Goal: Task Accomplishment & Management: Use online tool/utility

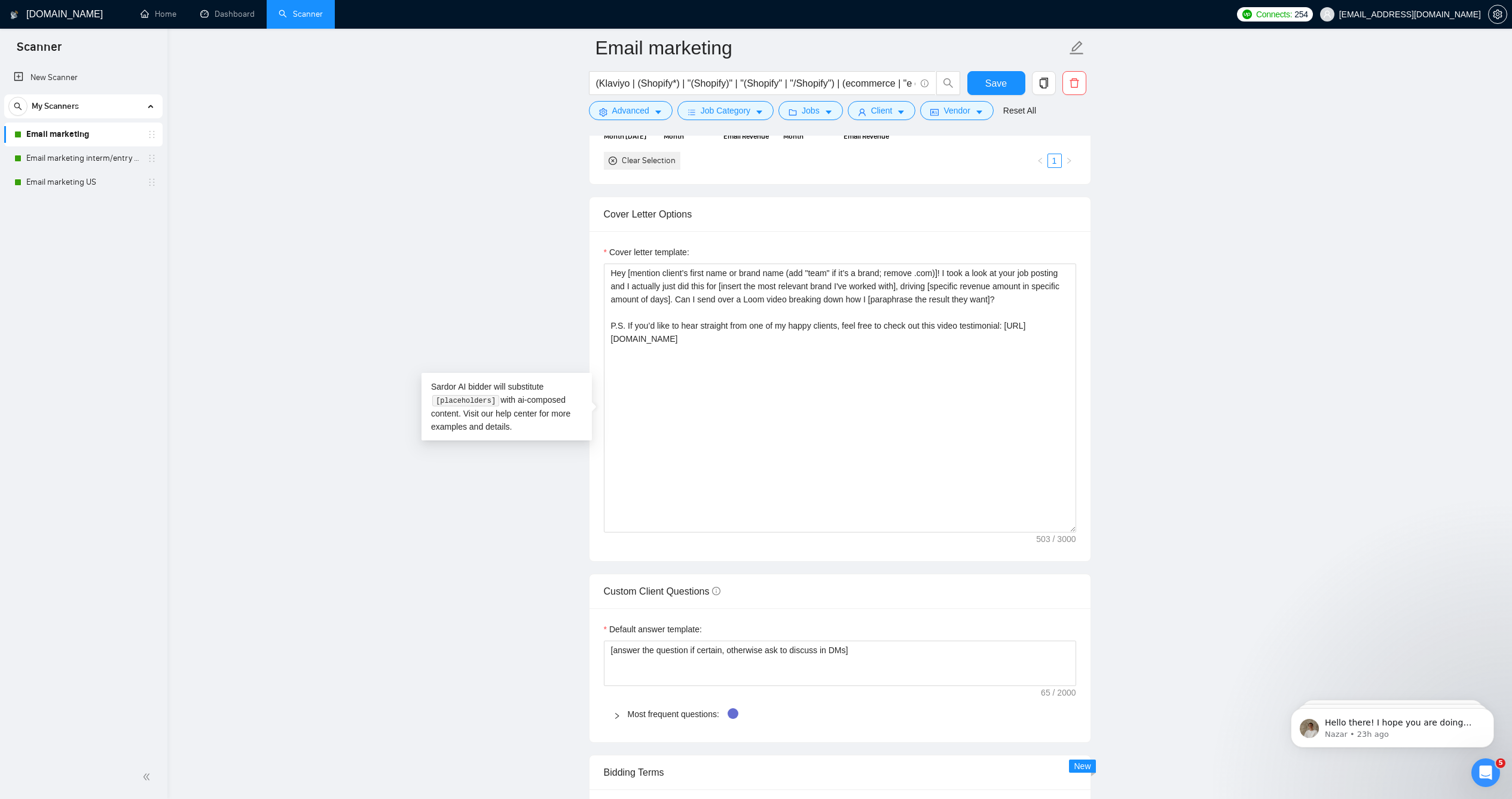
click at [323, 166] on main "Email marketing (Klaviyo | (Shopify*) | "(Shopify)" | "(Shopify" | "/Shopify") …" at bounding box center [840, 572] width 1307 height 3570
click at [76, 18] on div "[DOMAIN_NAME]" at bounding box center [59, 14] width 99 height 29
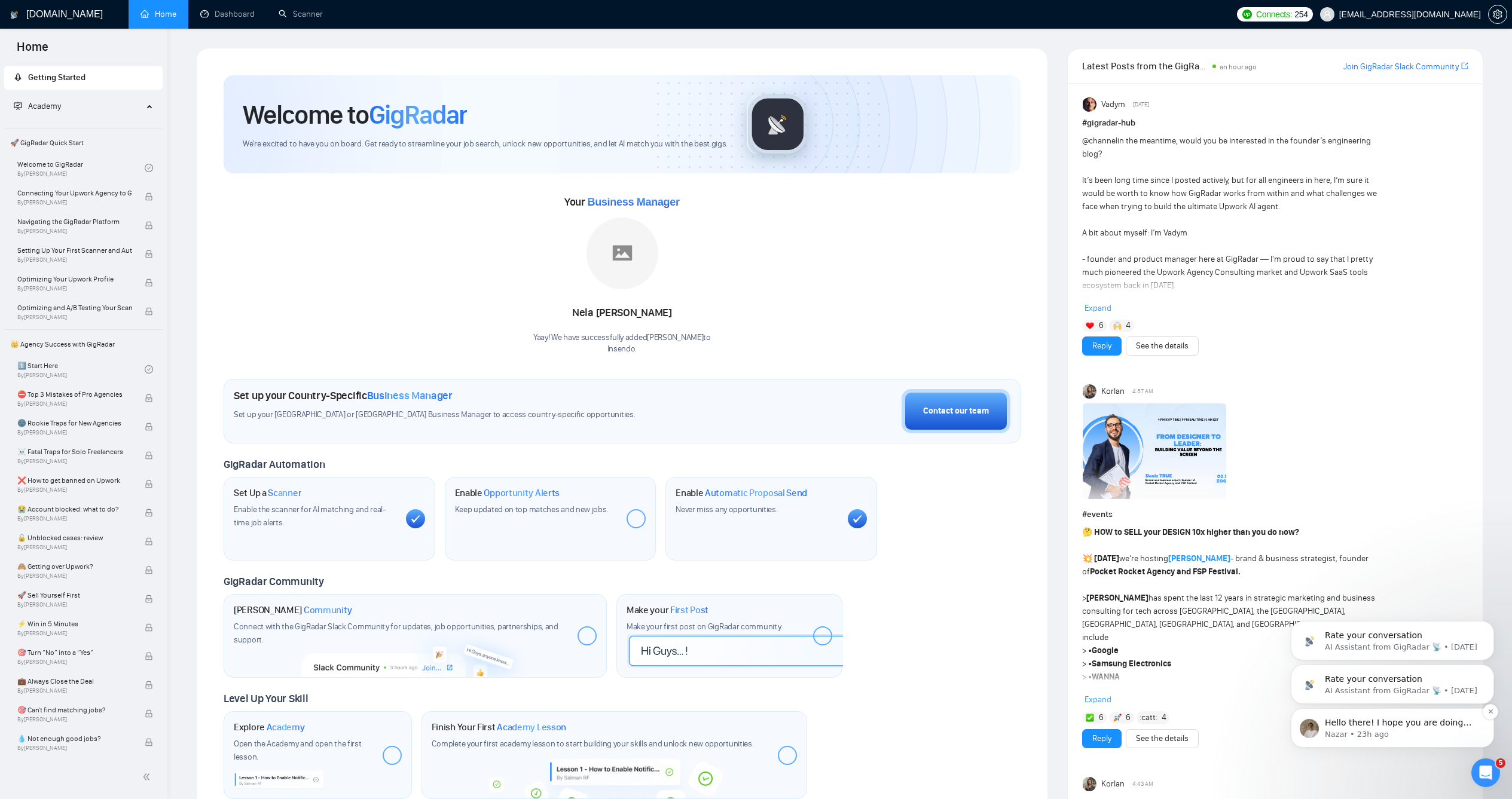
click at [1347, 719] on span "Hello there! ﻿I hope you are doing well :) ​﻿ ﻿If there's nothing else you need…" at bounding box center [1402, 752] width 155 height 69
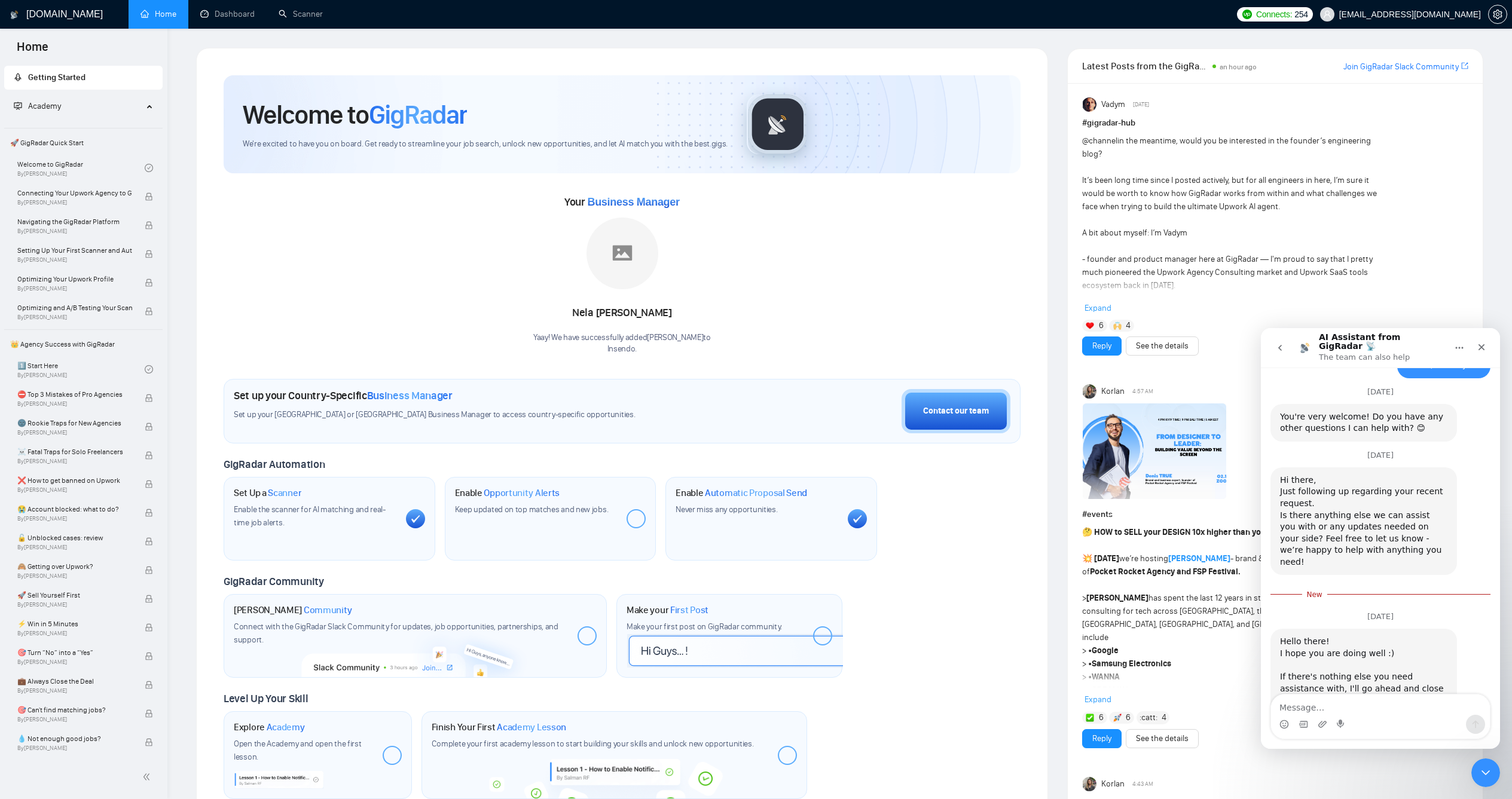
scroll to position [841, 0]
click at [1485, 336] on div "Close" at bounding box center [1481, 347] width 22 height 22
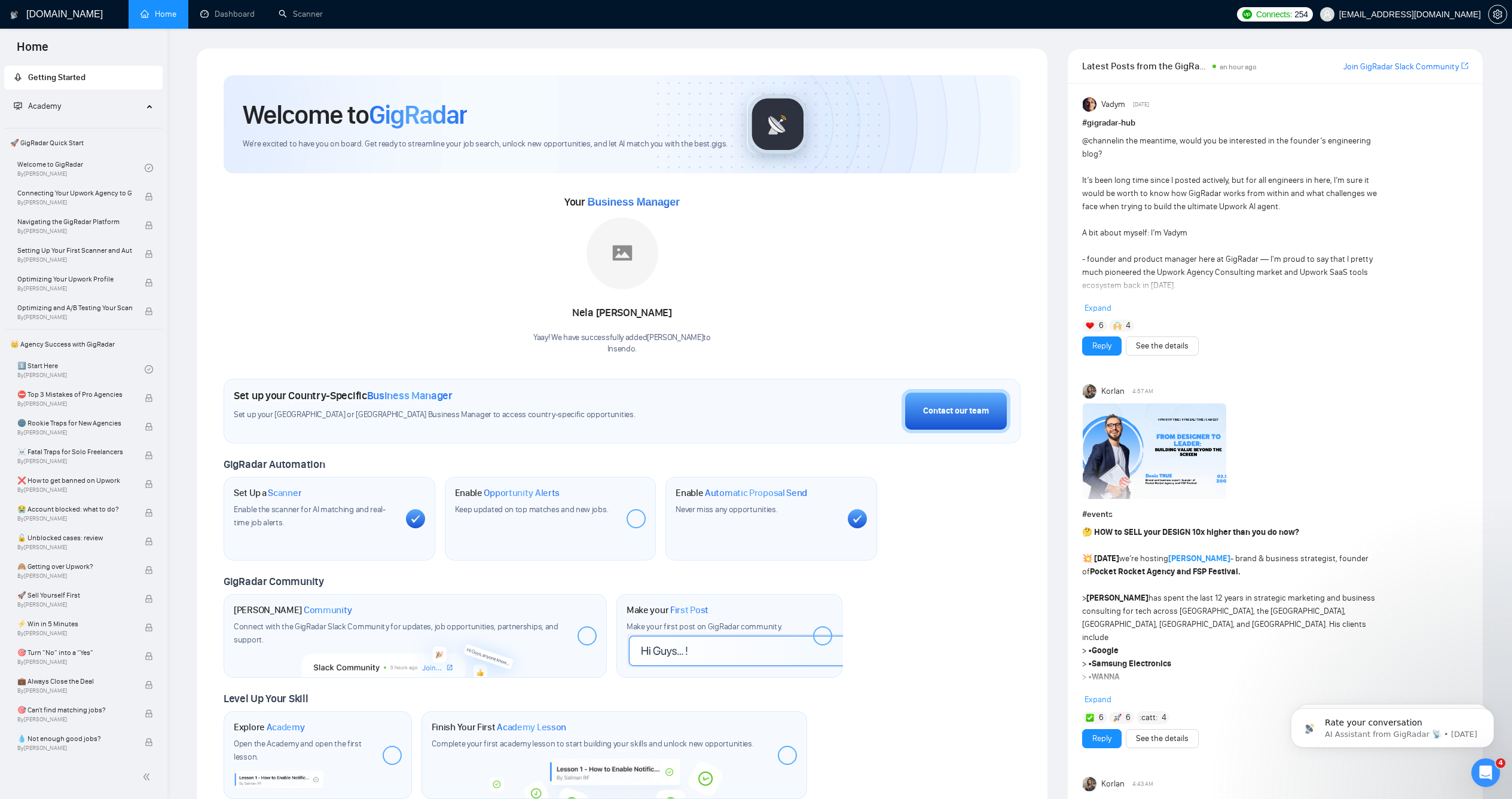
scroll to position [813, 0]
click at [249, 17] on link "Dashboard" at bounding box center [227, 14] width 54 height 10
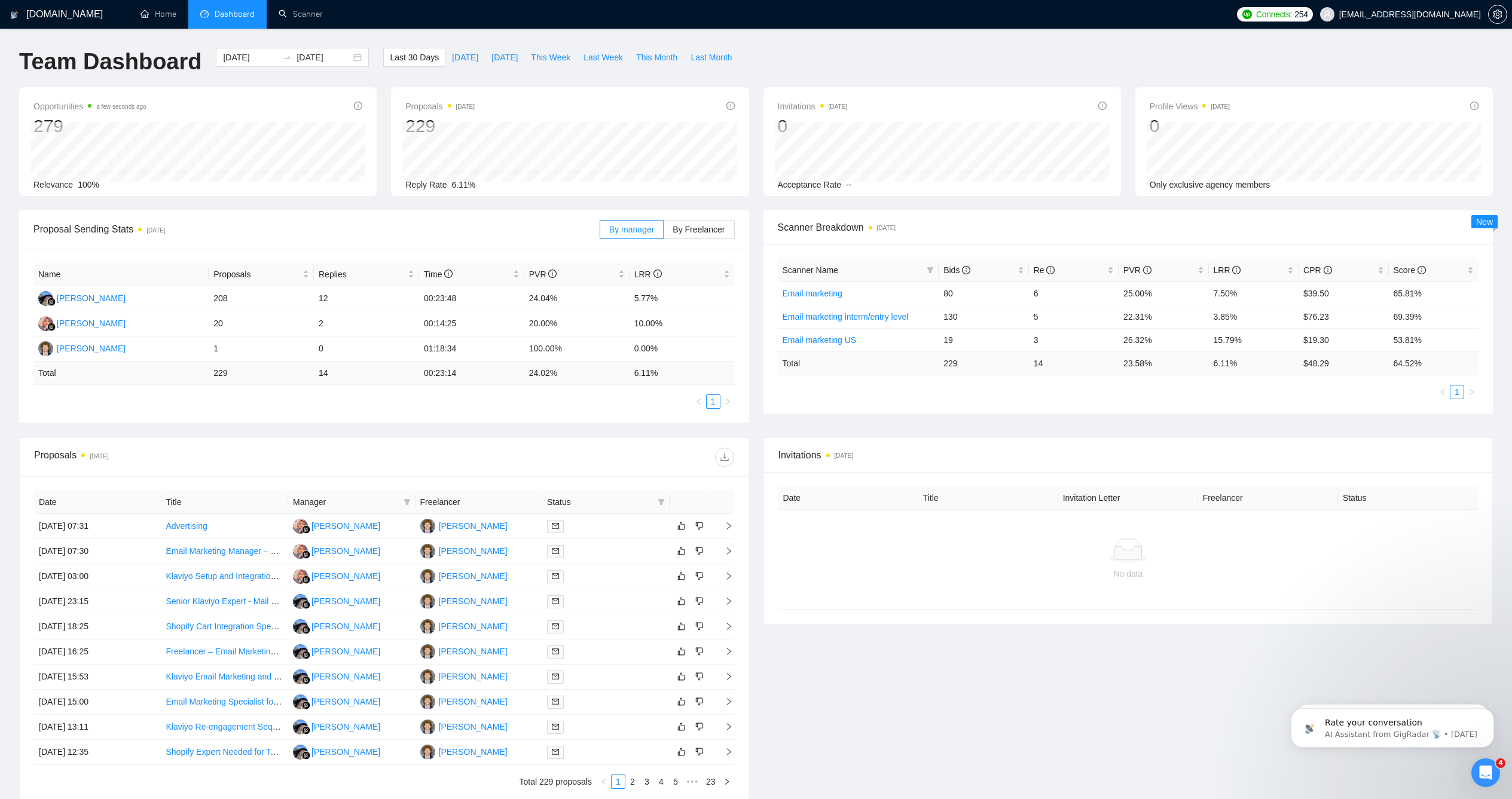
scroll to position [111, 0]
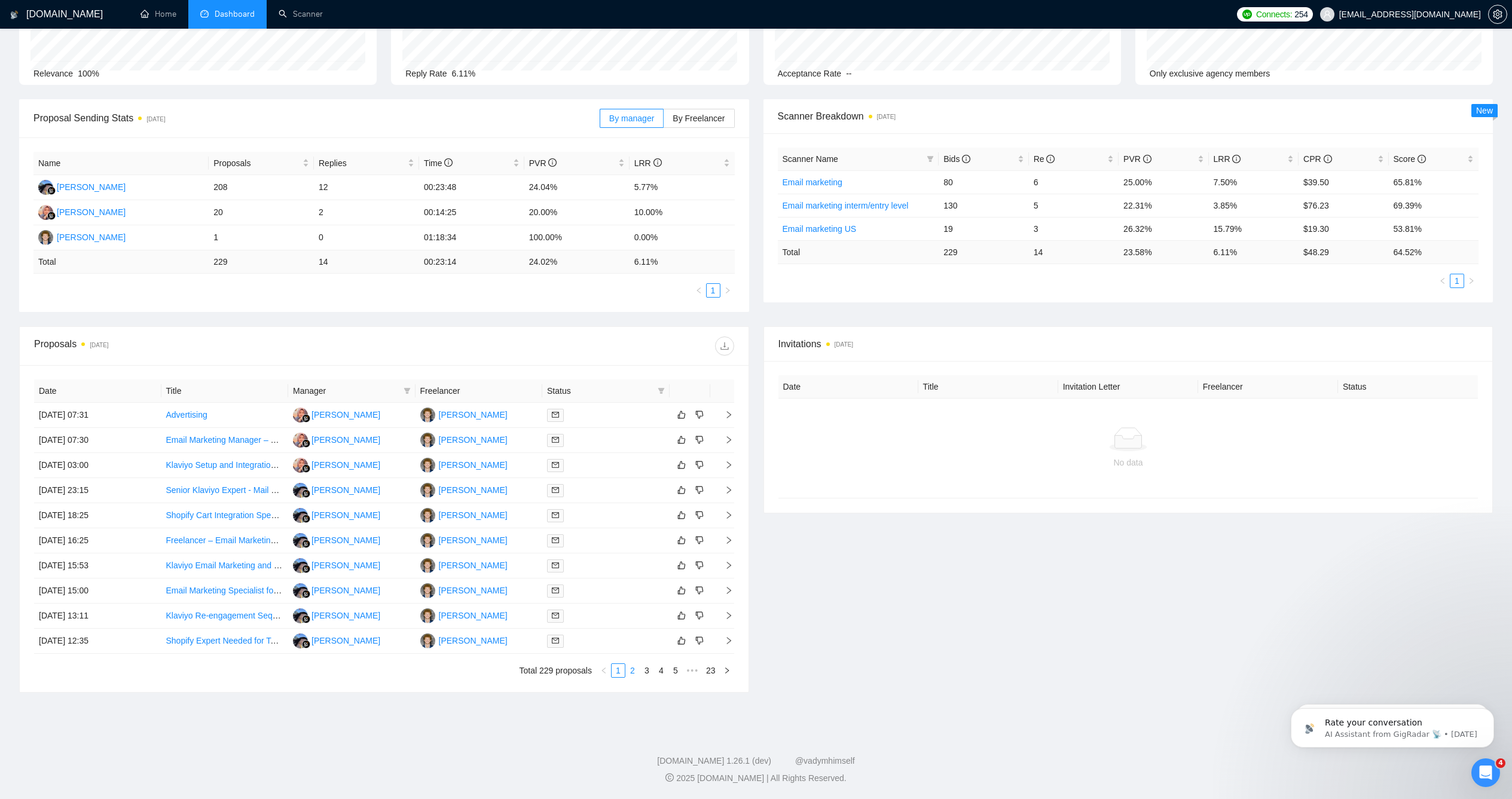
click at [631, 670] on link "2" at bounding box center [633, 671] width 13 height 13
click at [650, 672] on link "3" at bounding box center [647, 671] width 13 height 13
click at [662, 674] on link "4" at bounding box center [661, 671] width 13 height 13
click at [674, 669] on link "6" at bounding box center [675, 671] width 13 height 13
click at [669, 671] on link "8" at bounding box center [675, 671] width 13 height 13
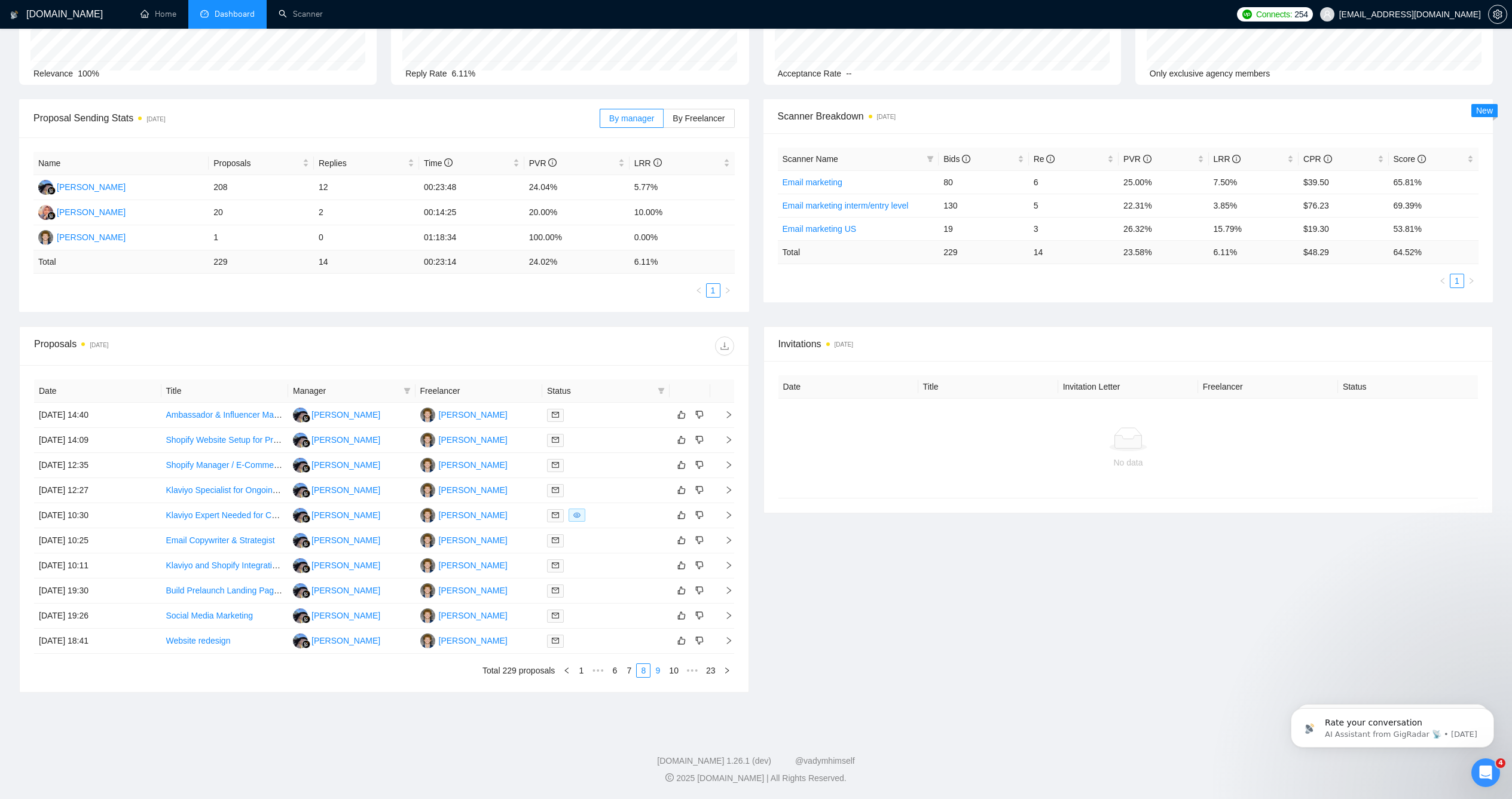
click at [660, 669] on link "9" at bounding box center [658, 671] width 13 height 13
click at [671, 671] on link "11" at bounding box center [674, 671] width 17 height 13
click at [620, 664] on link "10" at bounding box center [621, 671] width 17 height 13
click at [658, 669] on link "11" at bounding box center [656, 671] width 17 height 13
click at [641, 670] on link "11" at bounding box center [639, 671] width 17 height 13
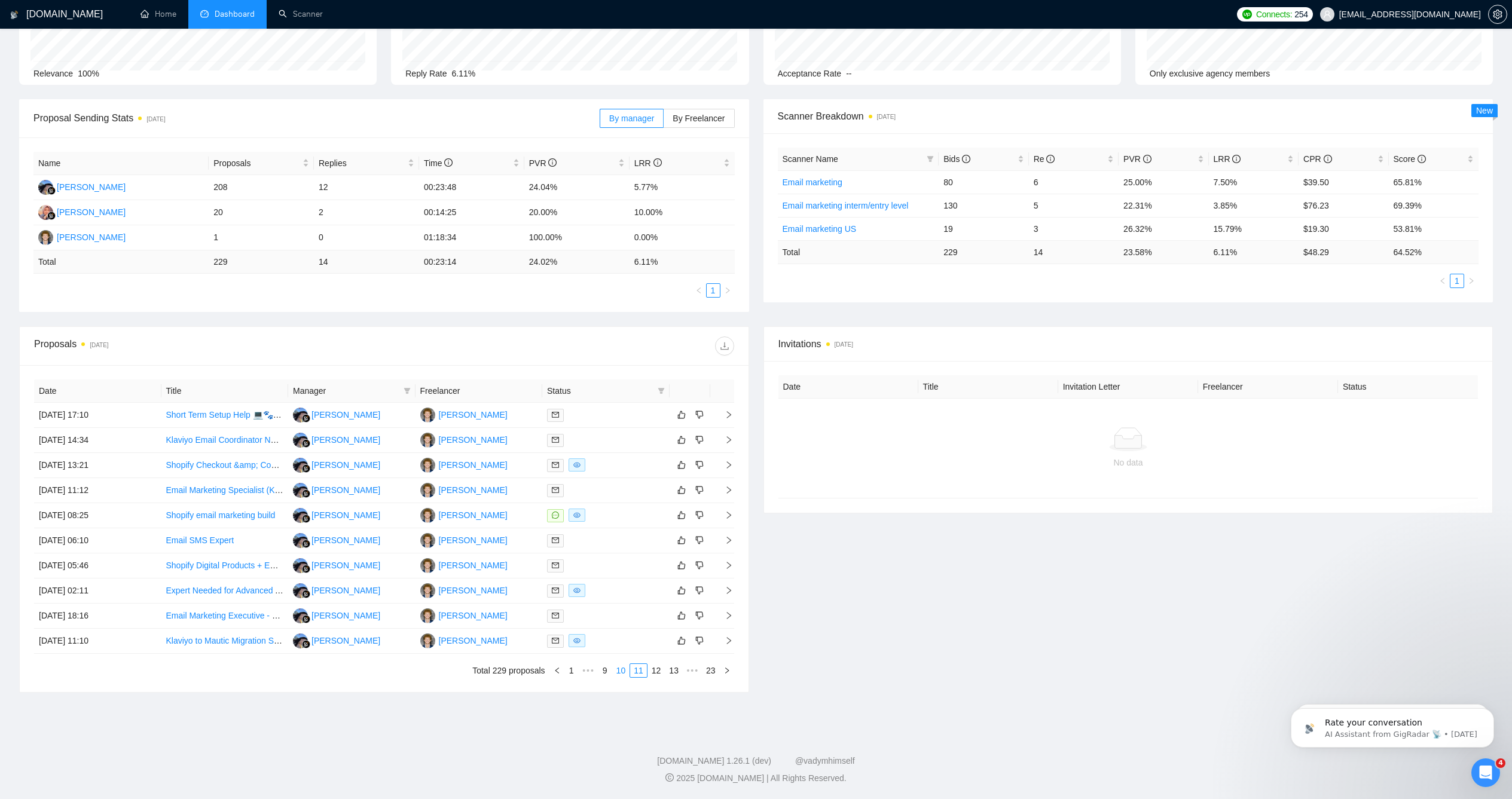
click at [621, 671] on link "10" at bounding box center [621, 671] width 17 height 13
click at [655, 673] on link "11" at bounding box center [656, 671] width 17 height 13
click at [513, 522] on td "[PERSON_NAME]" at bounding box center [479, 516] width 127 height 25
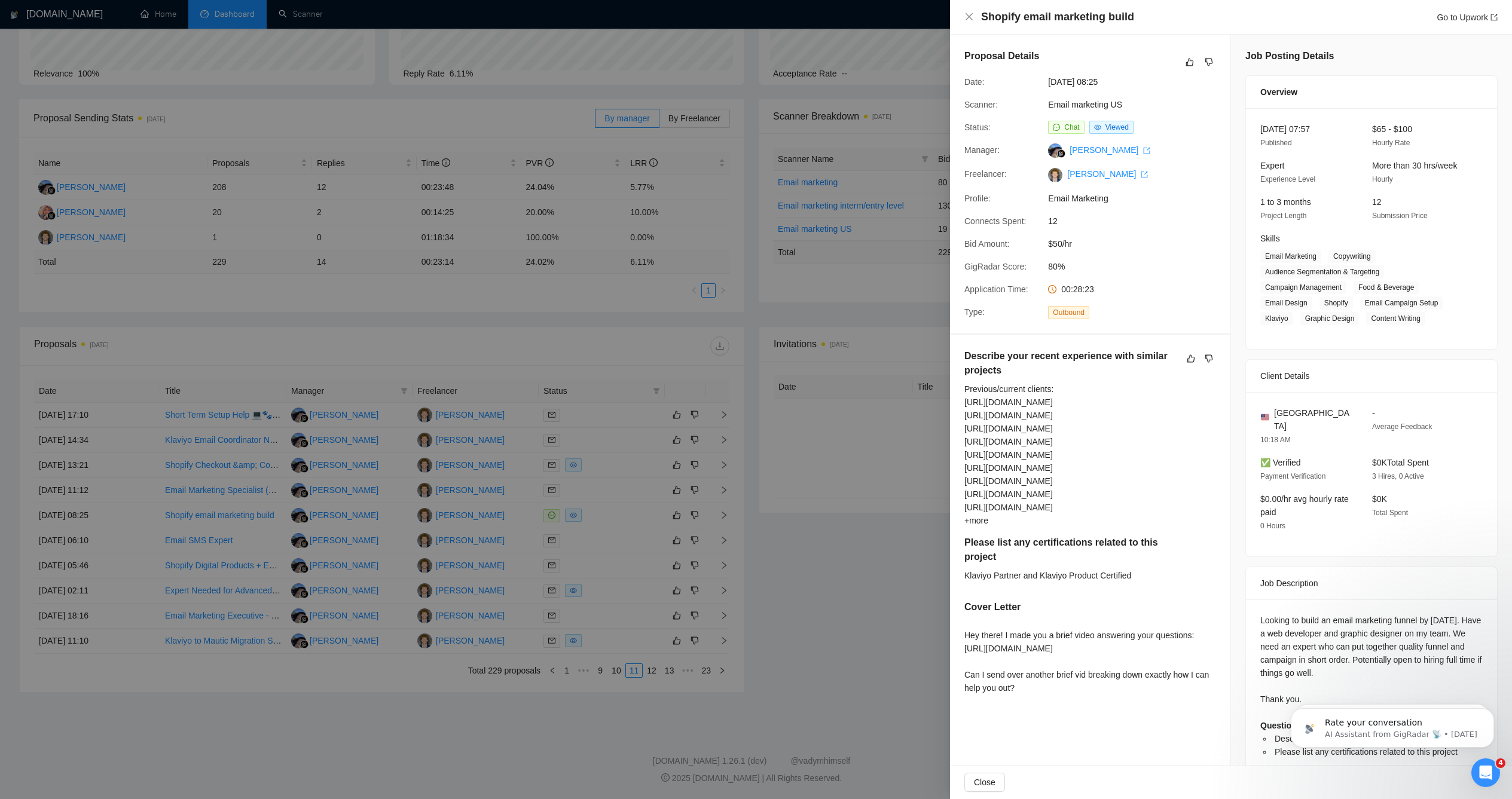
click at [871, 560] on div at bounding box center [756, 400] width 1512 height 799
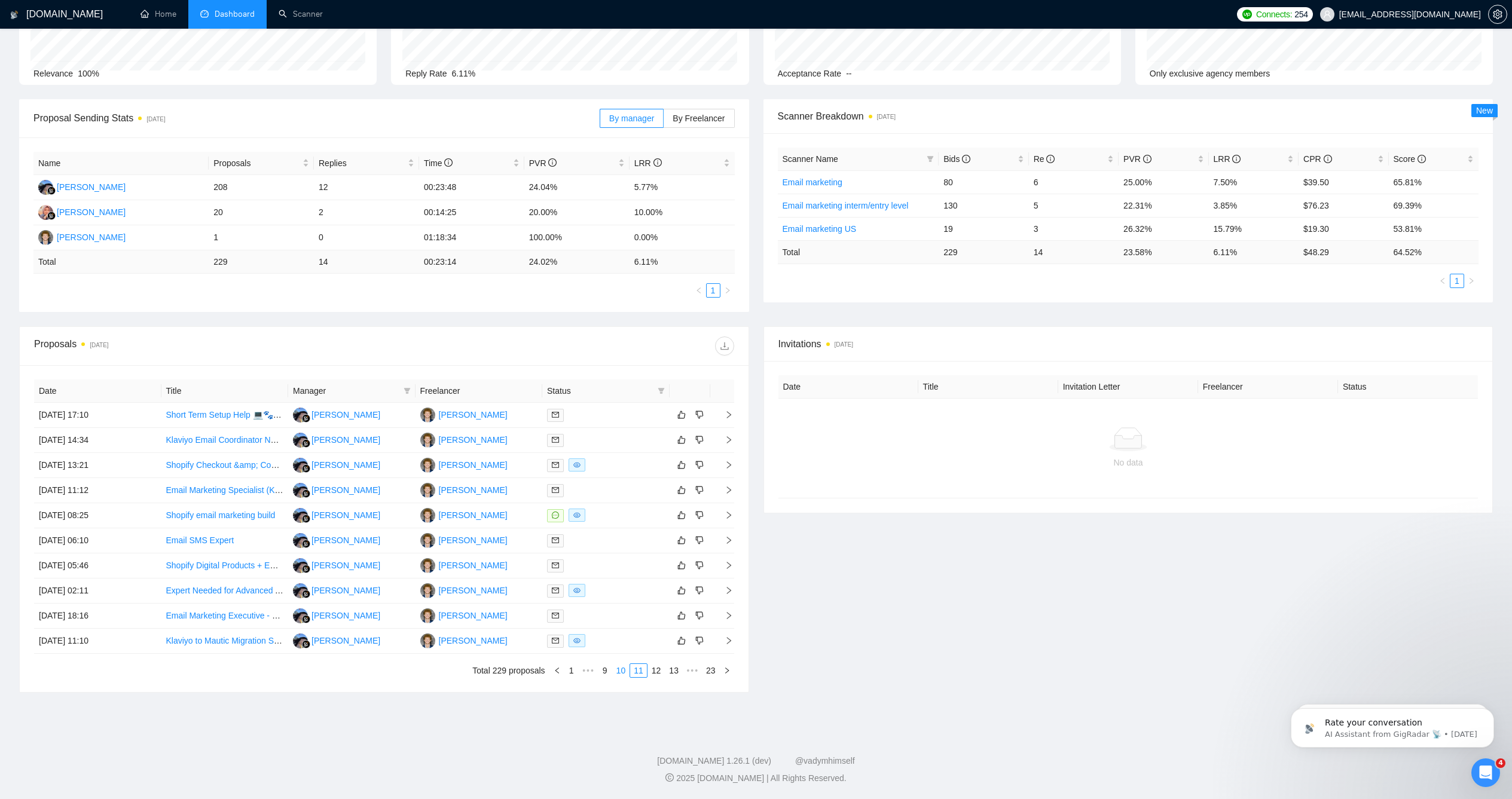
click at [617, 671] on link "10" at bounding box center [621, 671] width 17 height 13
click at [598, 439] on div at bounding box center [606, 440] width 118 height 14
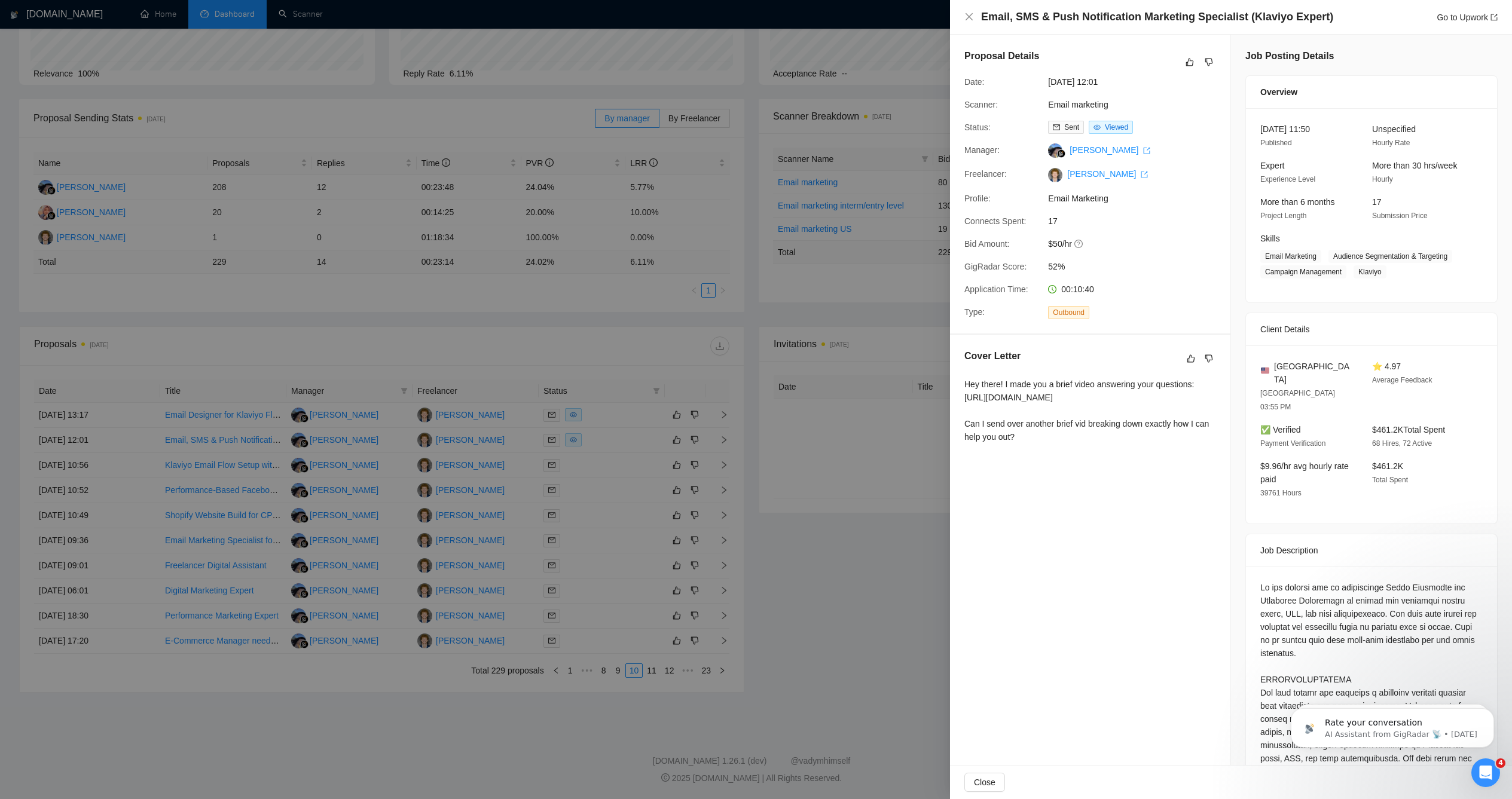
click at [617, 705] on div at bounding box center [756, 400] width 1512 height 799
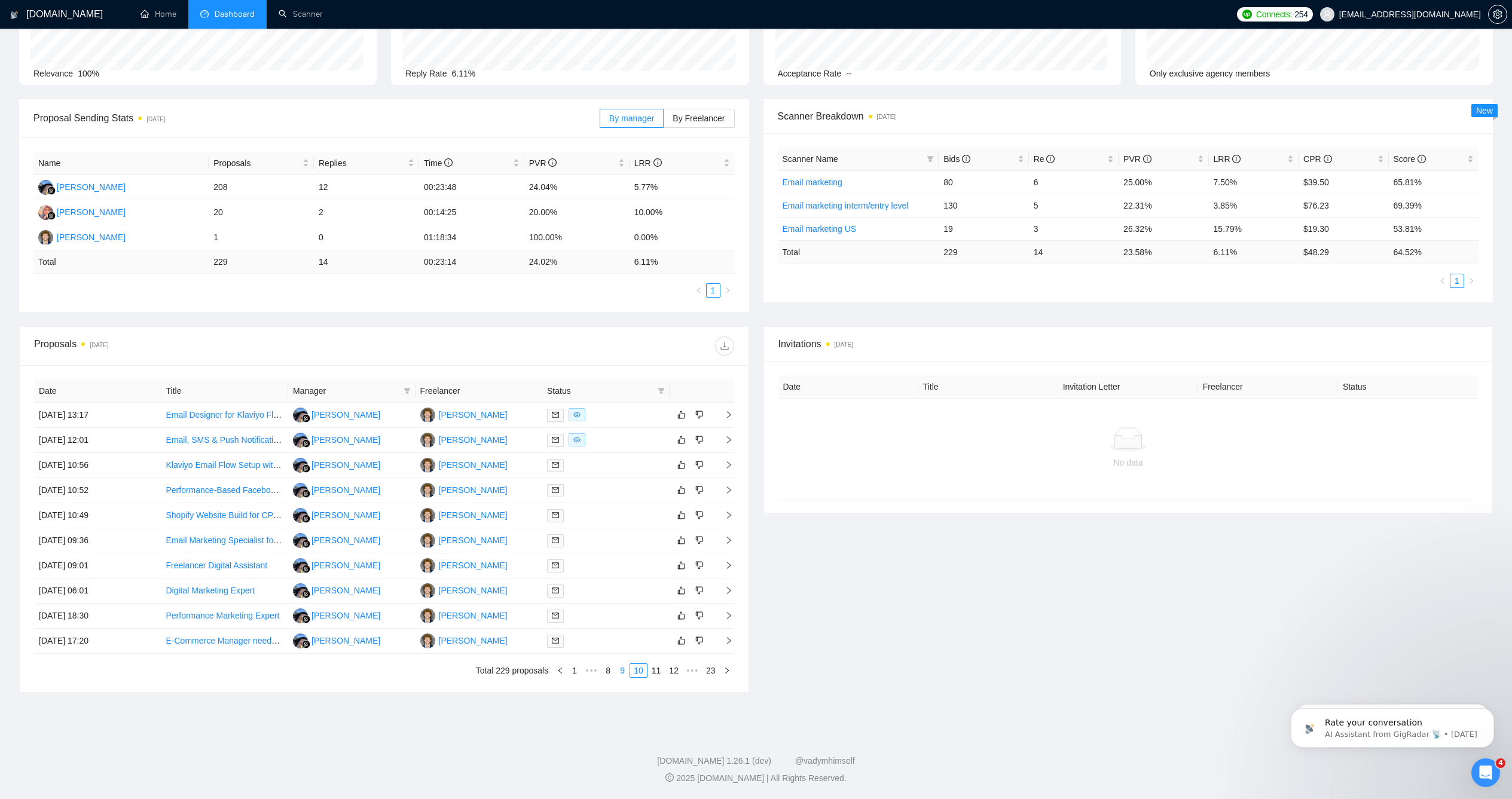
click at [616, 671] on link "9" at bounding box center [622, 671] width 13 height 13
click at [595, 515] on div at bounding box center [606, 515] width 118 height 14
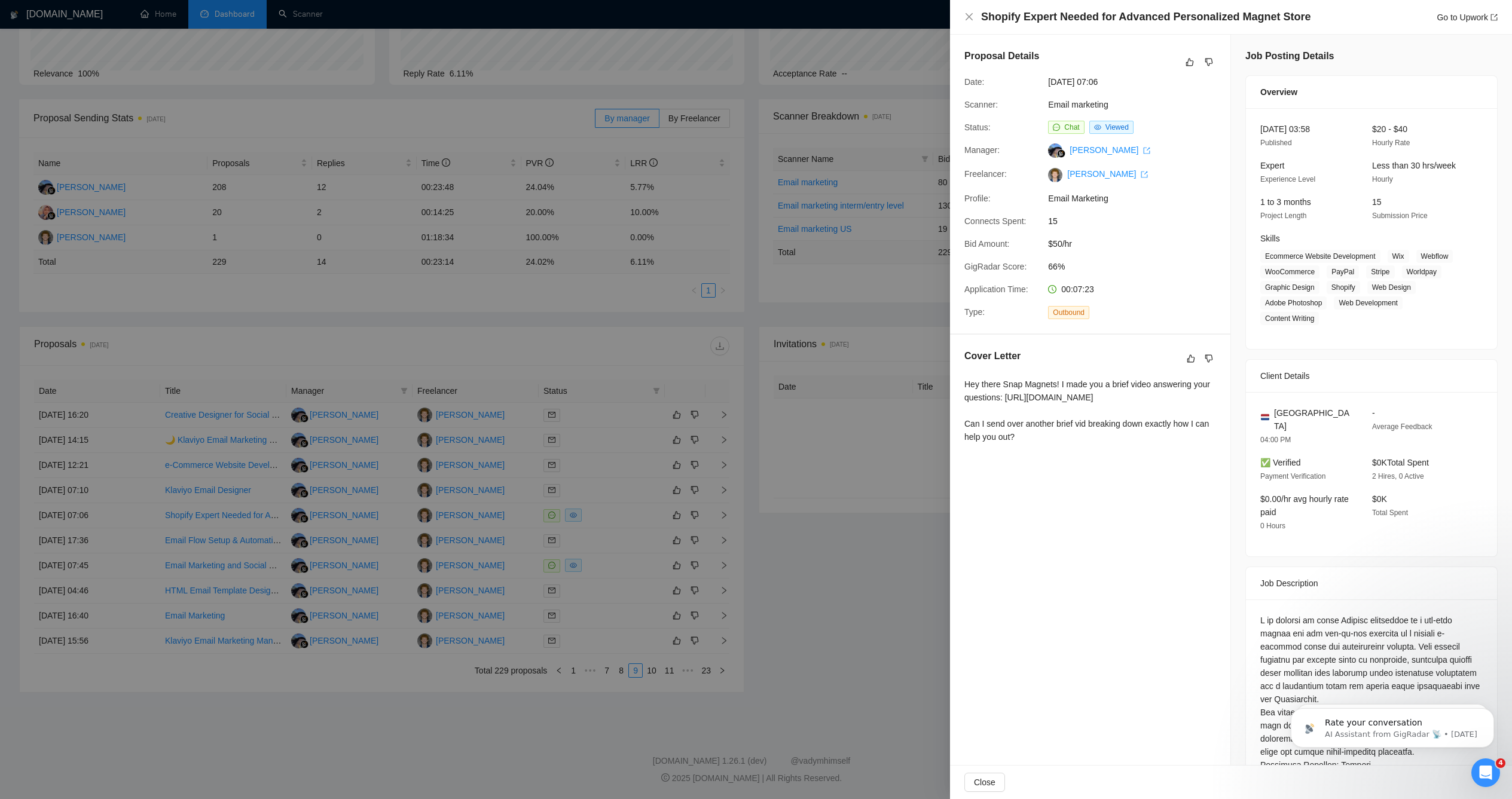
click at [771, 532] on div at bounding box center [756, 400] width 1512 height 799
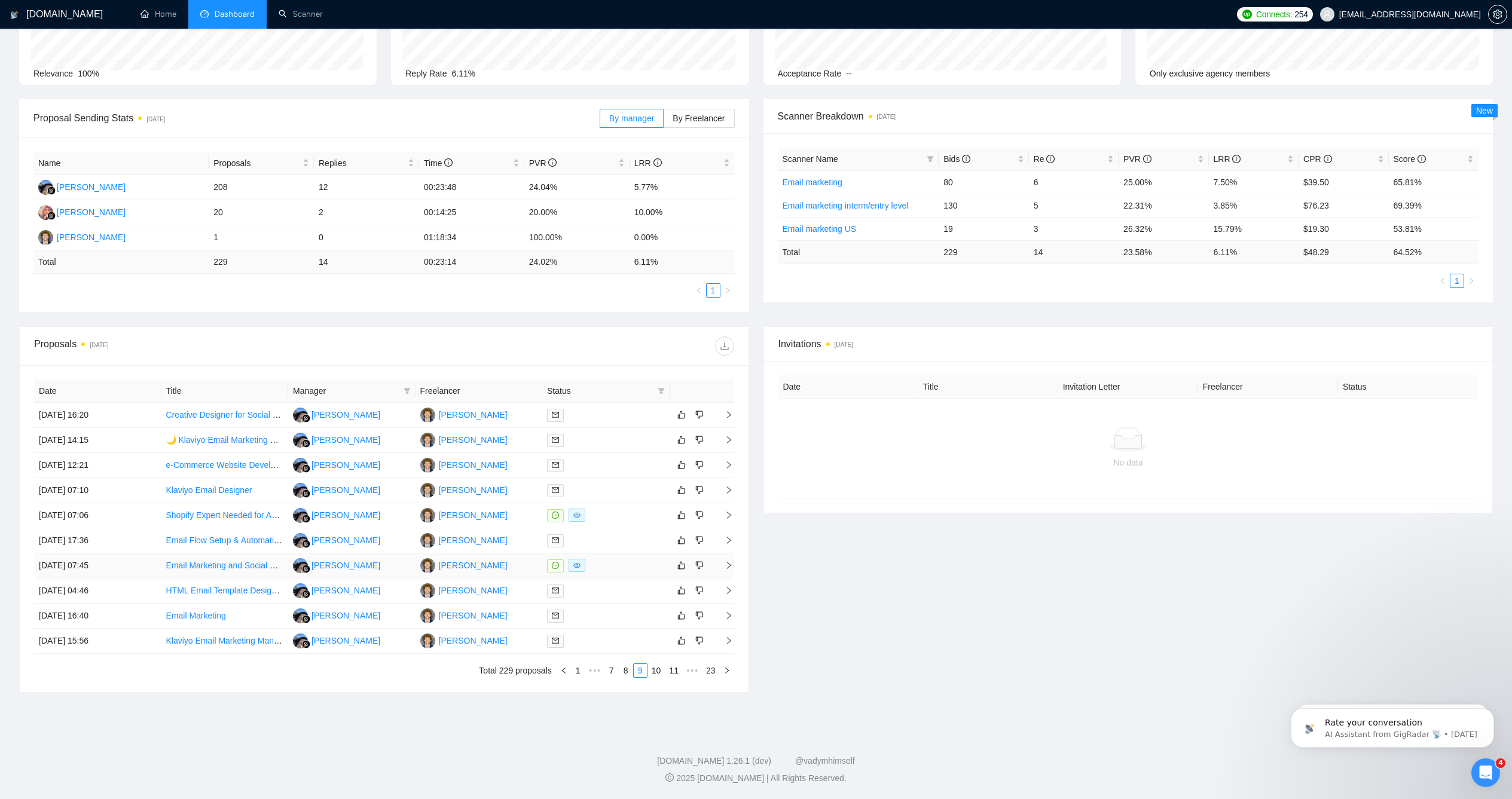
click at [628, 560] on div at bounding box center [606, 566] width 118 height 14
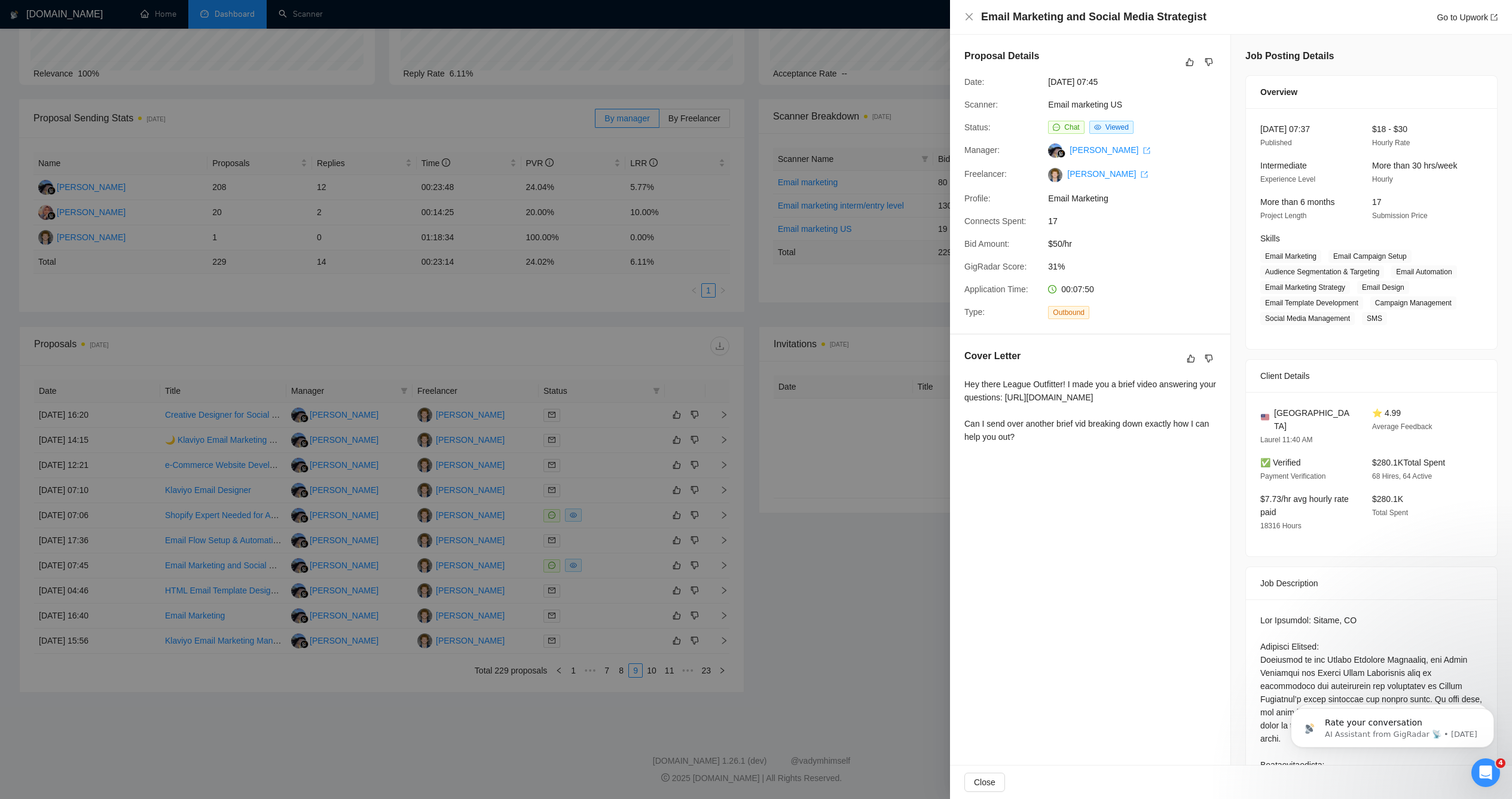
click at [770, 545] on div at bounding box center [756, 400] width 1512 height 799
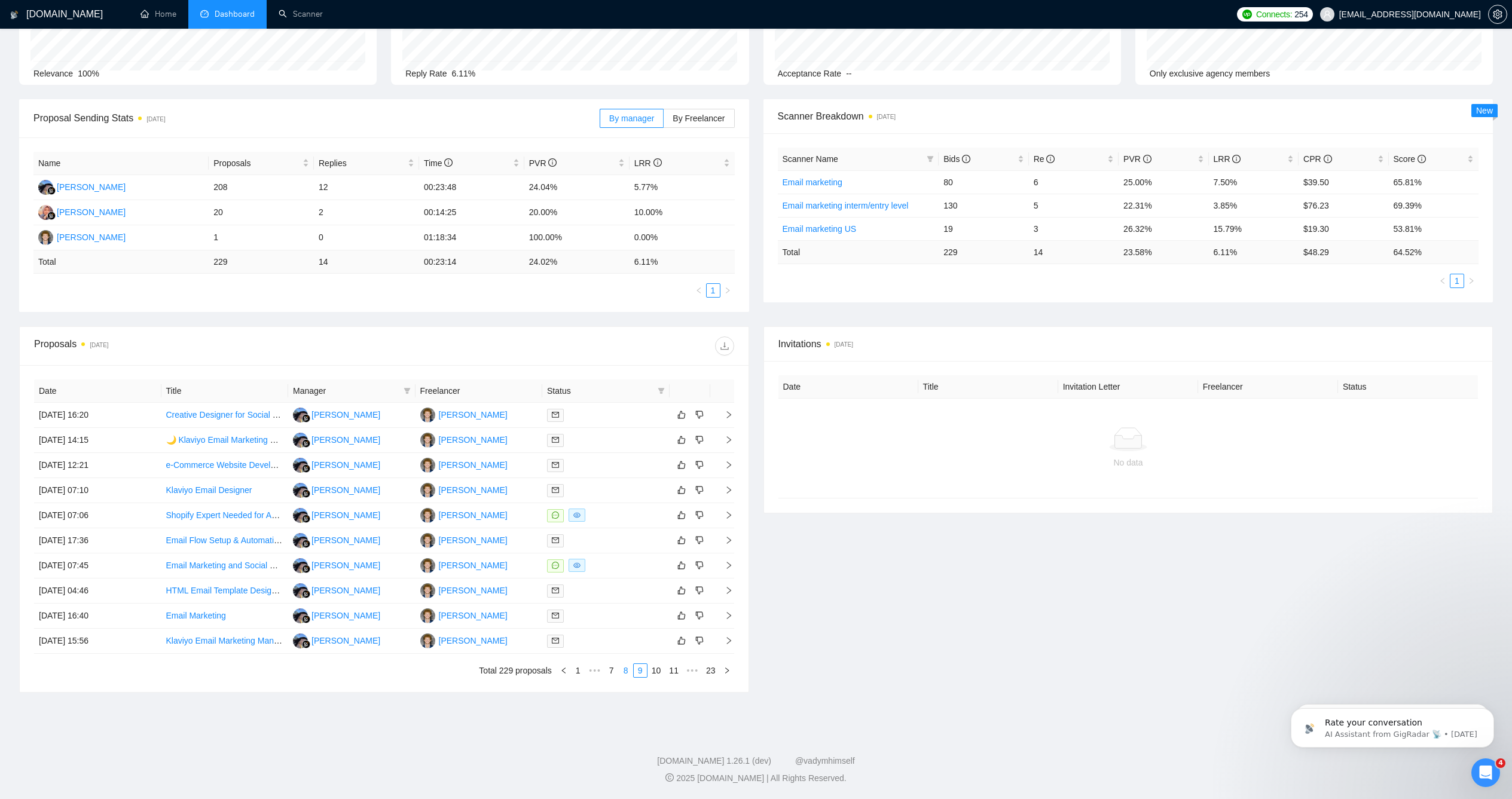
click at [620, 669] on link "8" at bounding box center [626, 671] width 13 height 13
click at [611, 515] on div at bounding box center [606, 515] width 118 height 14
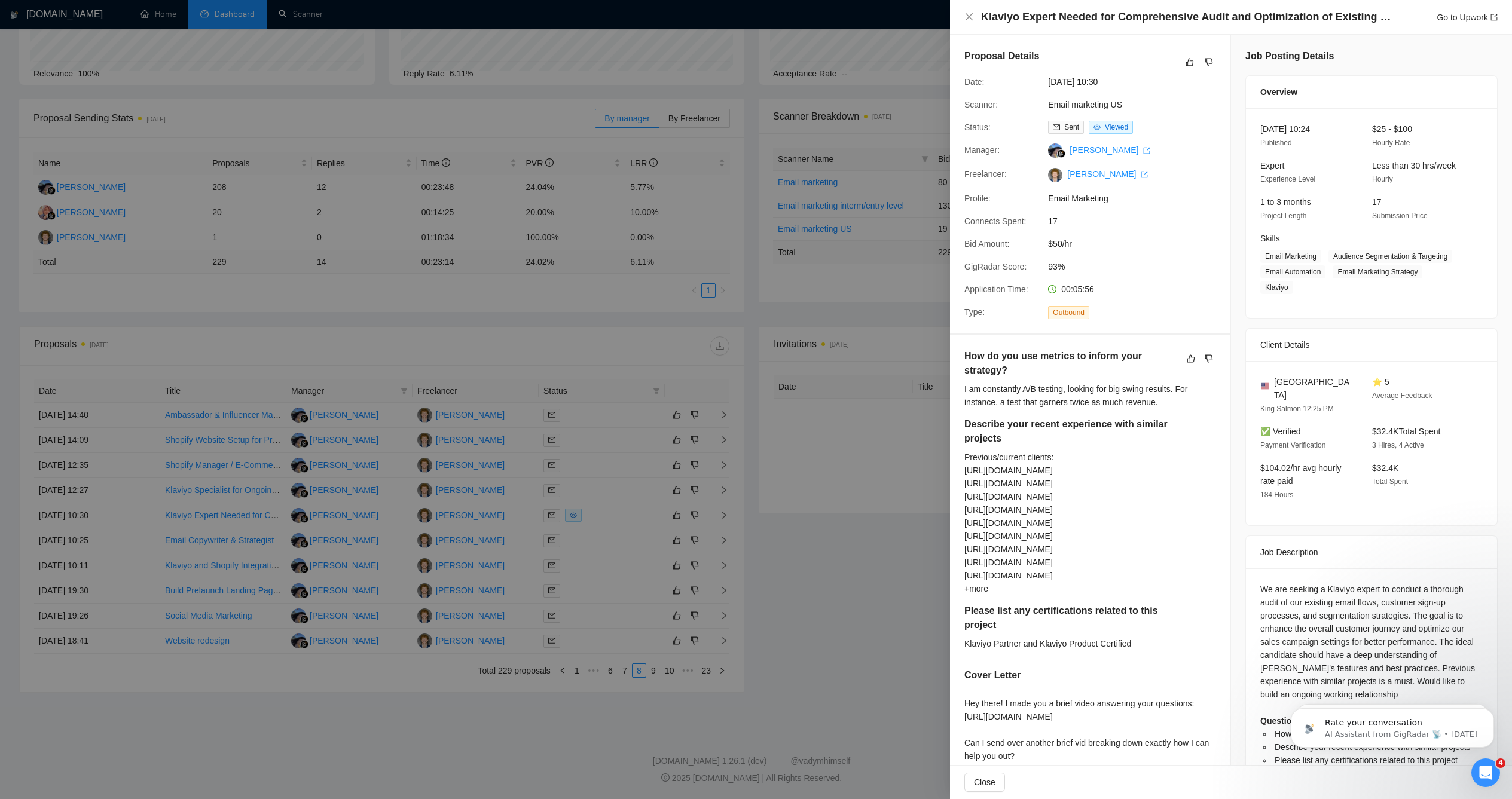
click at [764, 546] on div at bounding box center [756, 400] width 1512 height 799
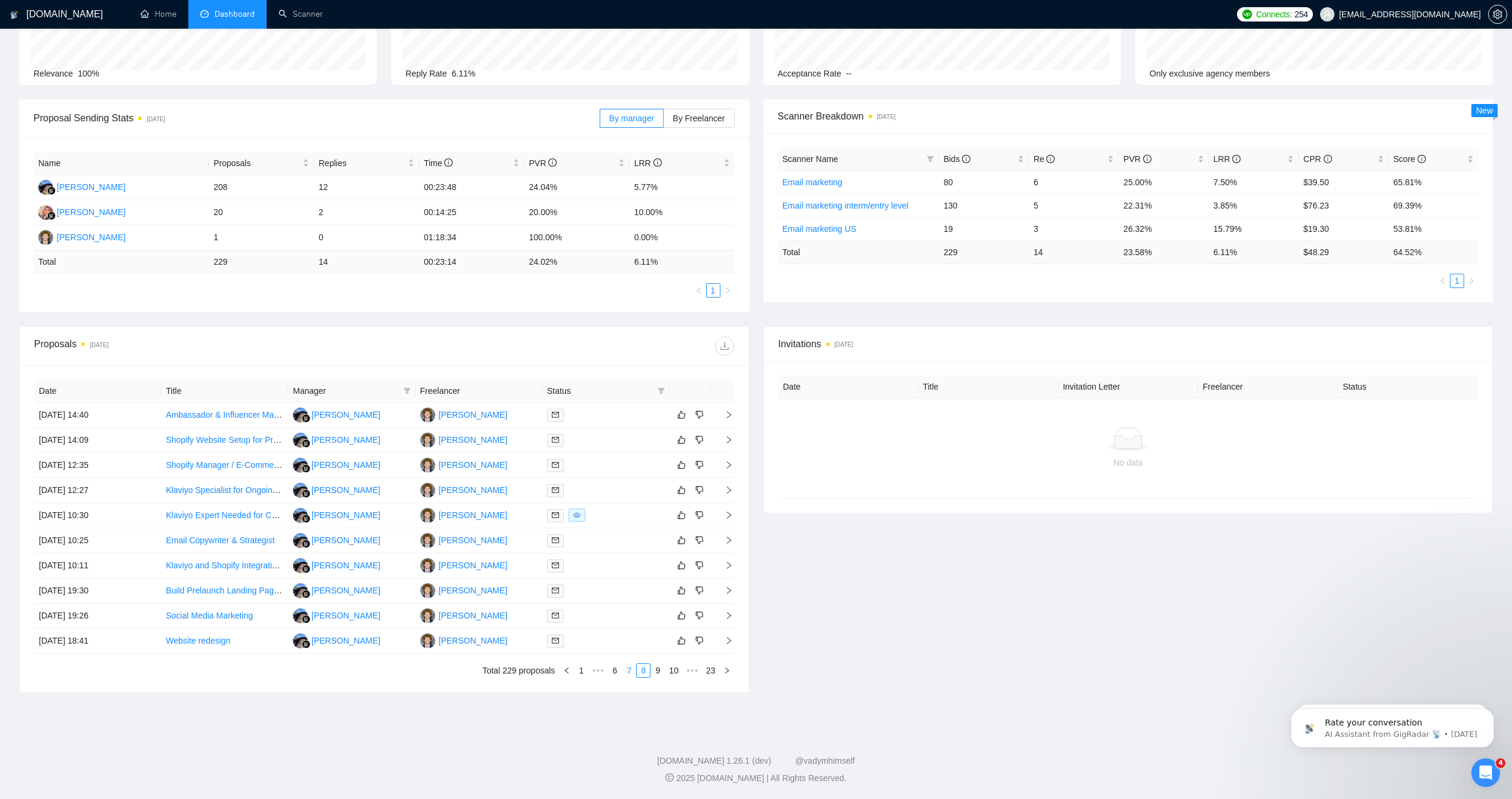
click at [625, 665] on link "7" at bounding box center [629, 671] width 13 height 13
click at [624, 410] on div at bounding box center [606, 415] width 118 height 14
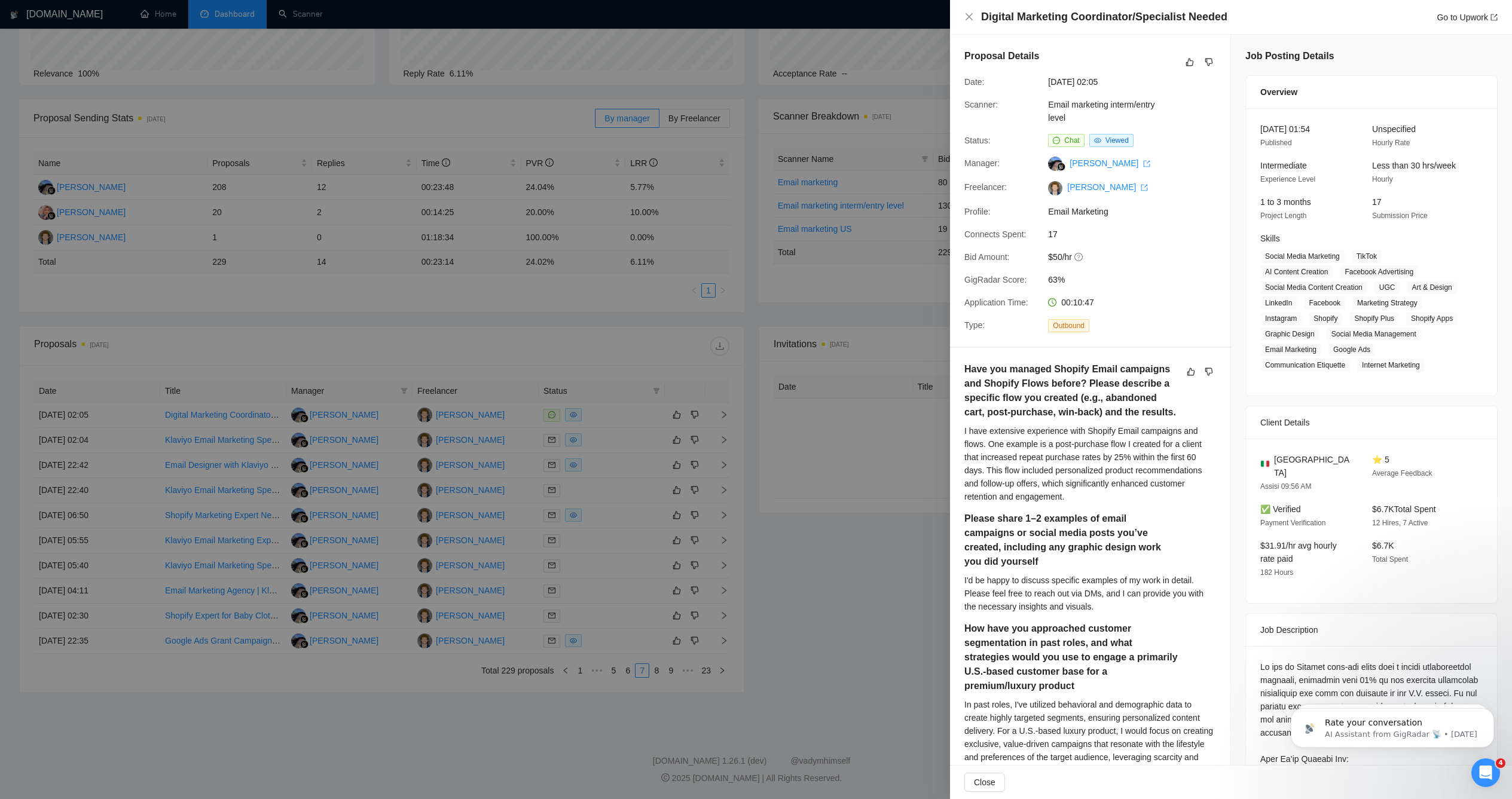
scroll to position [30, 0]
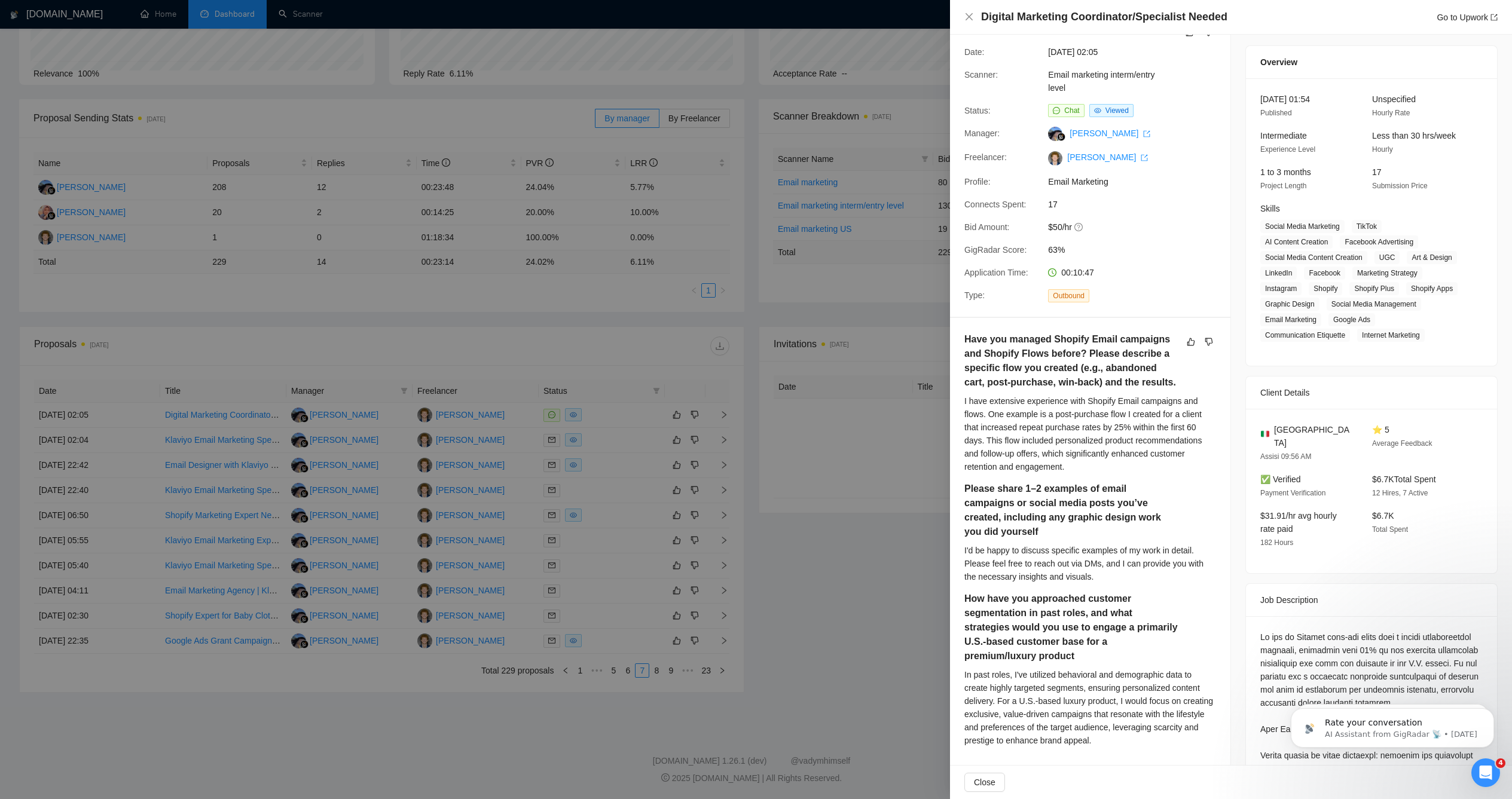
click at [832, 537] on div at bounding box center [756, 400] width 1512 height 799
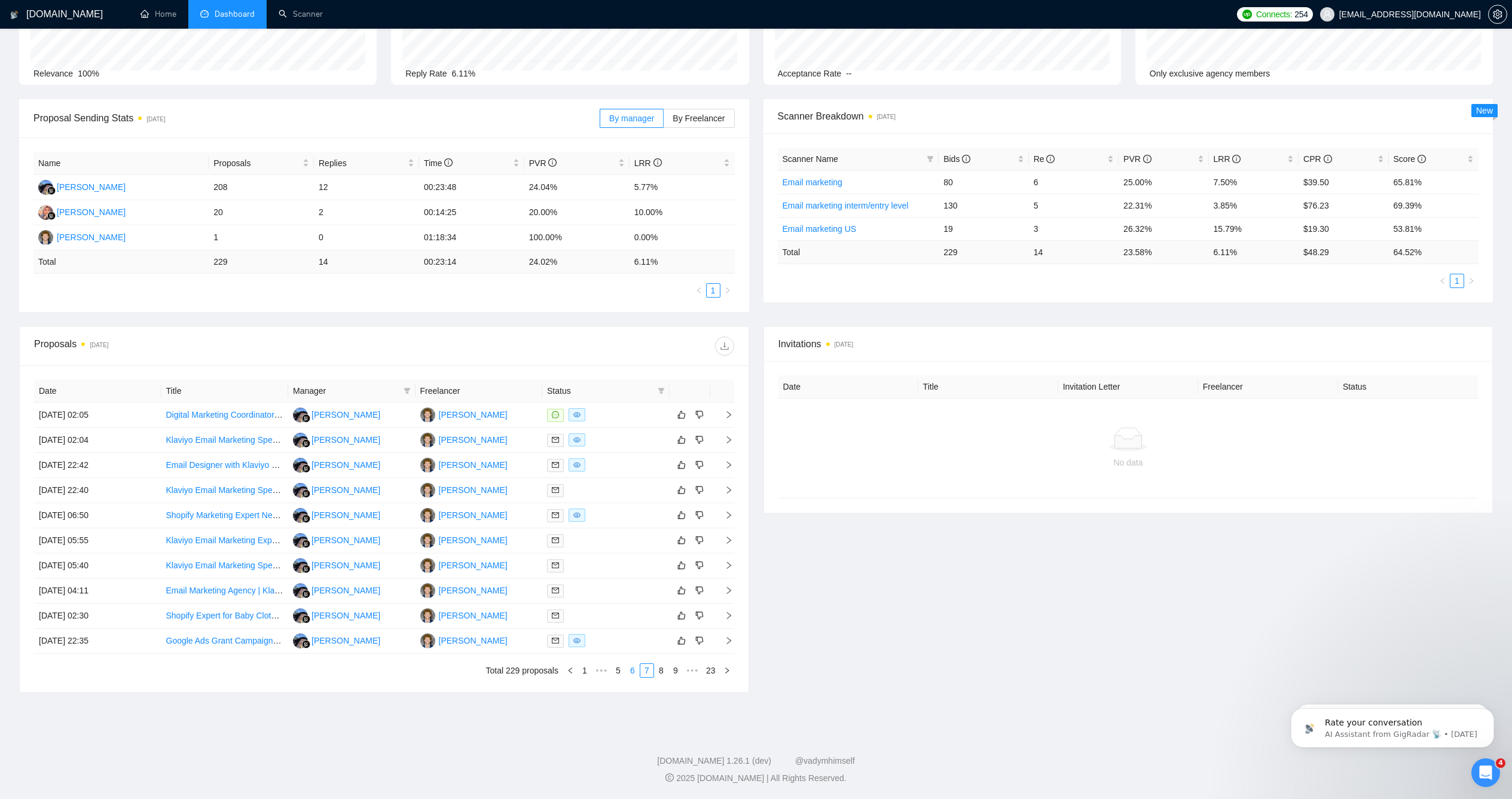
click at [631, 668] on link "6" at bounding box center [633, 671] width 13 height 13
click at [632, 486] on div at bounding box center [606, 490] width 118 height 14
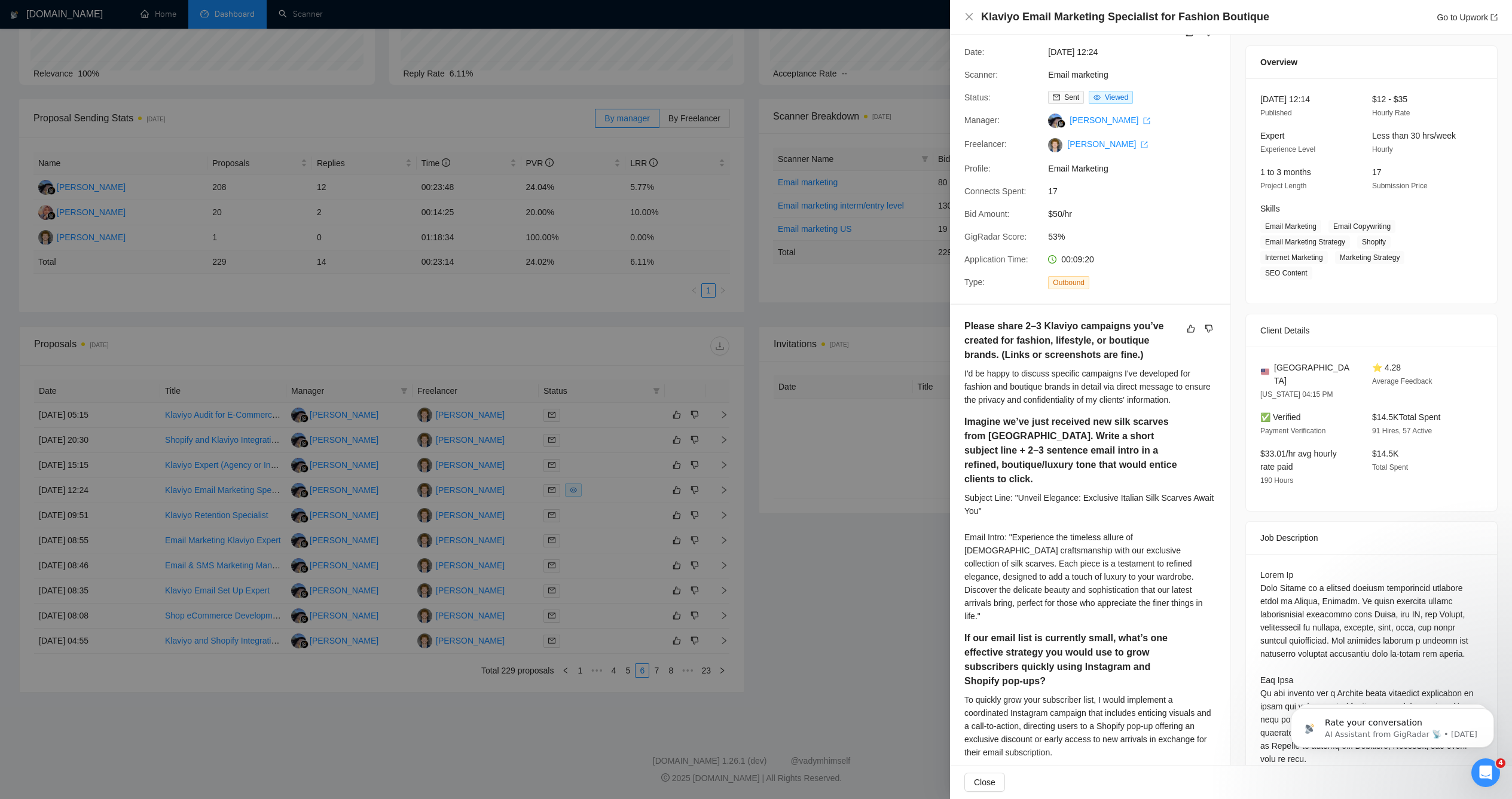
click at [764, 553] on div at bounding box center [756, 400] width 1512 height 799
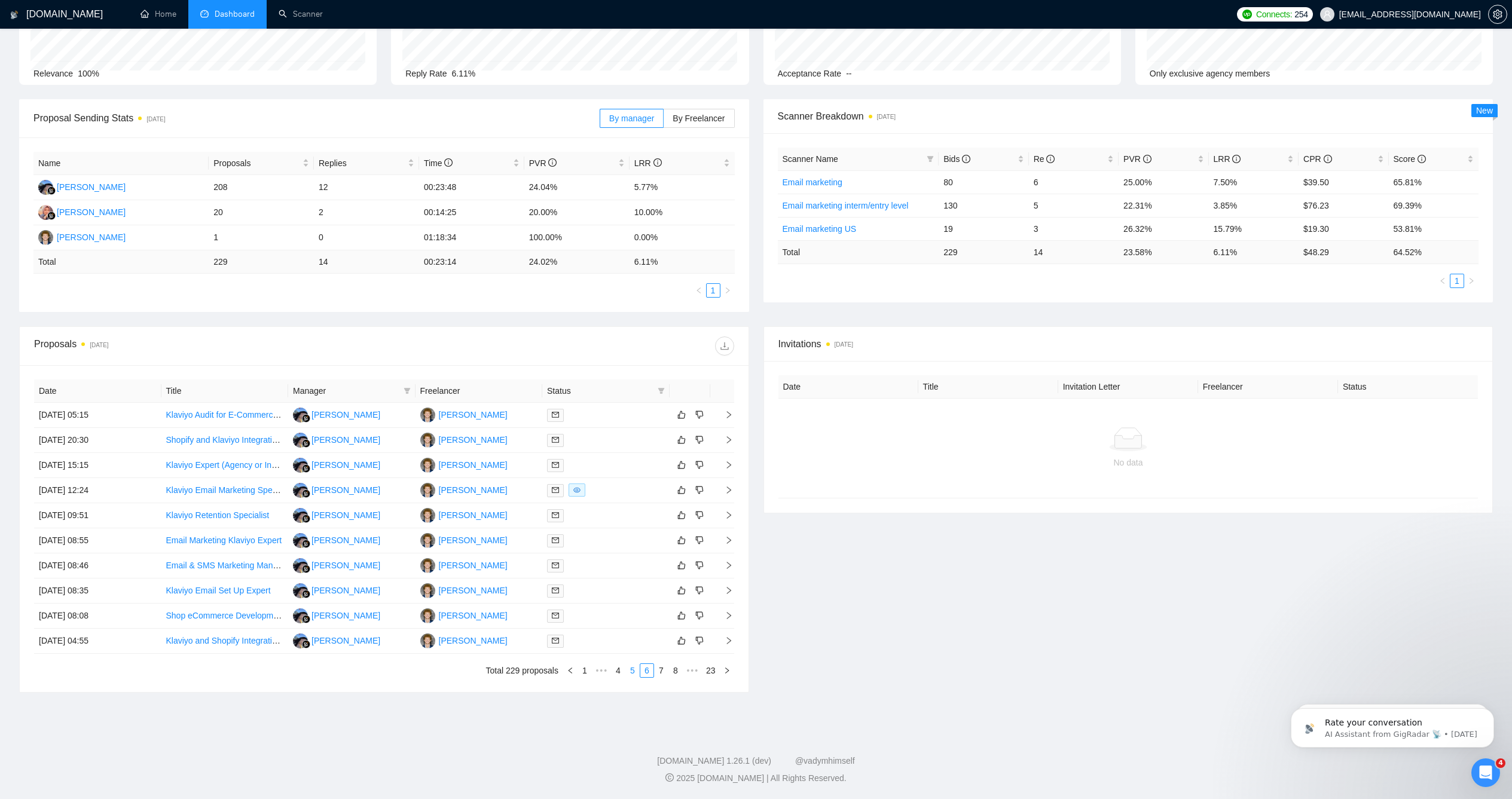
click at [636, 667] on link "5" at bounding box center [633, 671] width 13 height 13
click at [621, 415] on div at bounding box center [606, 415] width 118 height 14
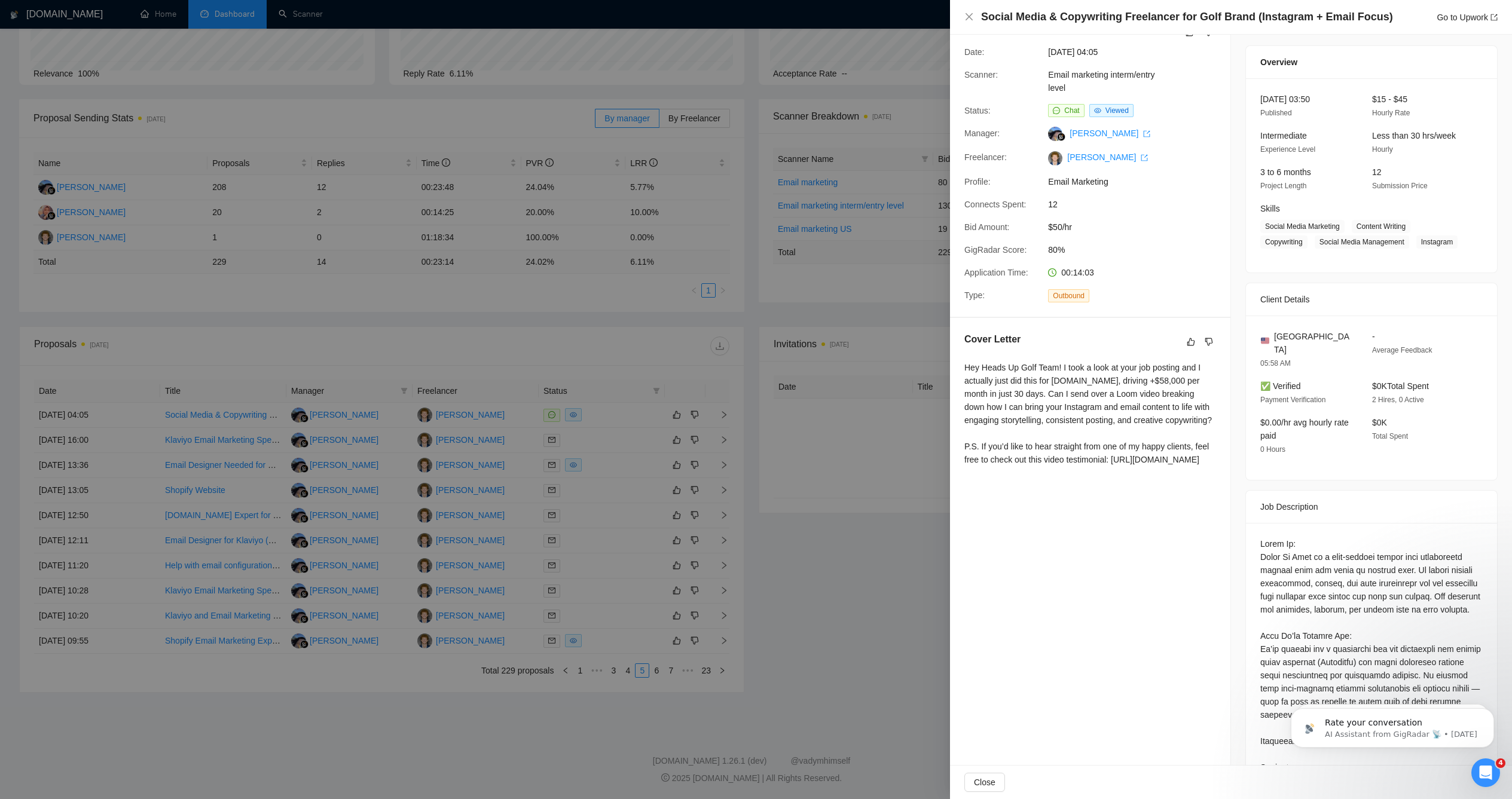
click at [804, 551] on div at bounding box center [756, 400] width 1512 height 799
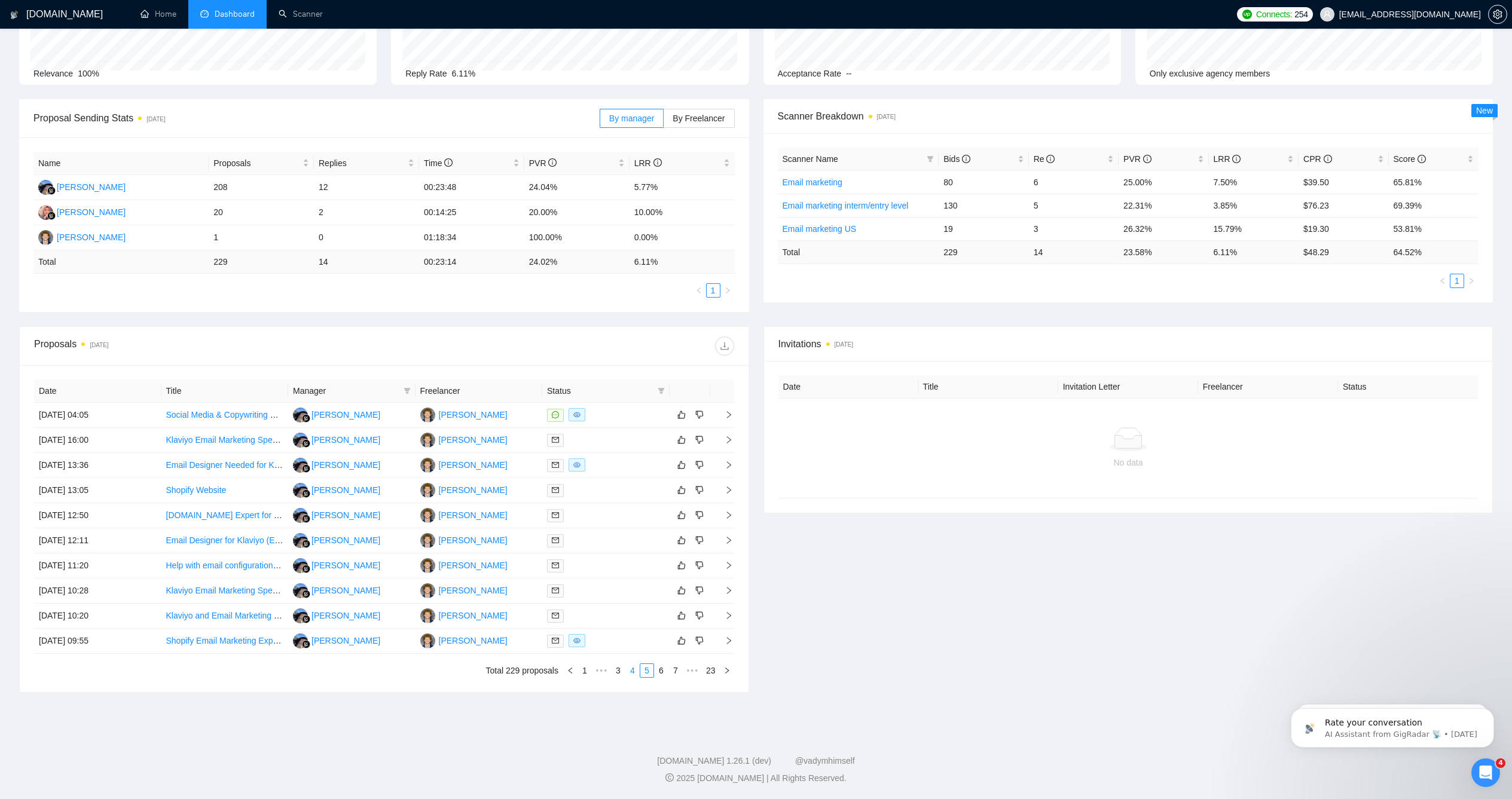
click at [631, 677] on link "4" at bounding box center [633, 671] width 13 height 13
click at [638, 542] on div at bounding box center [606, 541] width 118 height 14
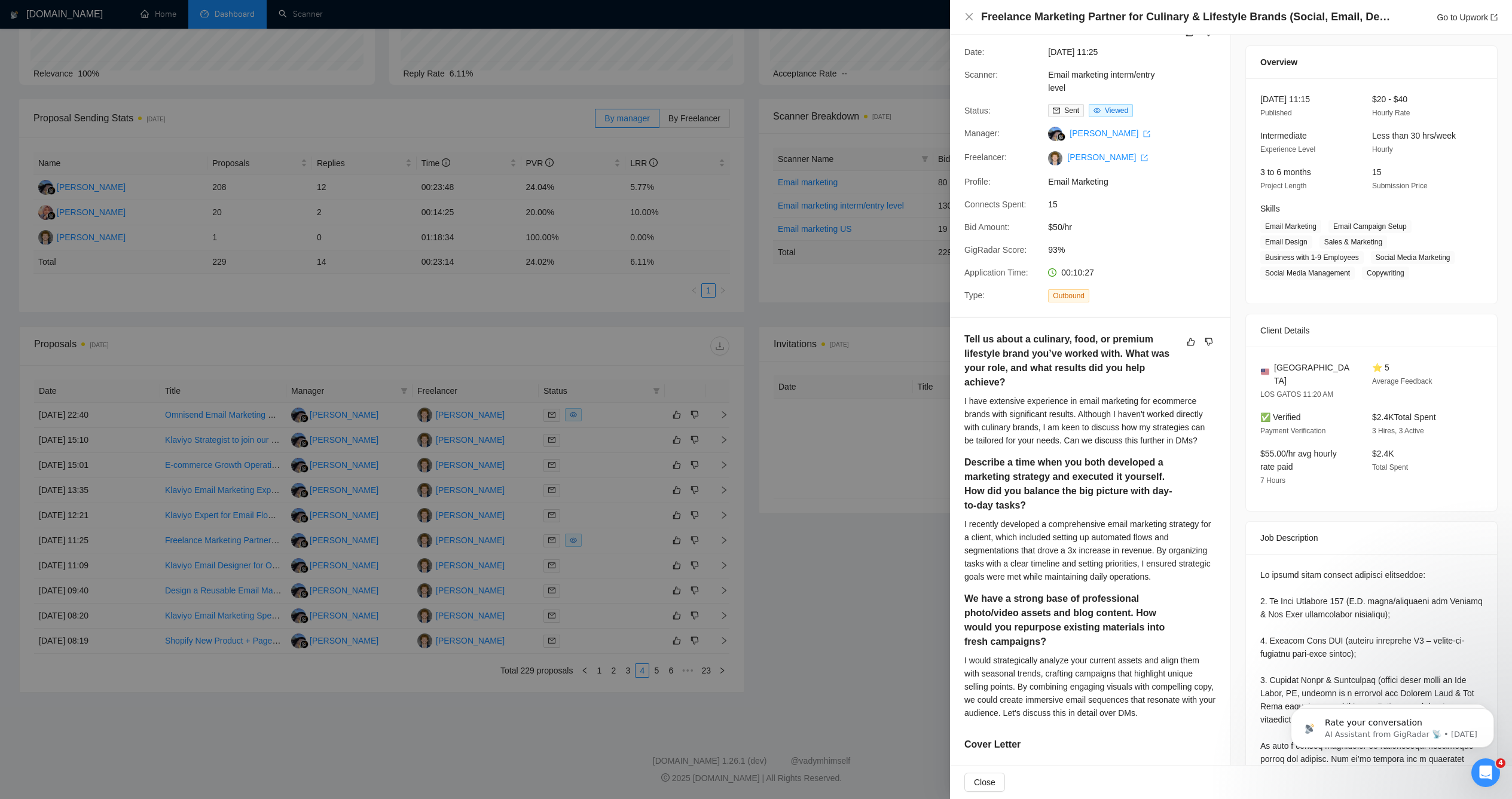
click at [763, 529] on div at bounding box center [756, 400] width 1512 height 799
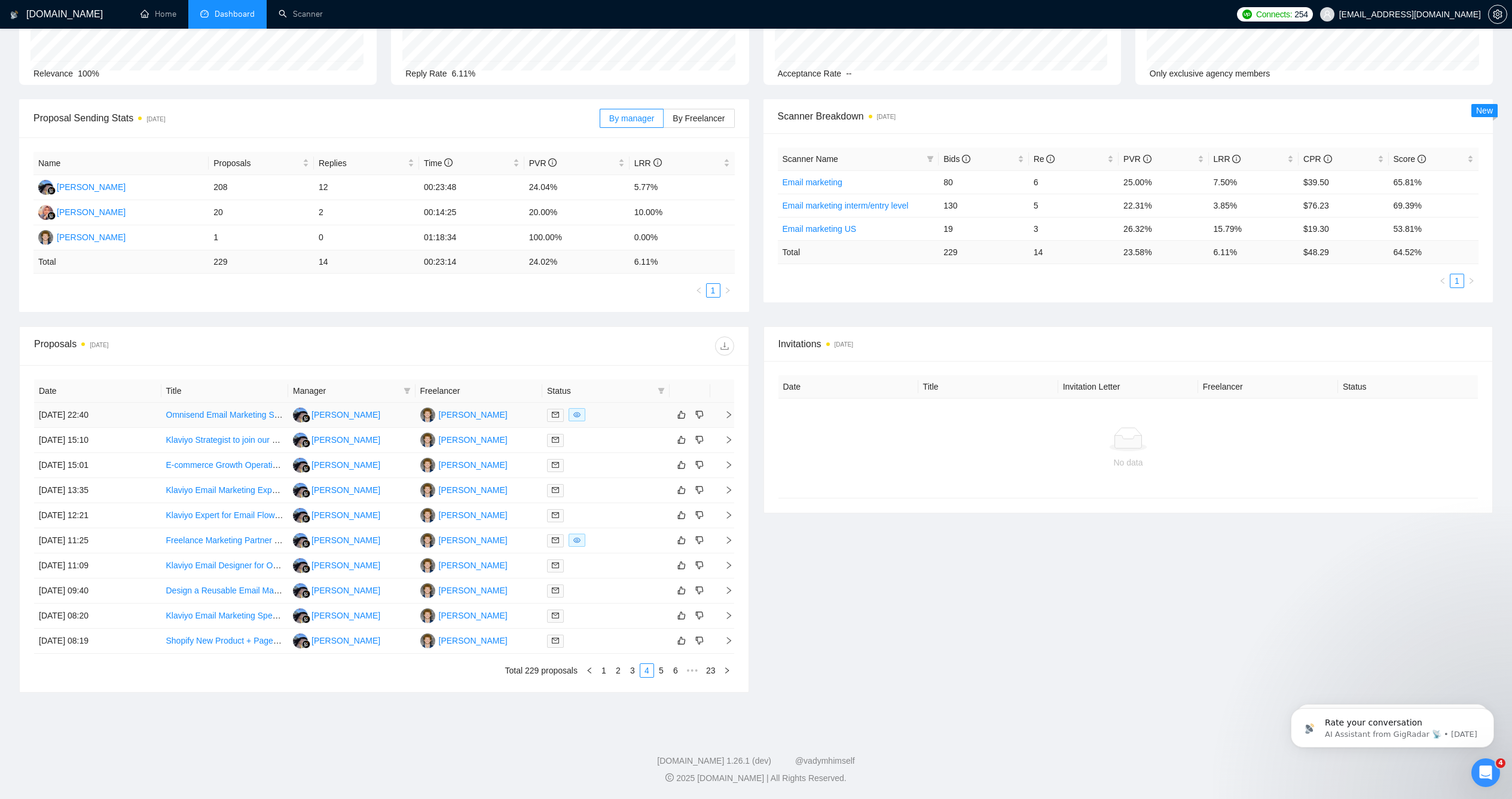
click at [587, 417] on div at bounding box center [606, 415] width 118 height 14
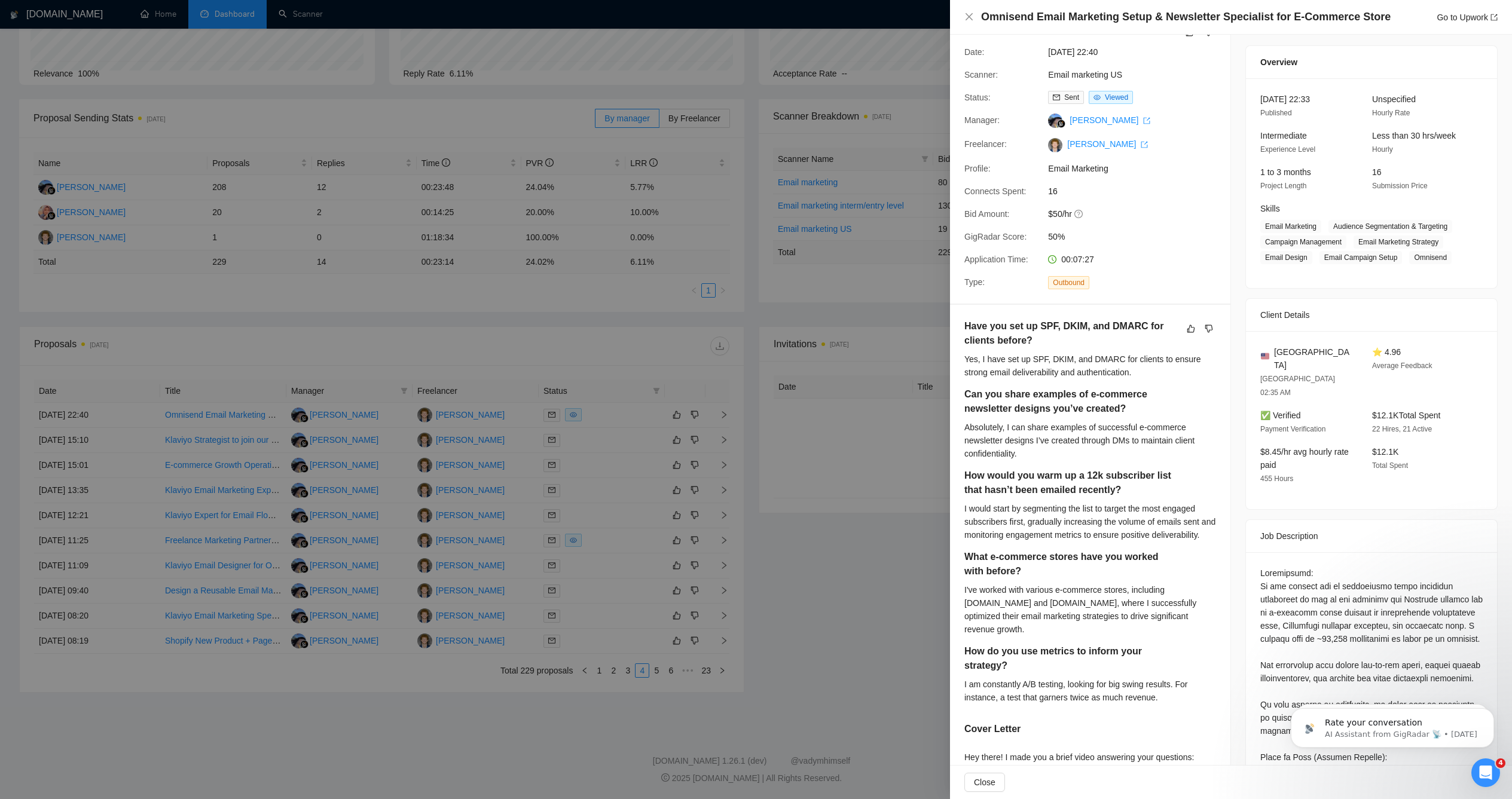
click at [779, 576] on div at bounding box center [756, 400] width 1512 height 799
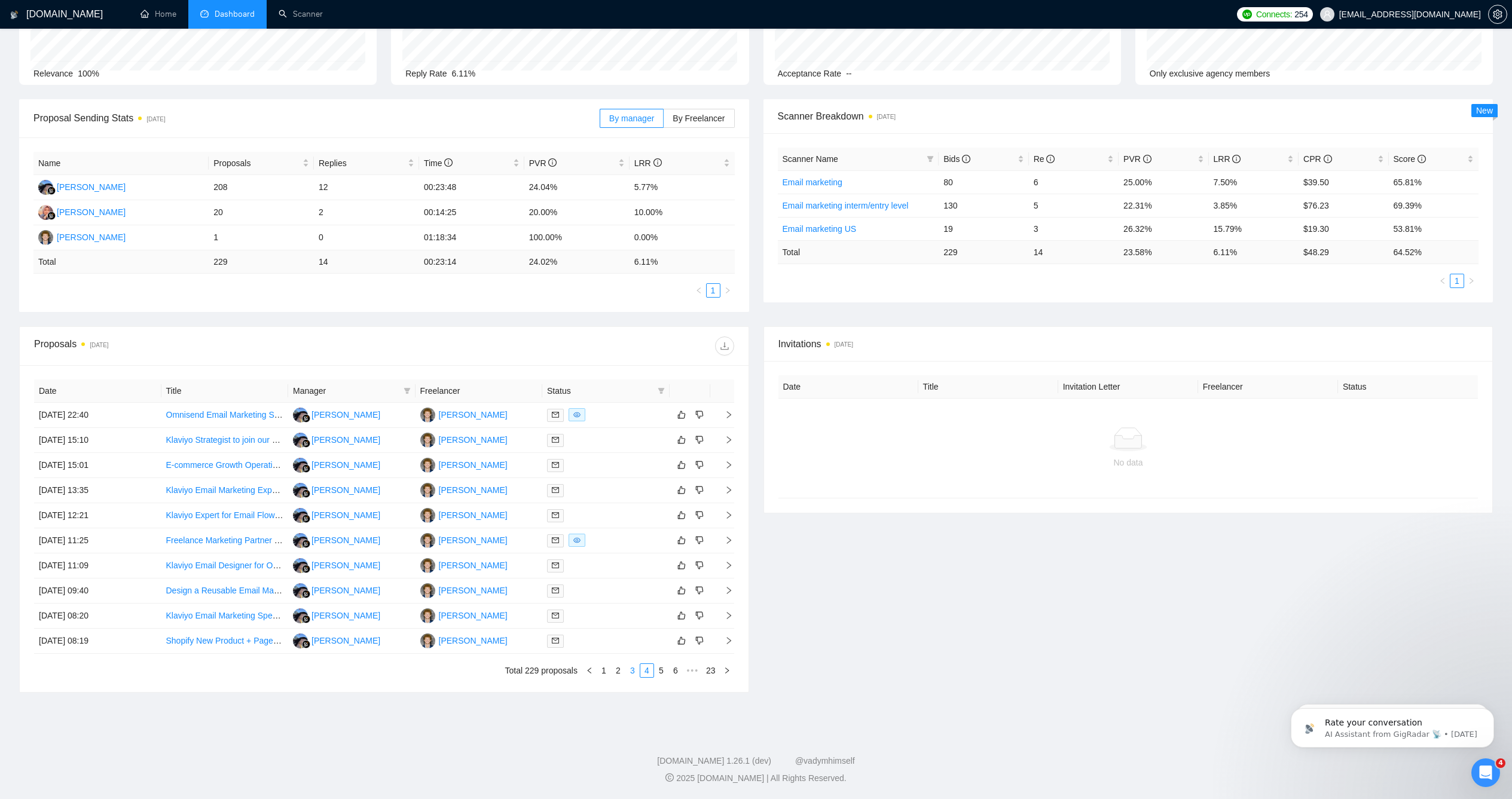
click at [628, 669] on link "3" at bounding box center [633, 671] width 13 height 13
click at [626, 669] on link "2" at bounding box center [633, 671] width 13 height 13
click at [632, 621] on div at bounding box center [606, 615] width 118 height 14
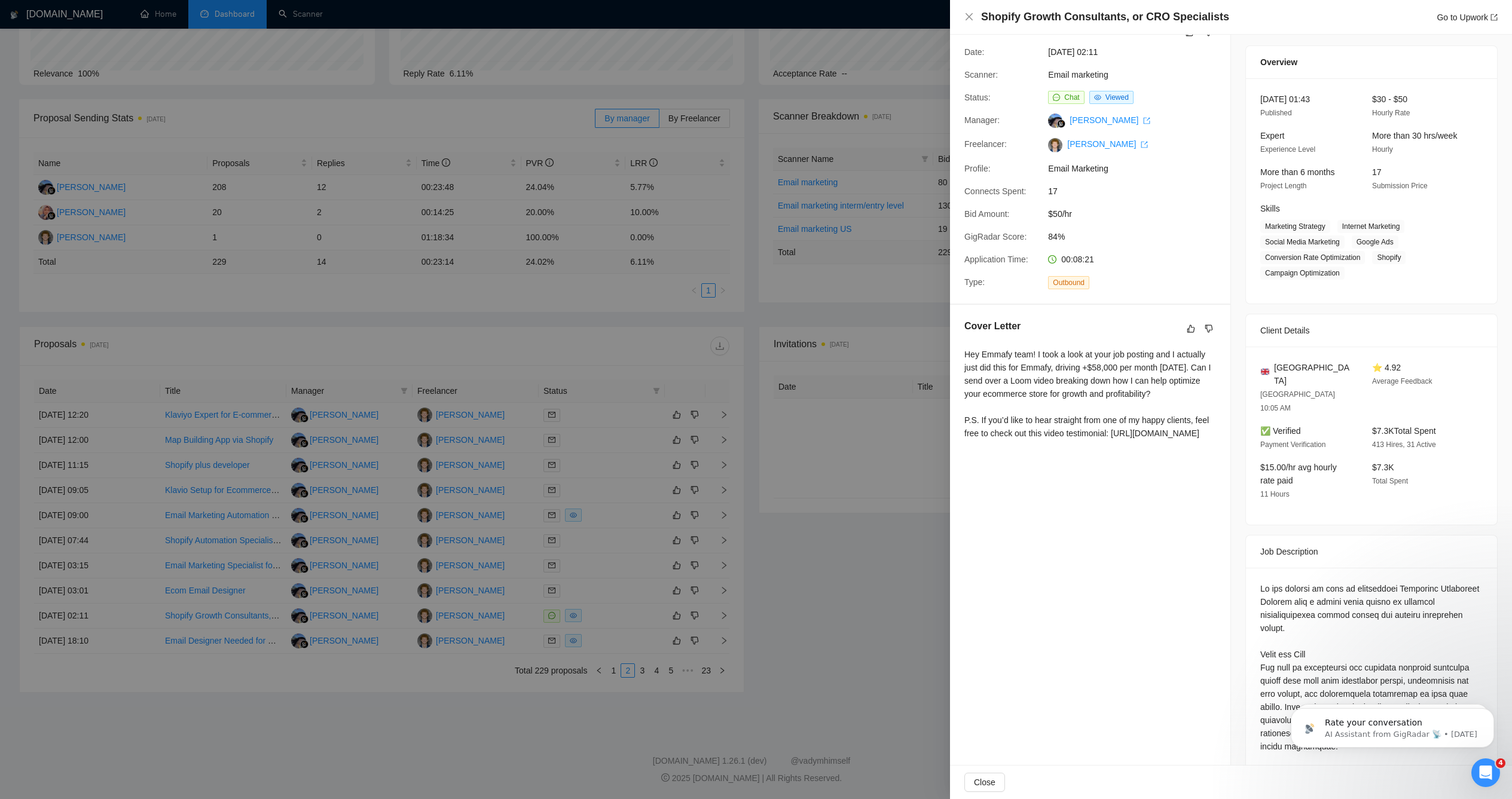
click at [768, 587] on div at bounding box center [756, 400] width 1512 height 799
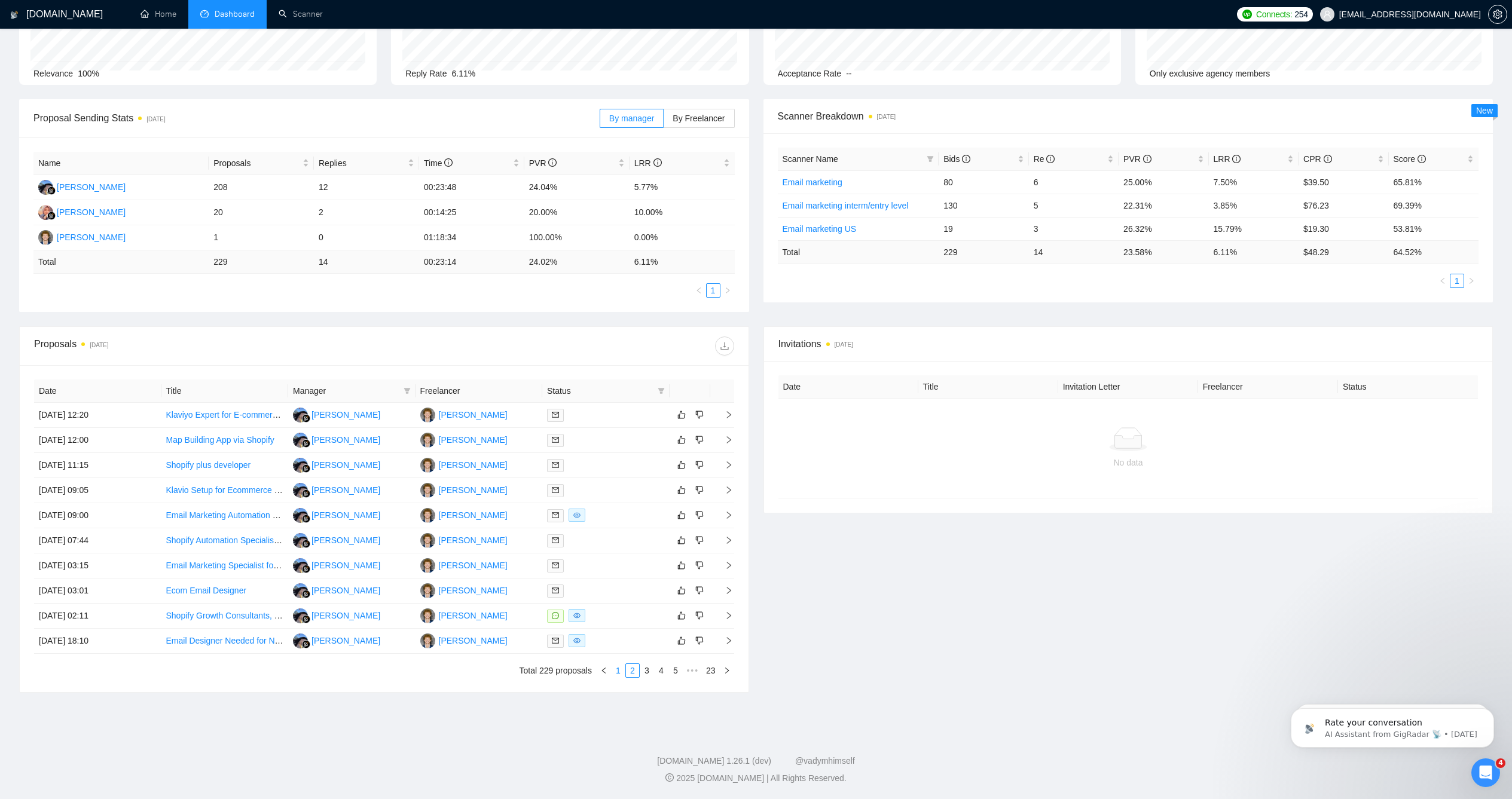
click at [612, 668] on link "1" at bounding box center [618, 671] width 13 height 13
click at [594, 491] on div at bounding box center [606, 490] width 118 height 14
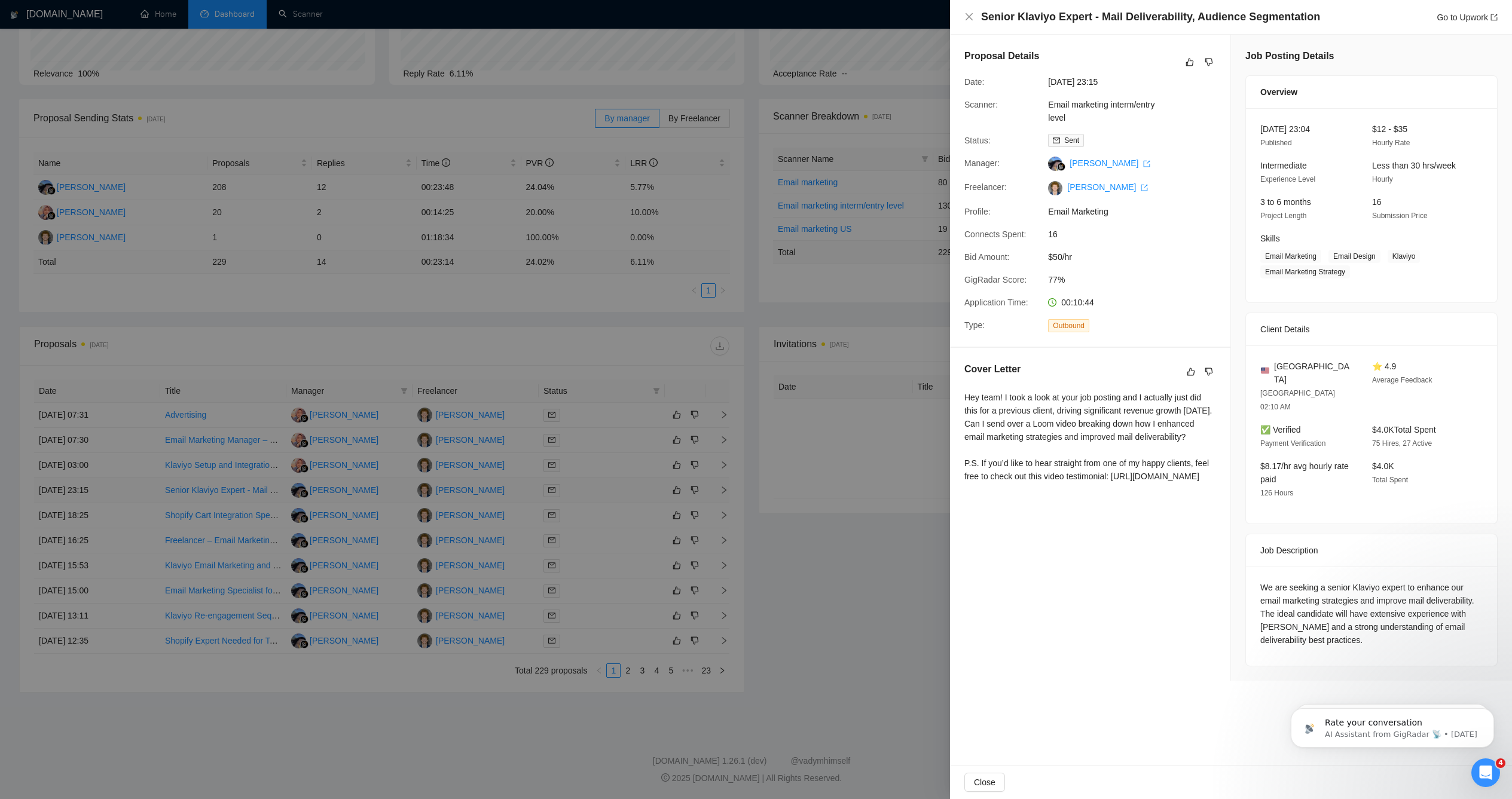
scroll to position [0, 0]
click at [699, 489] on div at bounding box center [756, 400] width 1512 height 799
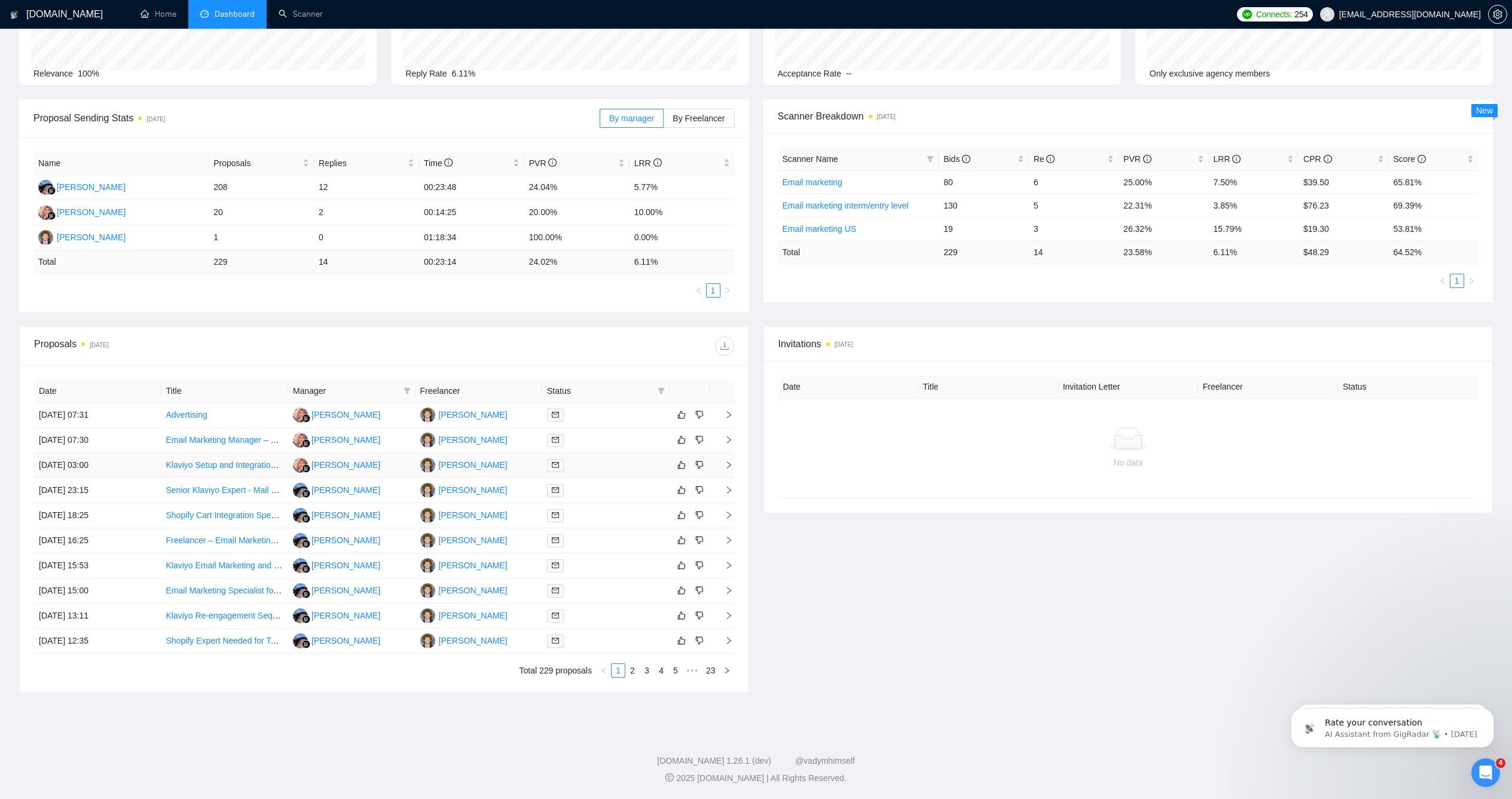
click at [648, 470] on div at bounding box center [606, 465] width 118 height 14
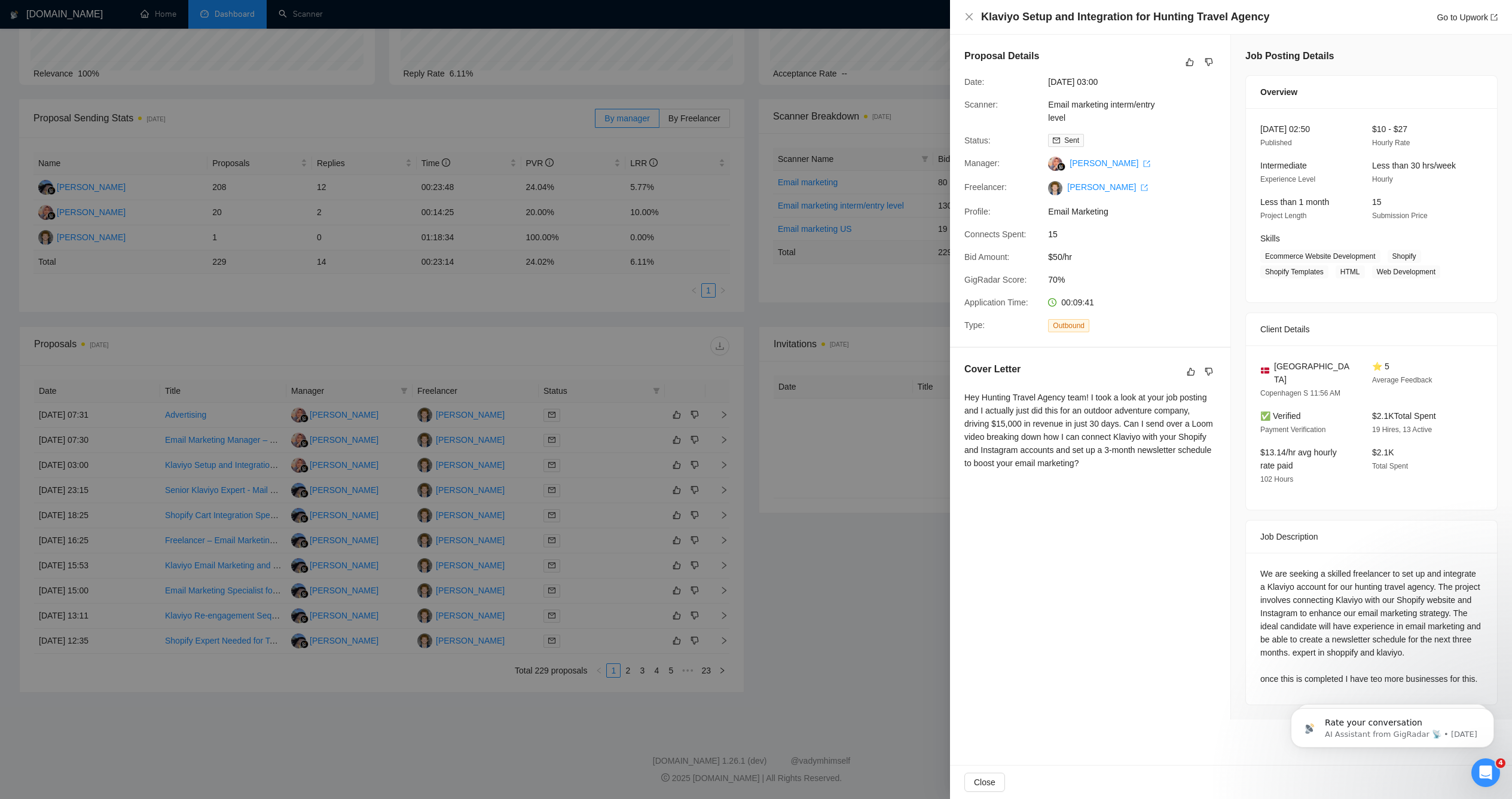
click at [841, 522] on div at bounding box center [756, 400] width 1512 height 799
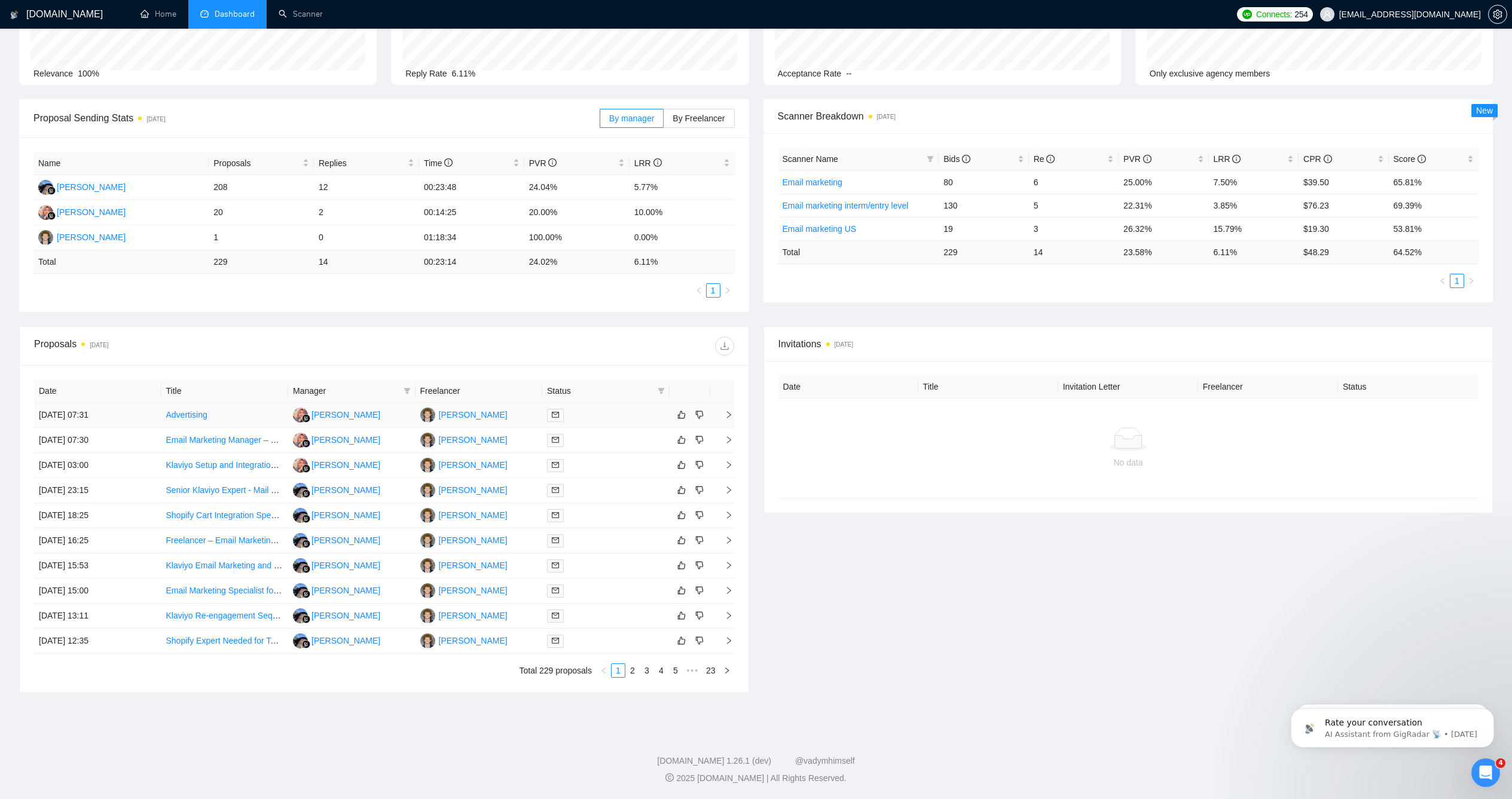
click at [586, 417] on div at bounding box center [606, 415] width 118 height 14
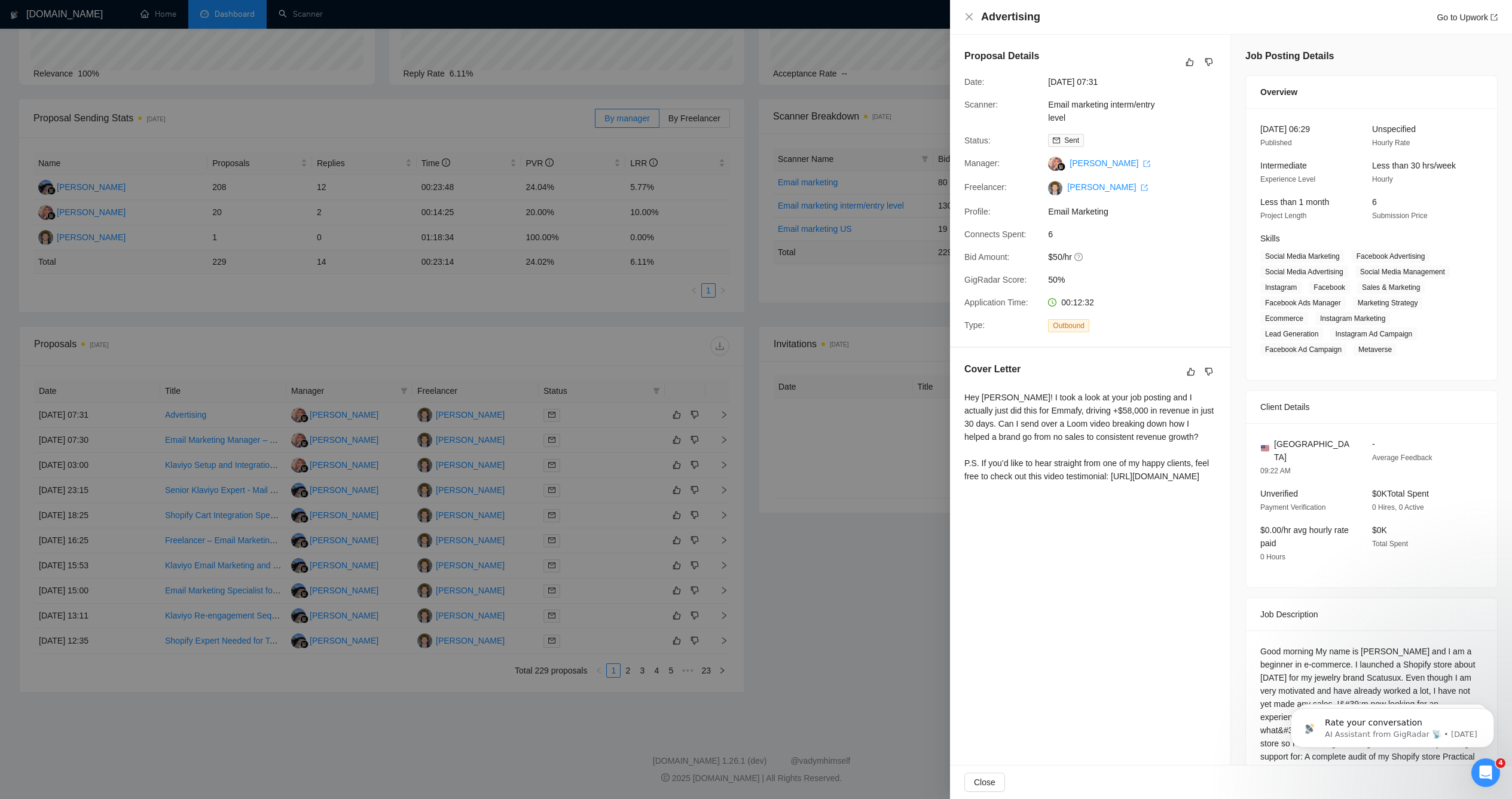
click at [722, 517] on div at bounding box center [756, 400] width 1512 height 799
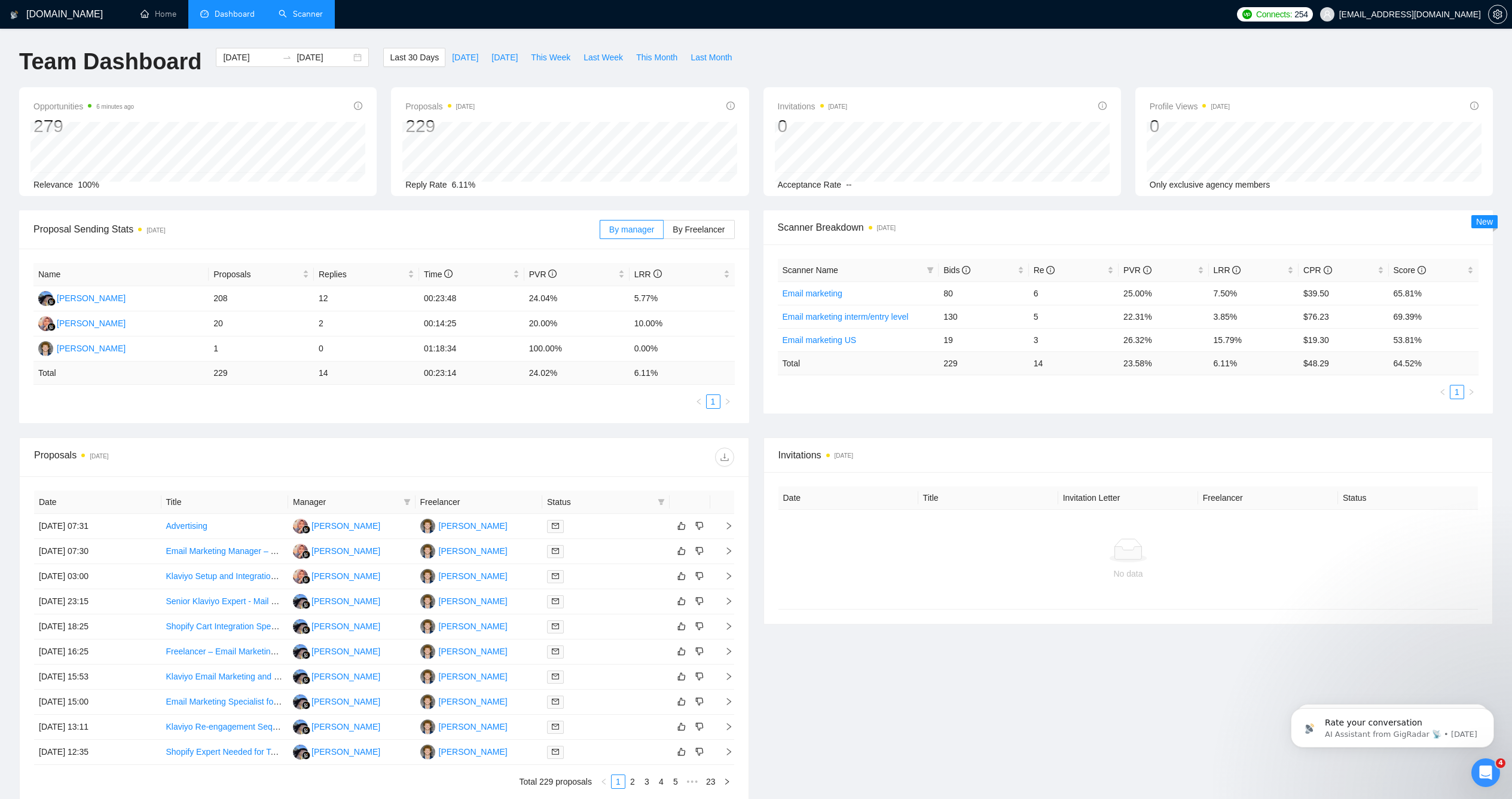
click at [287, 12] on link "Scanner" at bounding box center [300, 14] width 44 height 10
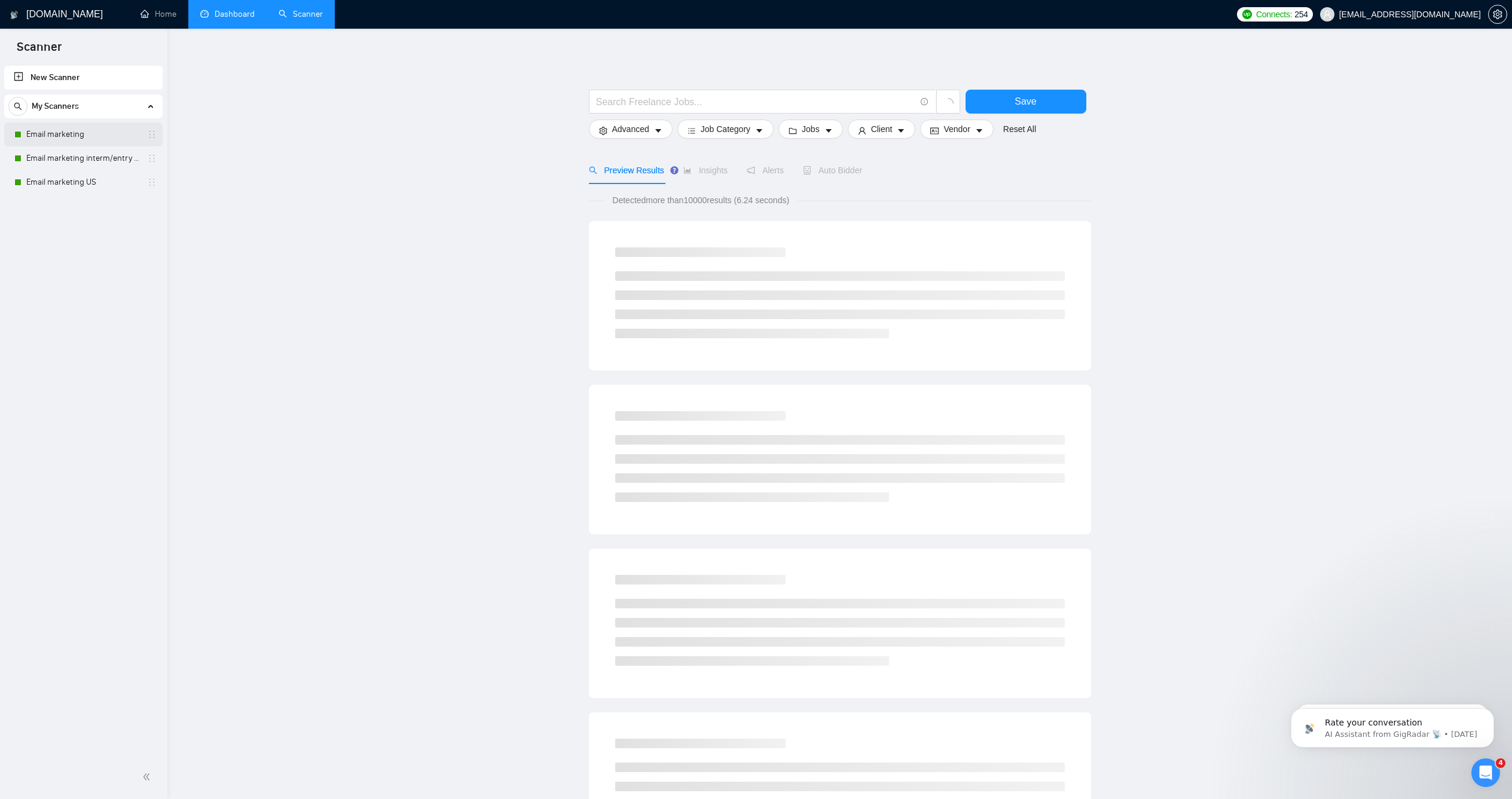
click at [101, 139] on link "Email marketing" at bounding box center [83, 135] width 114 height 24
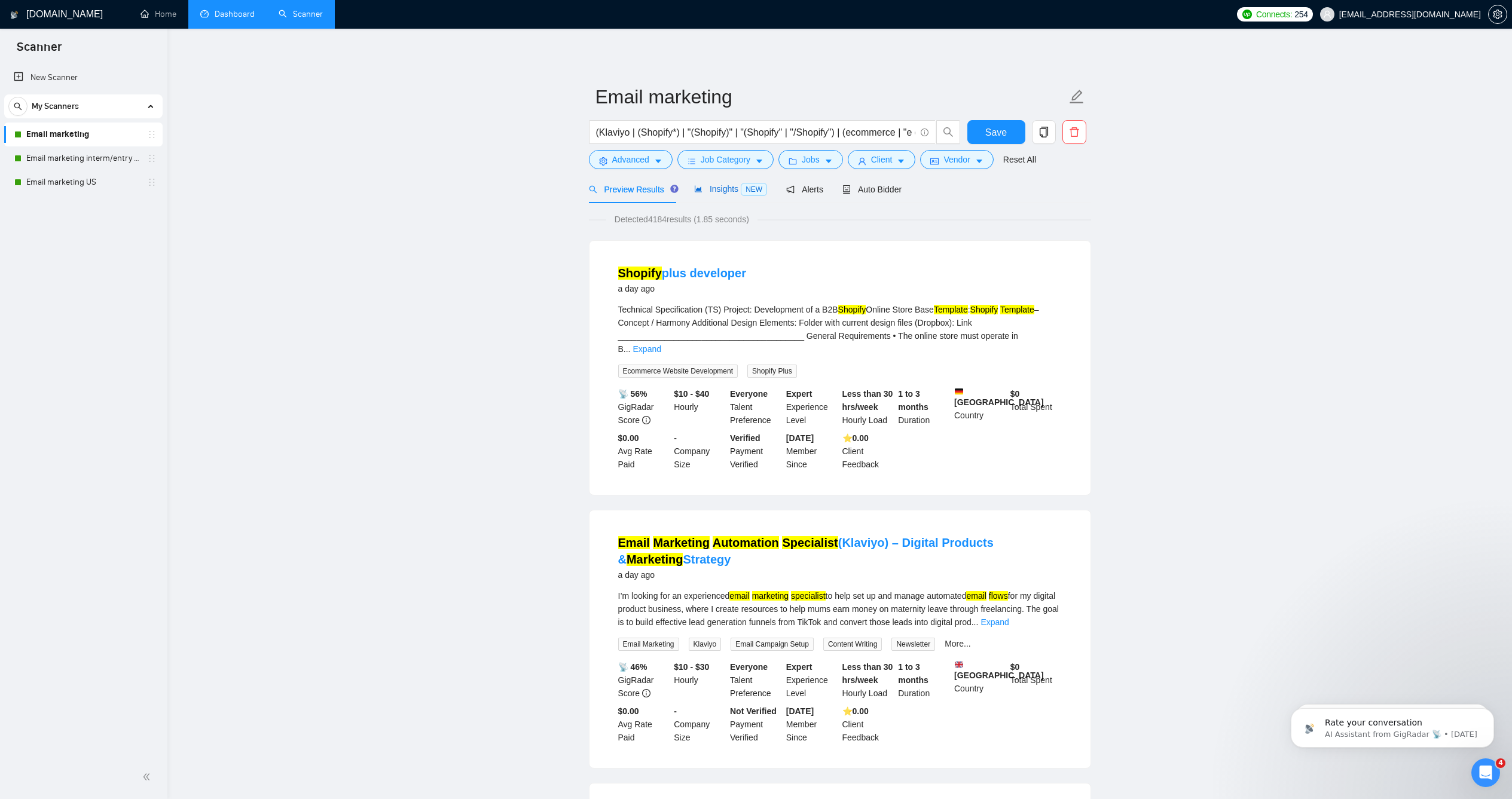
click at [726, 194] on span "Insights NEW" at bounding box center [731, 189] width 73 height 10
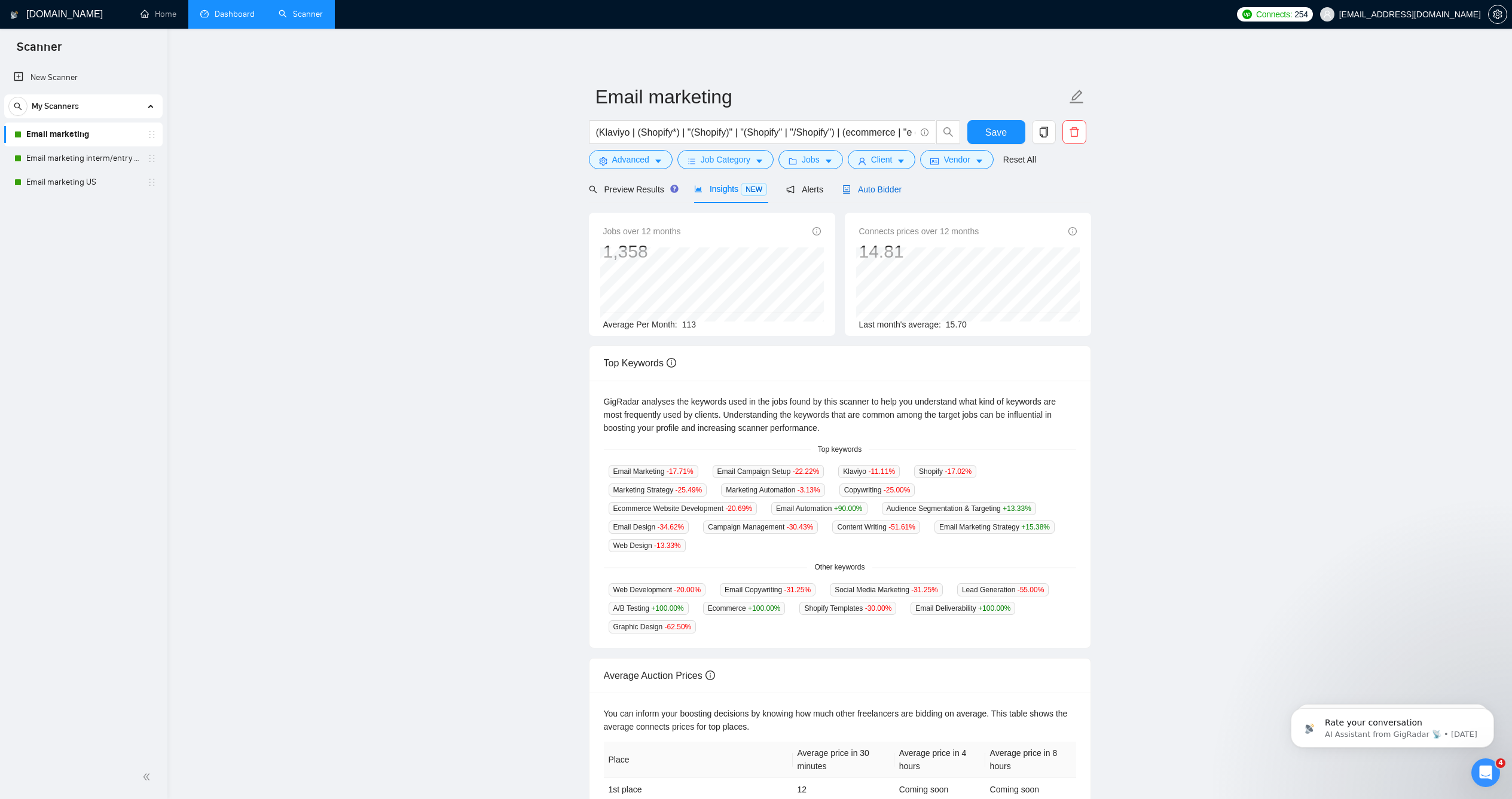
click at [851, 194] on span "Auto Bidder" at bounding box center [871, 189] width 59 height 10
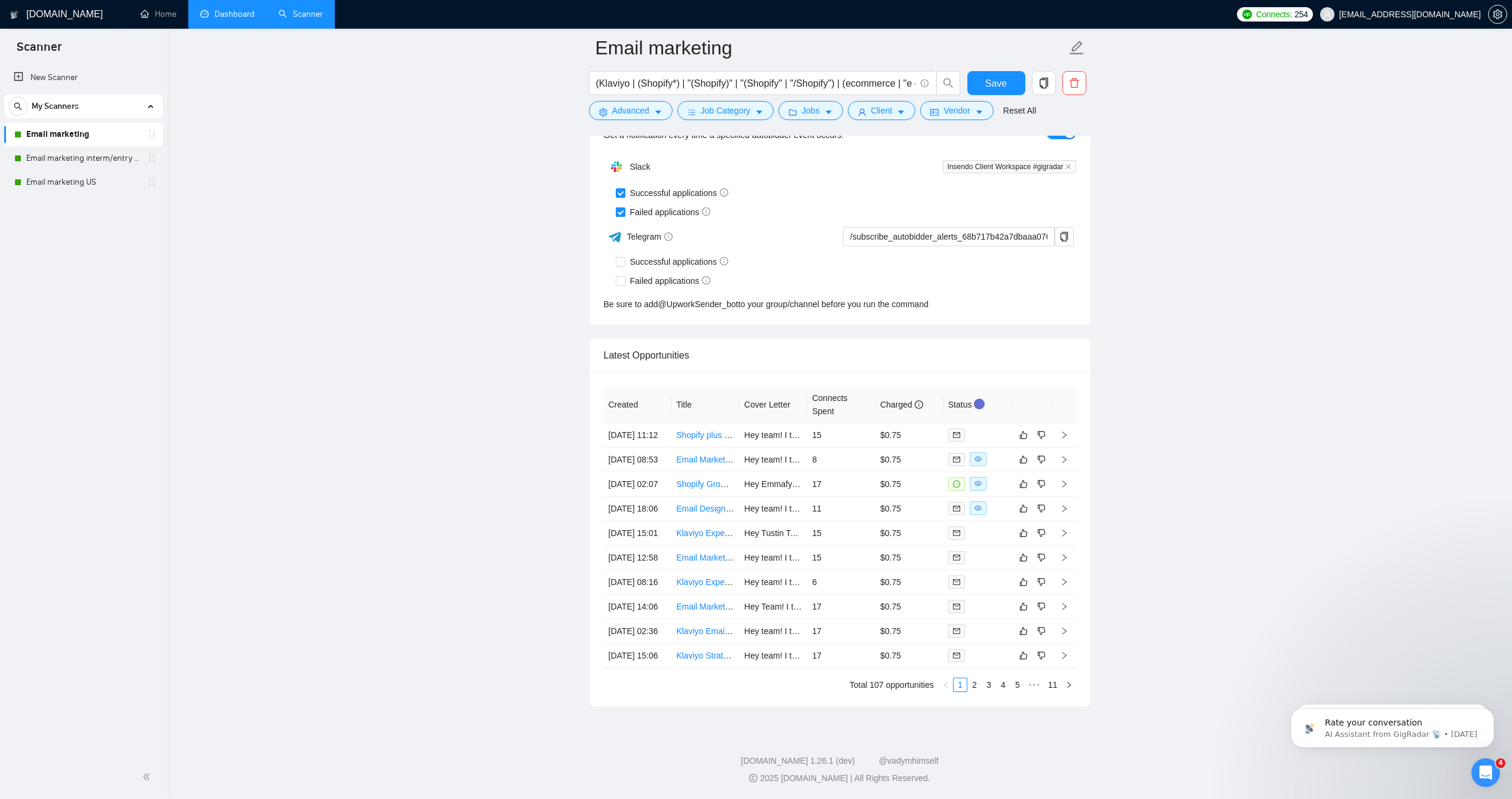
scroll to position [2996, 0]
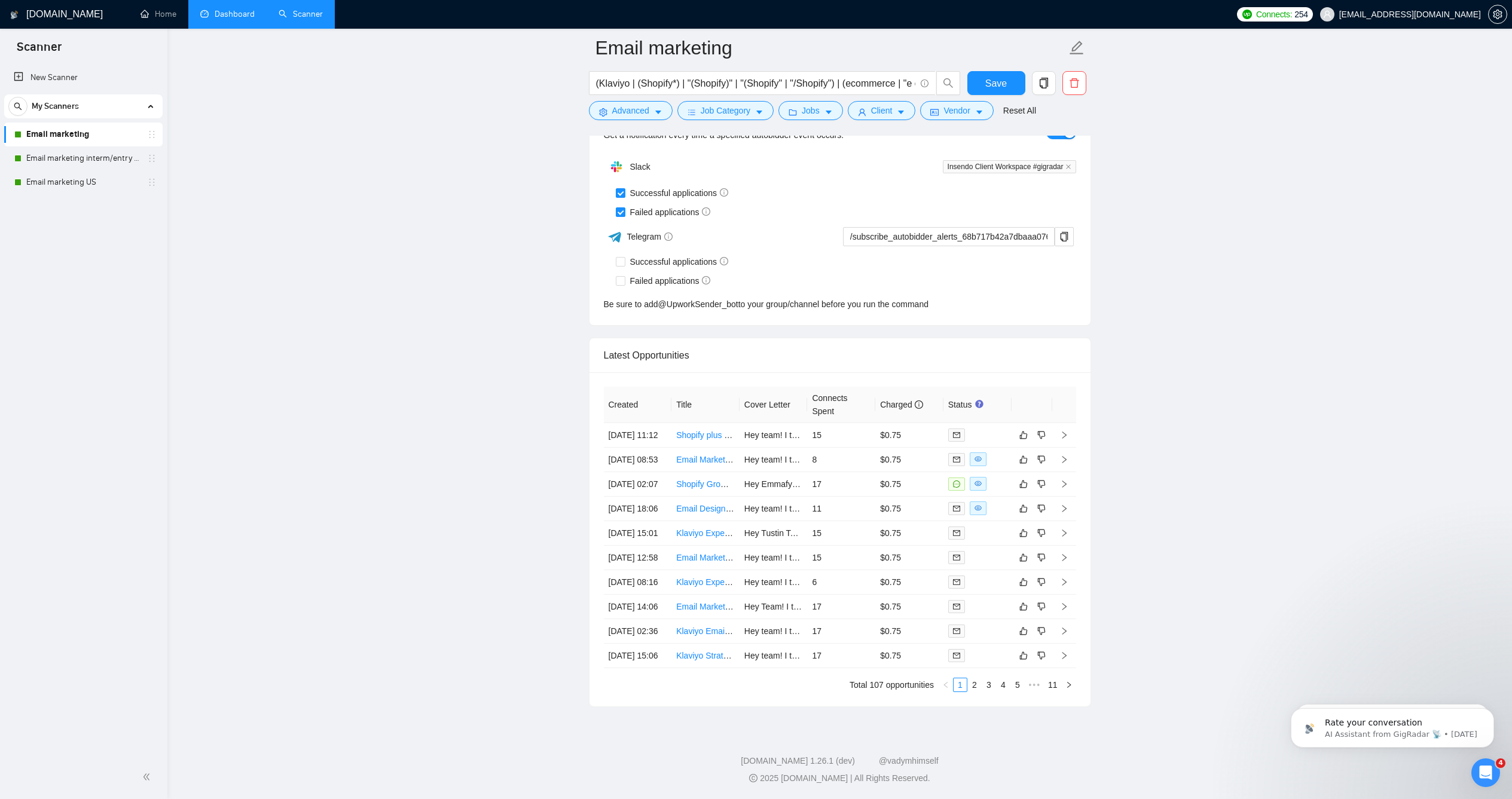
scroll to position [3068, 0]
click at [978, 679] on link "2" at bounding box center [974, 685] width 13 height 13
click at [984, 679] on link "3" at bounding box center [989, 685] width 13 height 13
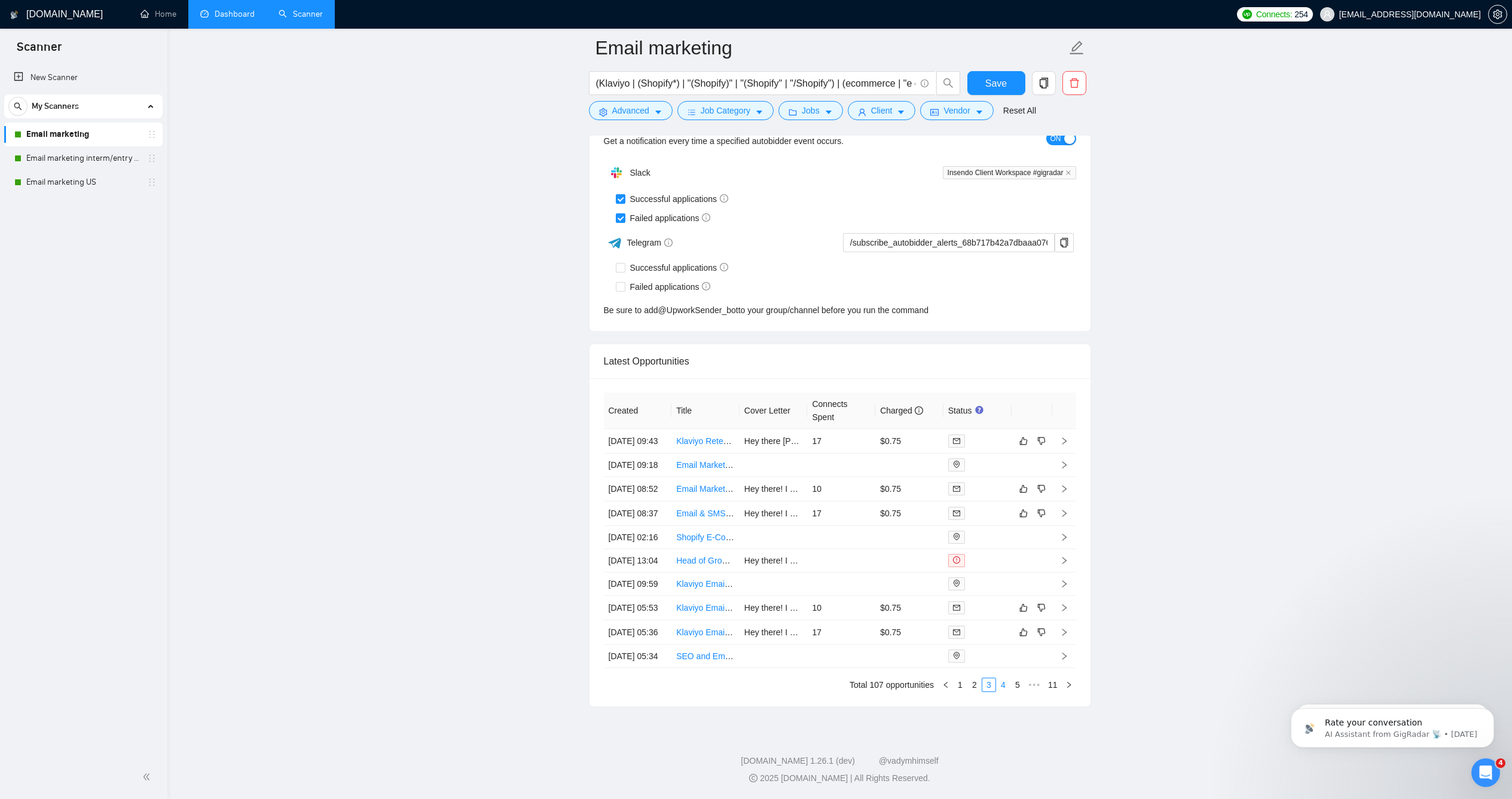
click at [998, 679] on link "4" at bounding box center [1004, 685] width 13 height 13
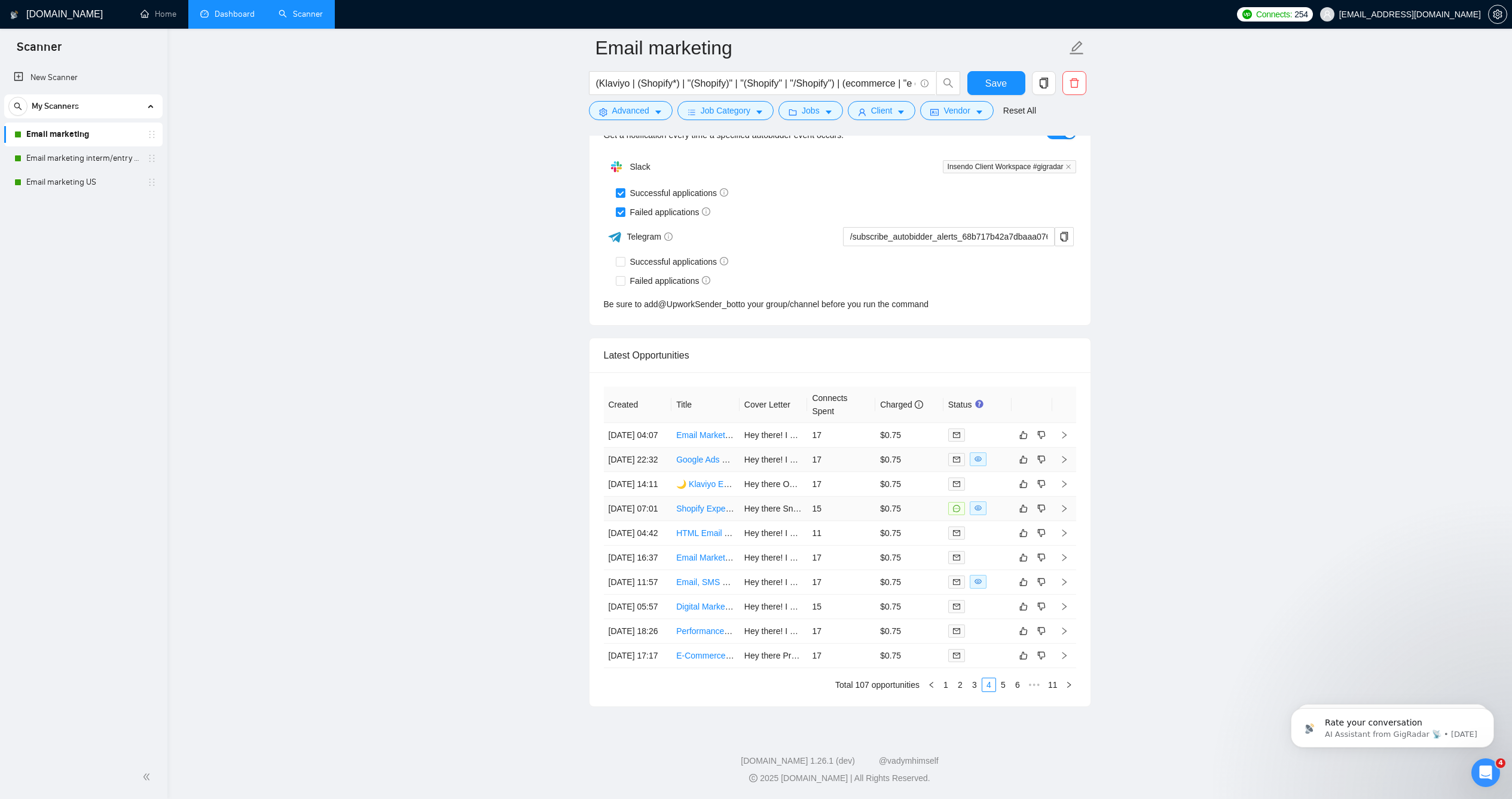
scroll to position [3046, 0]
click at [1006, 692] on link "5" at bounding box center [1004, 685] width 13 height 13
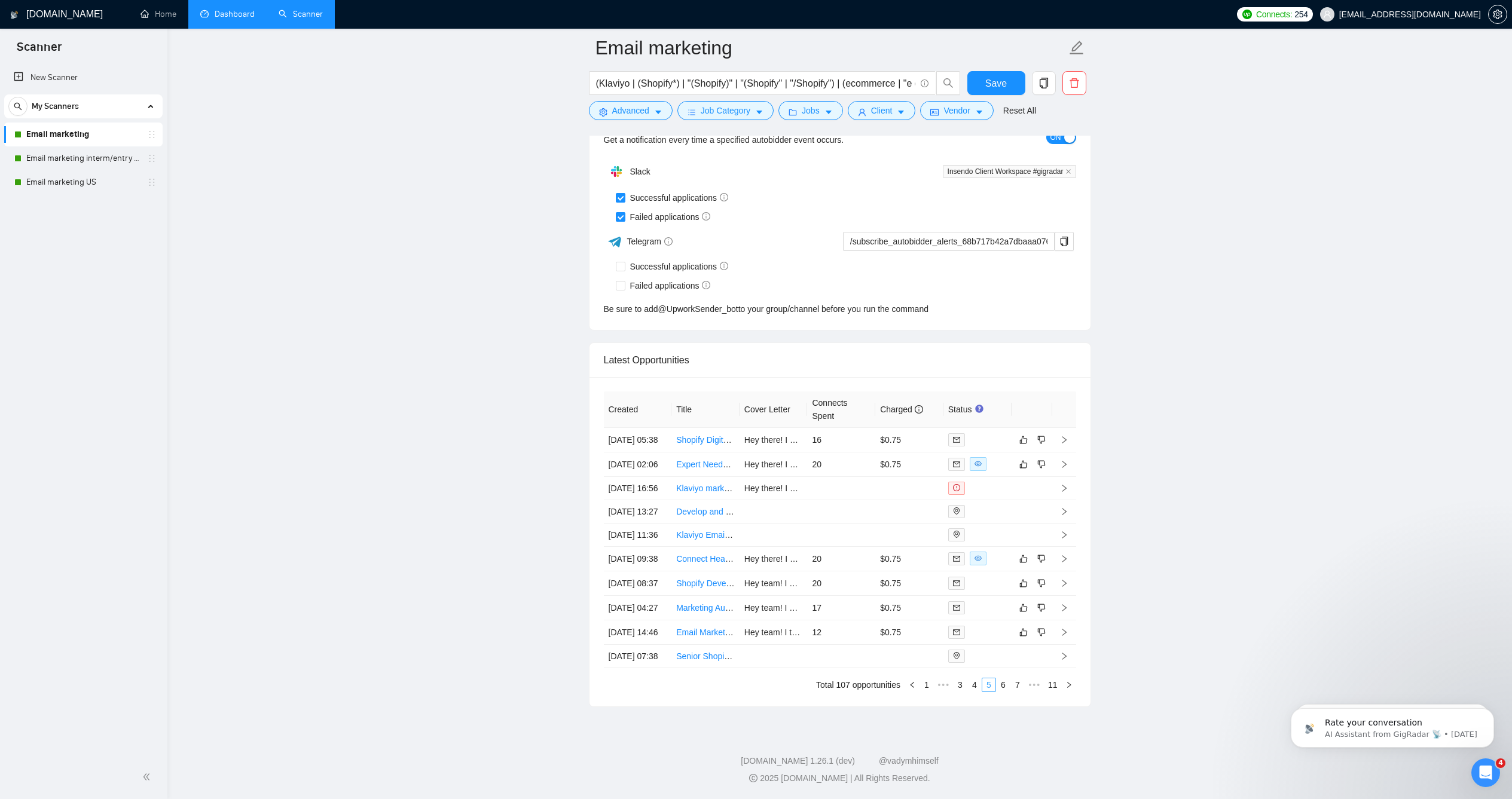
click at [1006, 692] on link "6" at bounding box center [1004, 685] width 13 height 13
click at [160, 14] on link "Home" at bounding box center [158, 14] width 36 height 10
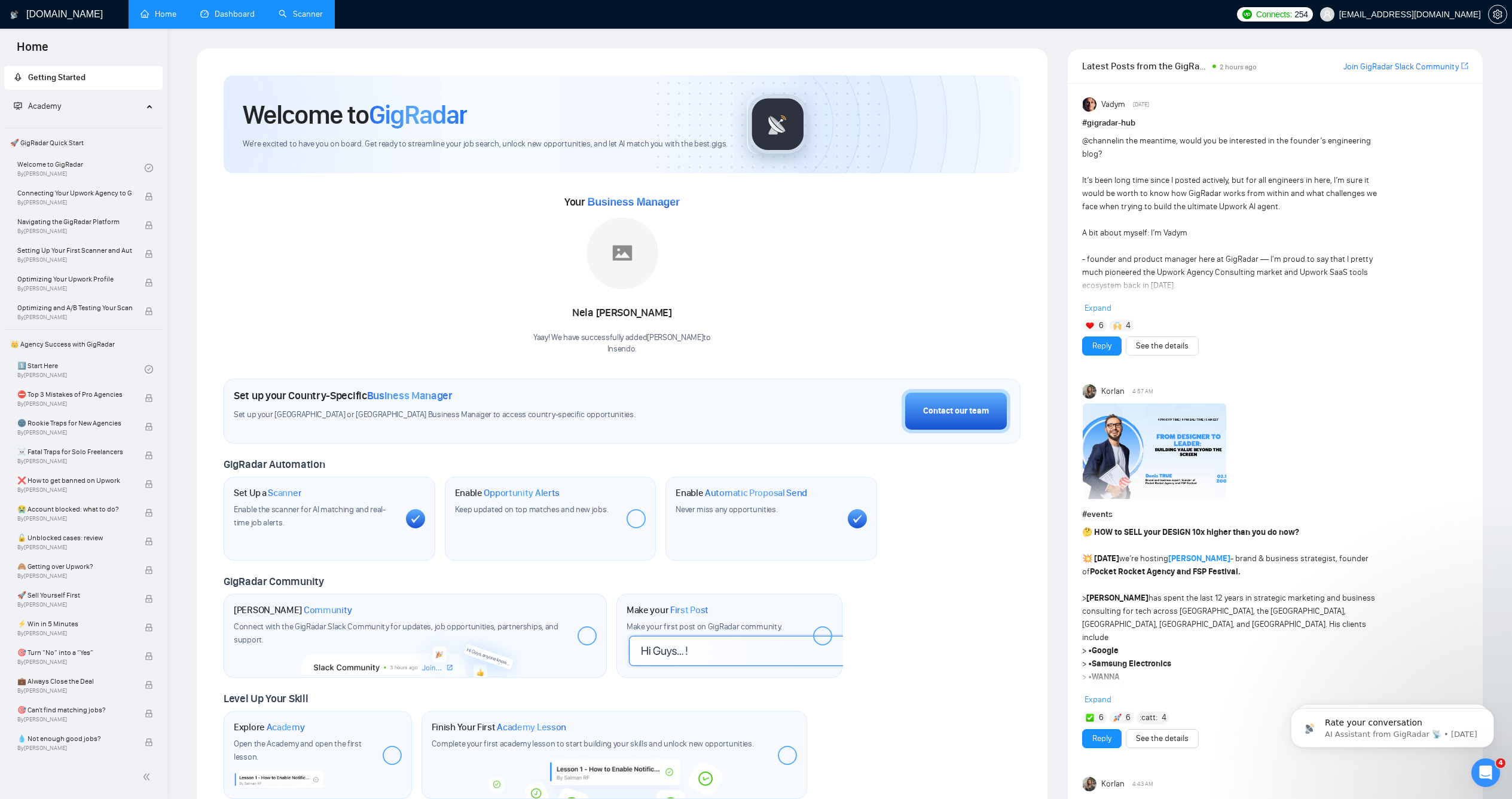
click at [296, 9] on link "Scanner" at bounding box center [300, 14] width 44 height 10
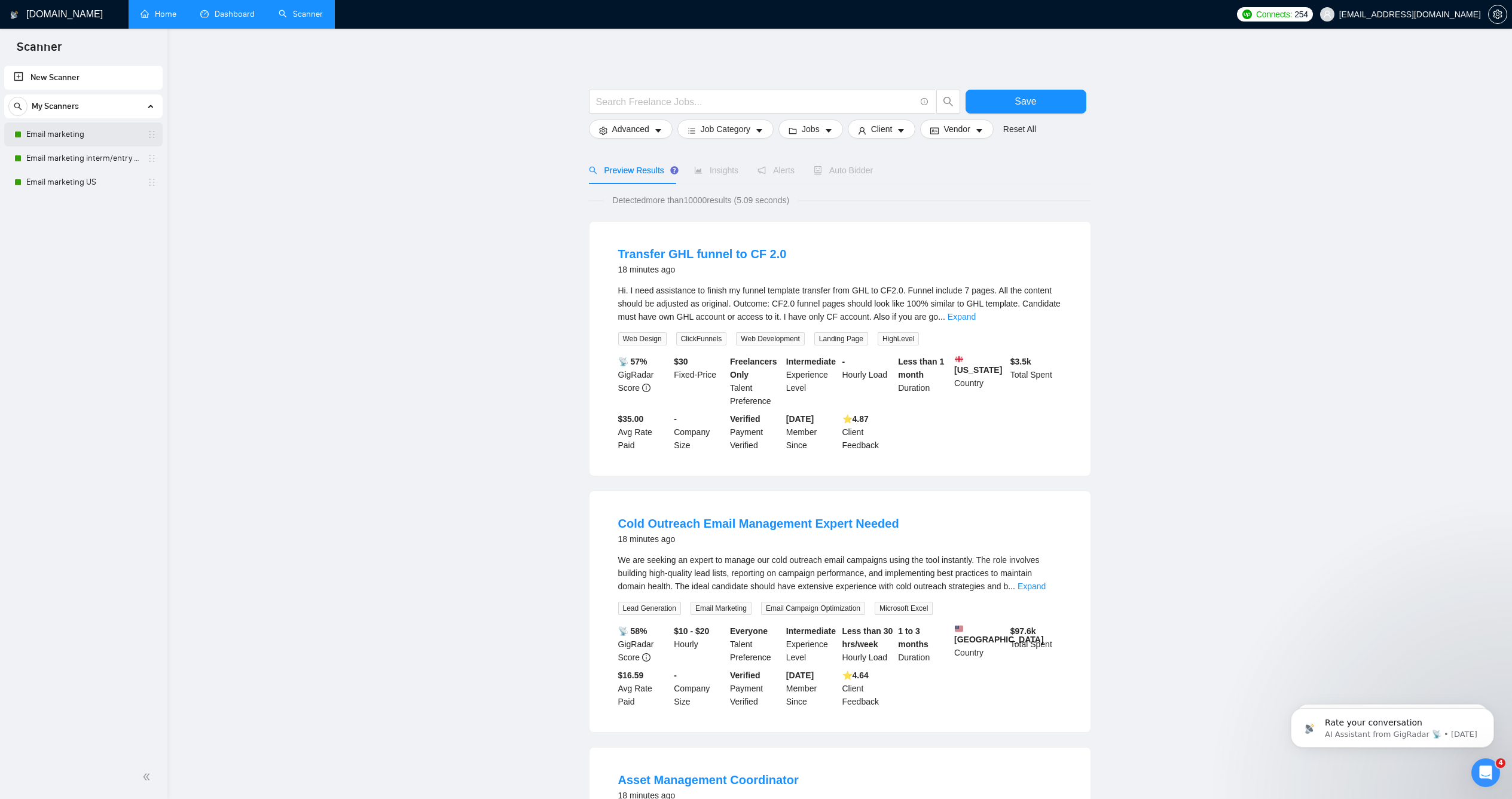
click at [81, 133] on link "Email marketing" at bounding box center [83, 135] width 114 height 24
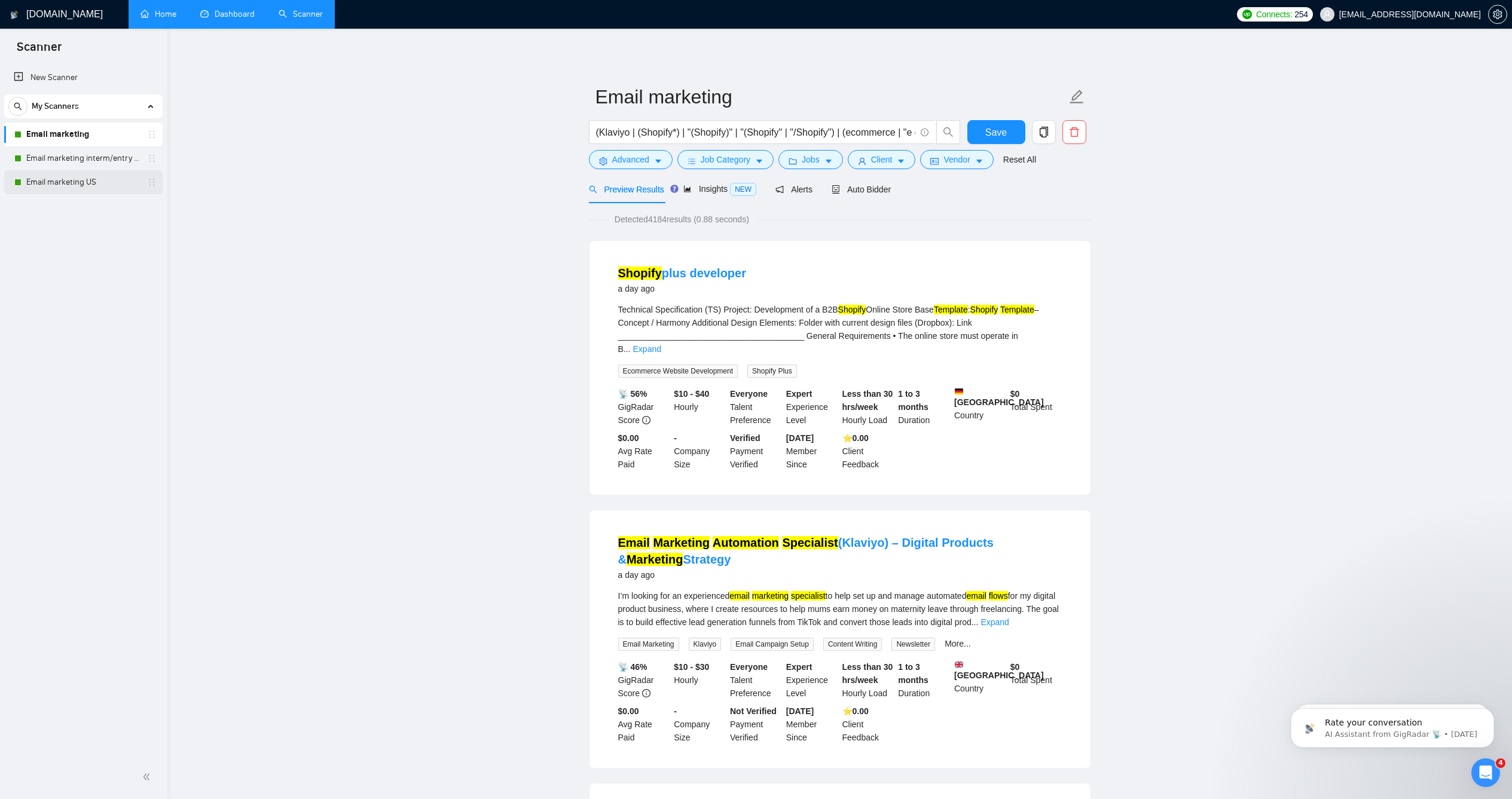
click at [88, 188] on link "Email marketing US" at bounding box center [83, 182] width 114 height 24
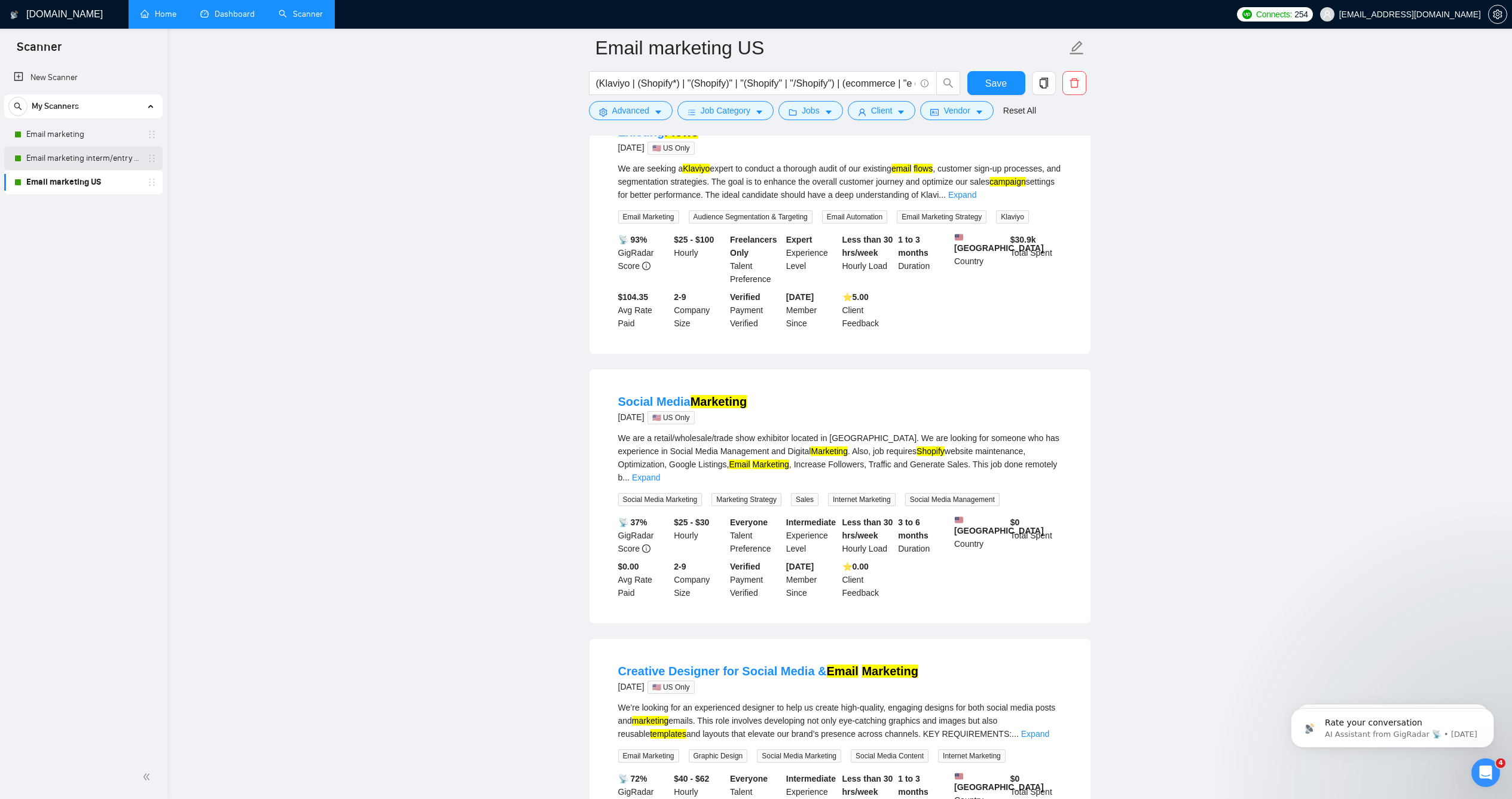
scroll to position [1437, 0]
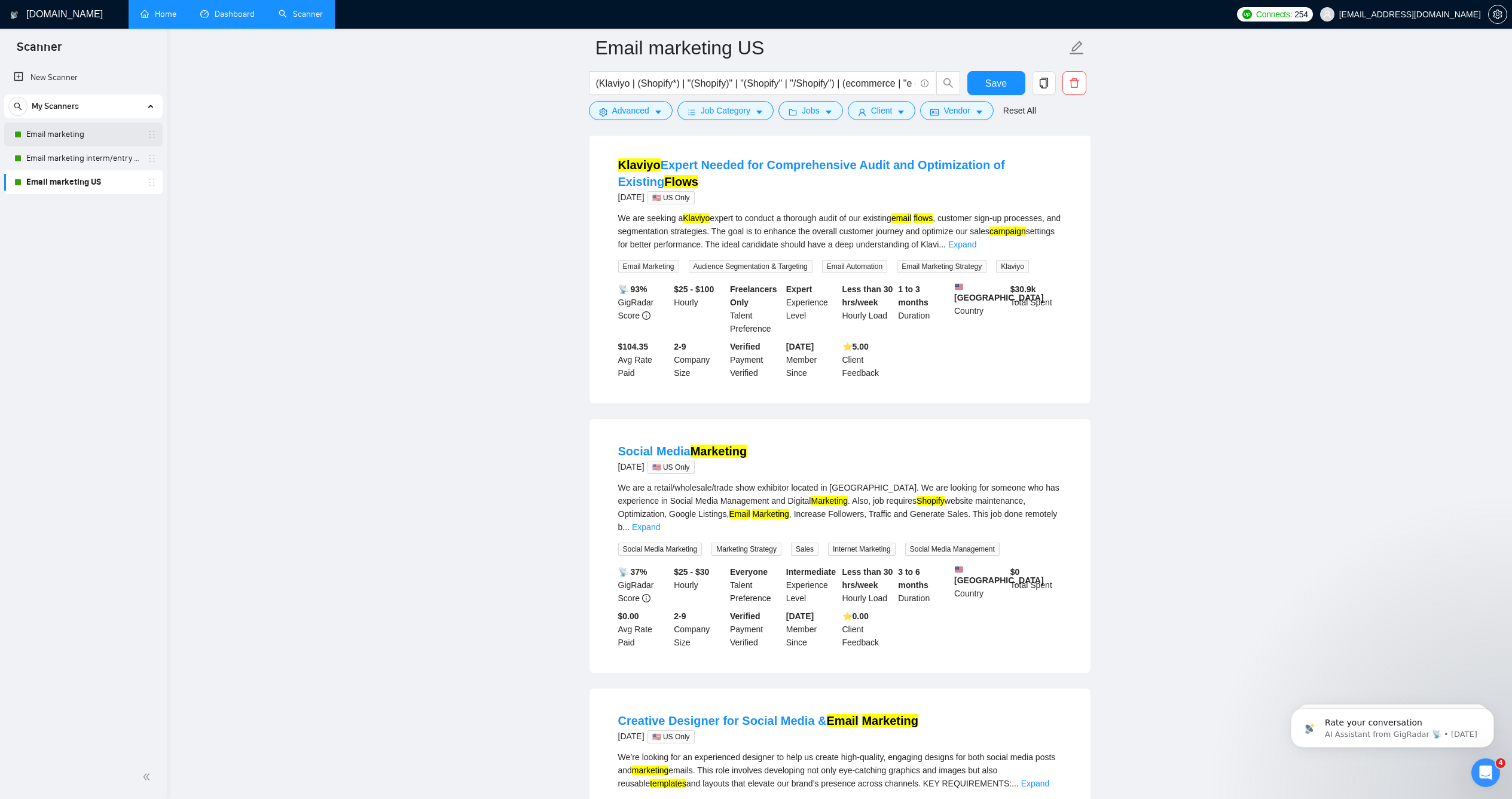
click at [76, 129] on link "Email marketing" at bounding box center [83, 135] width 114 height 24
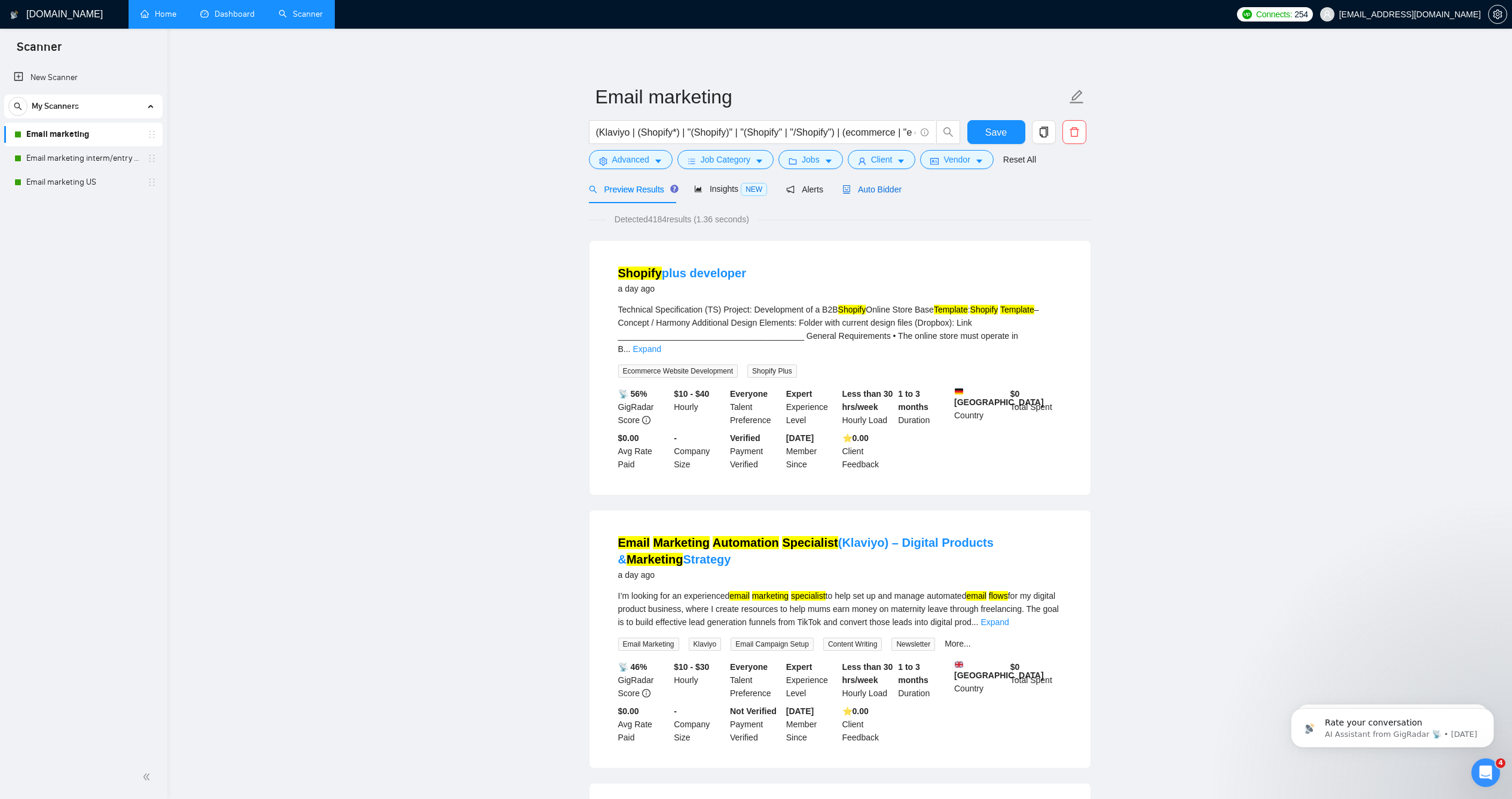
click at [880, 194] on span "Auto Bidder" at bounding box center [871, 189] width 59 height 10
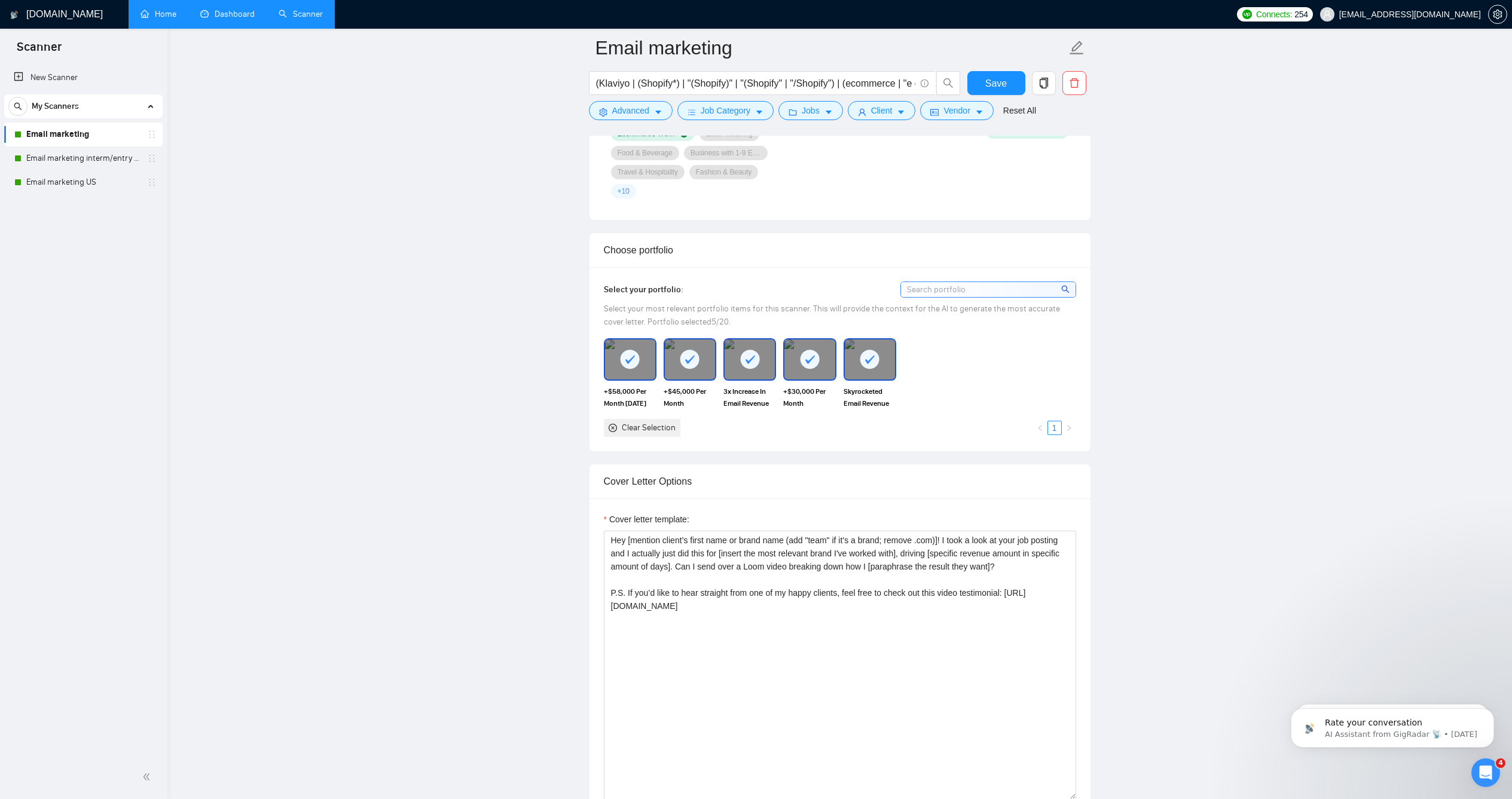
scroll to position [1305, 0]
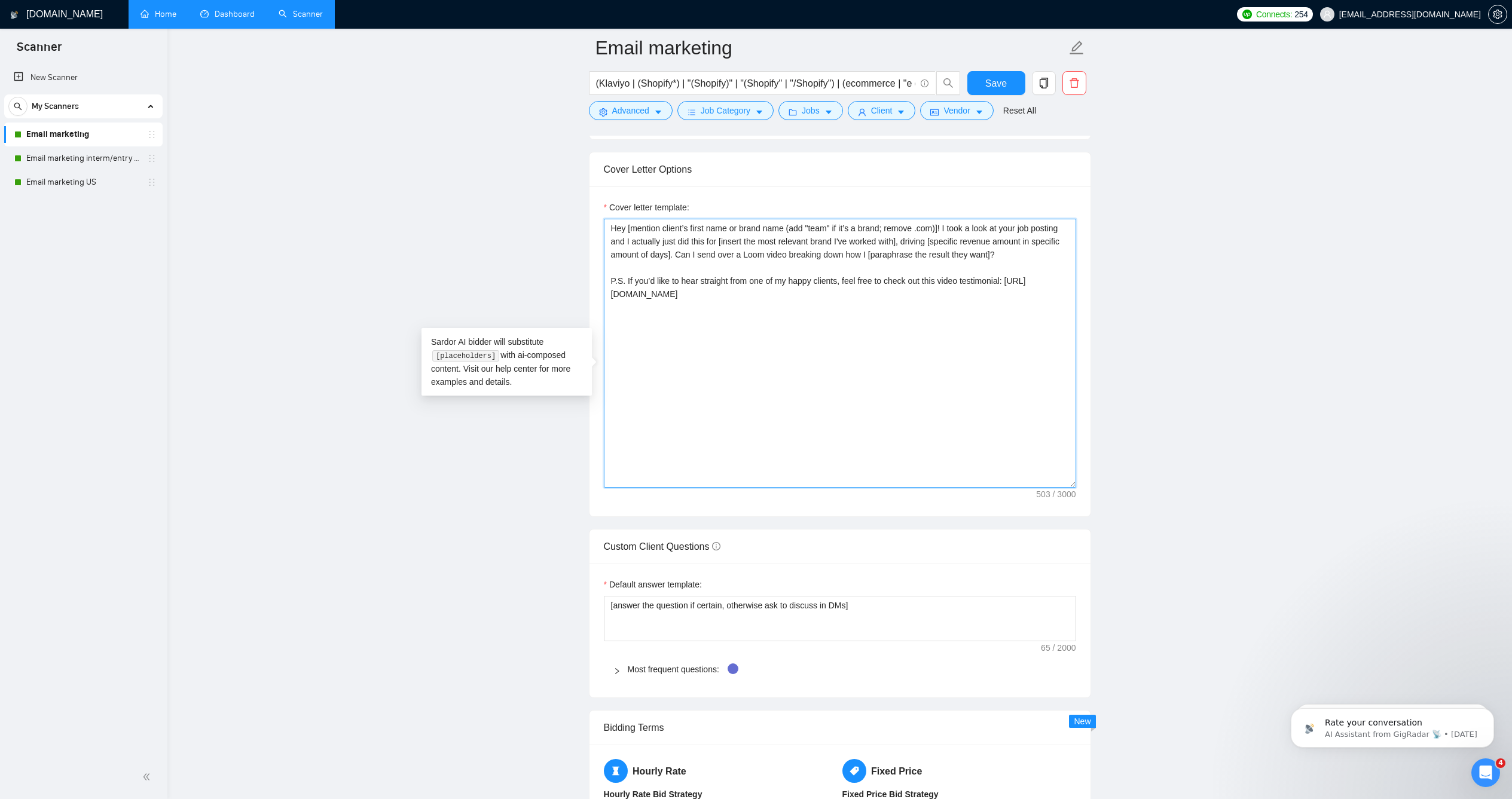
drag, startPoint x: 763, startPoint y: 316, endPoint x: 571, endPoint y: 252, distance: 202.4
click at [571, 252] on main "Email marketing (Klaviyo | (Shopify*) | "(Shopify)" | "(Shopify" | "/Shopify") …" at bounding box center [840, 528] width 1307 height 3572
paste textarea "there [mention client’s first name or brand name (remove .com)]! I made you a b…"
drag, startPoint x: 899, startPoint y: 295, endPoint x: 613, endPoint y: 296, distance: 286.0
click at [613, 296] on textarea "Hey there [mention client’s first name or brand name (remove .com)]! I made you…" at bounding box center [840, 353] width 473 height 269
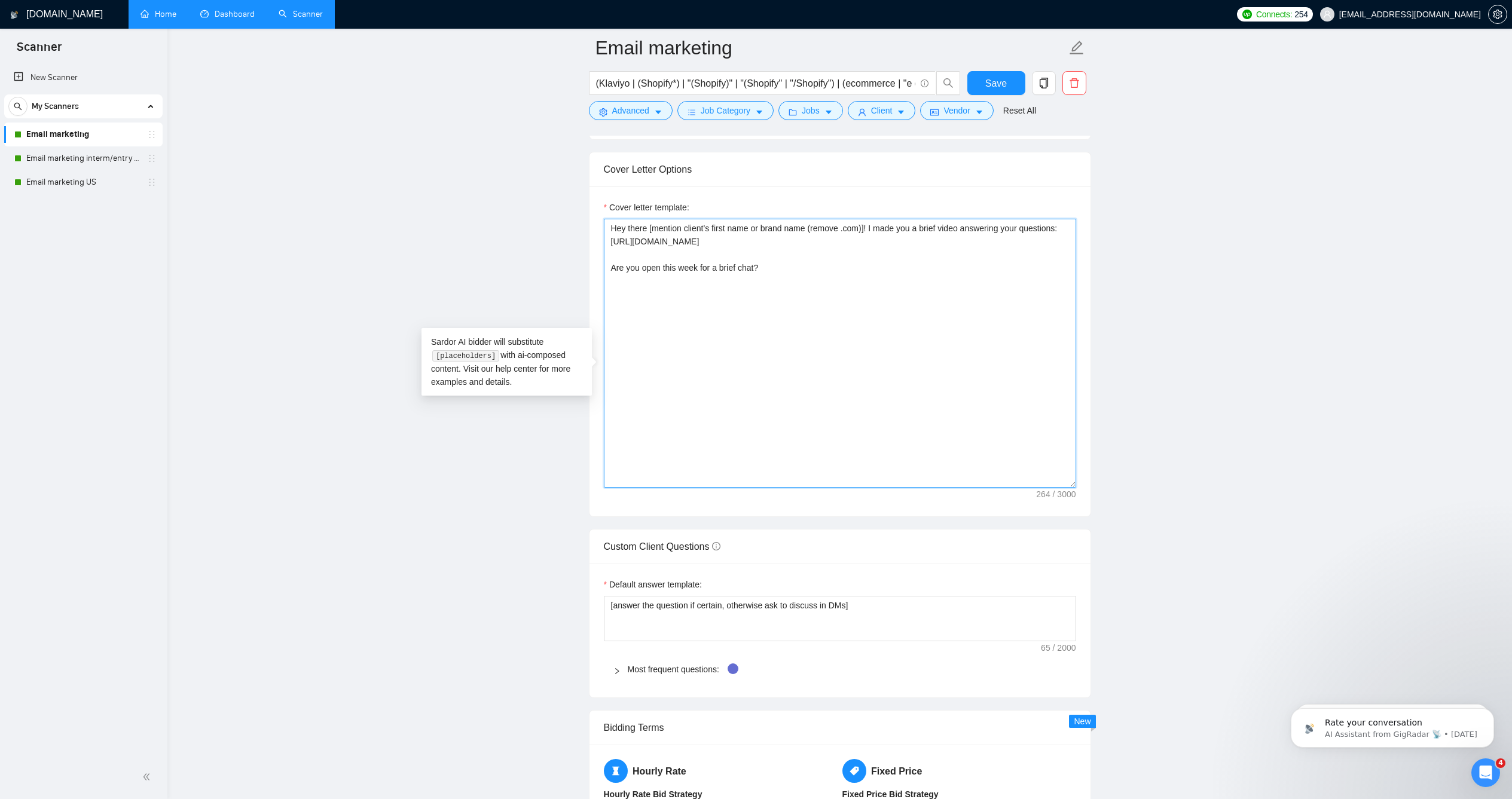
type textarea "Hey there [mention client’s first name or brand name (remove .com)]! I made you…"
click at [409, 180] on main "Email marketing (Klaviyo | (Shopify*) | "(Shopify)" | "(Shopify" | "/Shopify") …" at bounding box center [840, 528] width 1307 height 3572
click at [814, 294] on textarea "Hey there [mention client’s first name or brand name (remove .com)]! I made you…" at bounding box center [840, 353] width 473 height 269
click at [993, 89] on span "Save" at bounding box center [996, 83] width 22 height 15
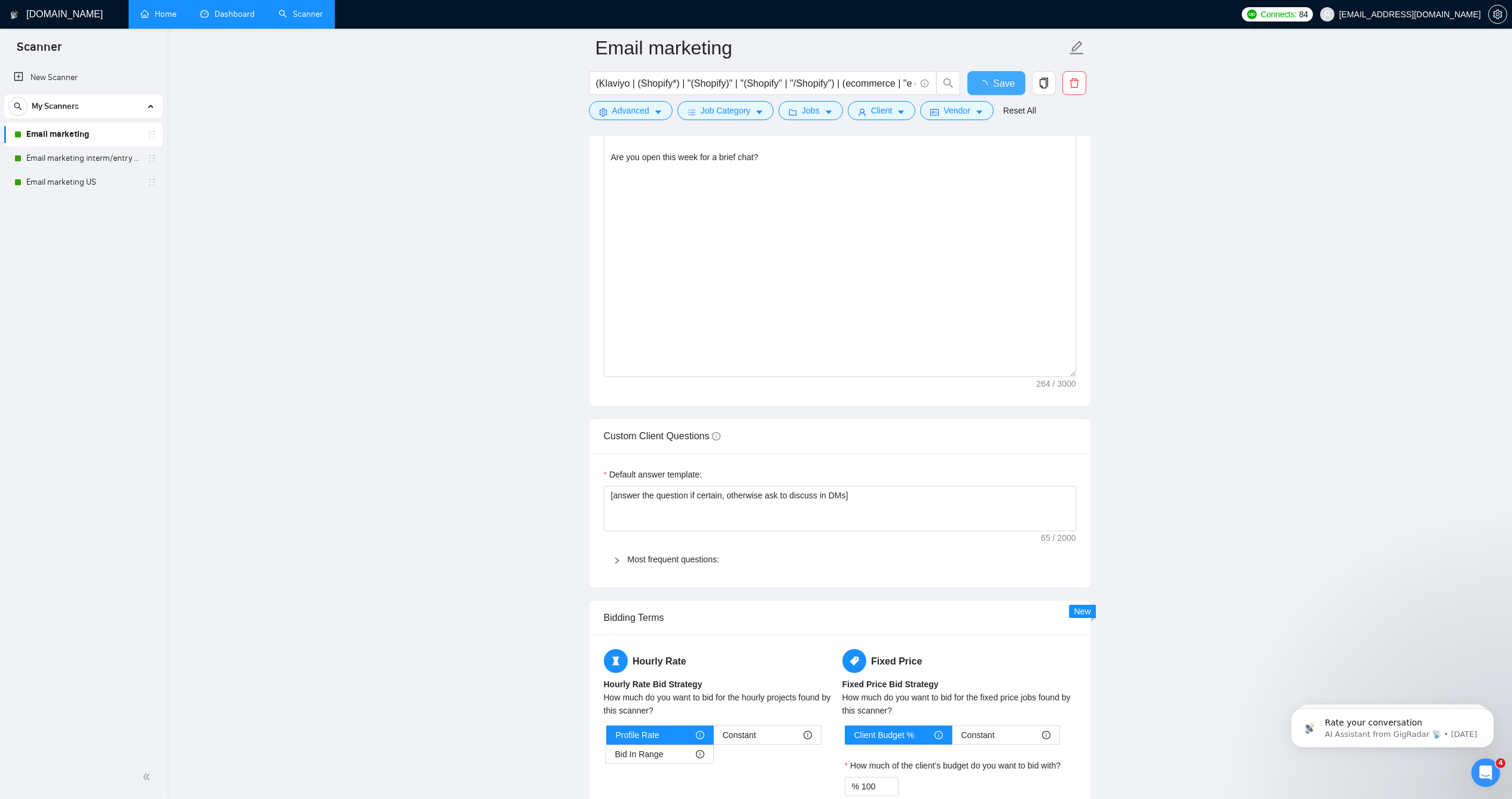
checkbox input "true"
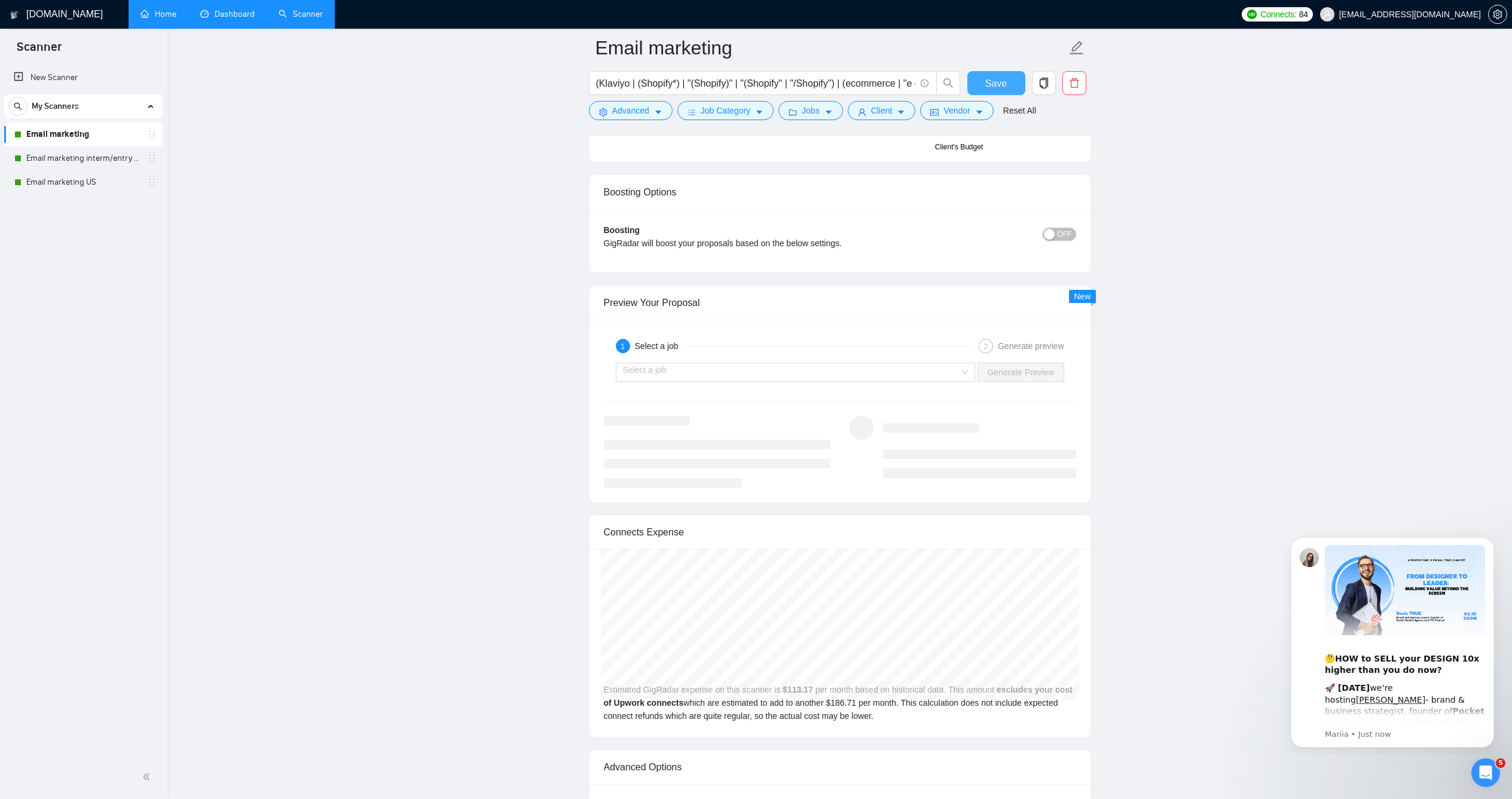
scroll to position [2101, 0]
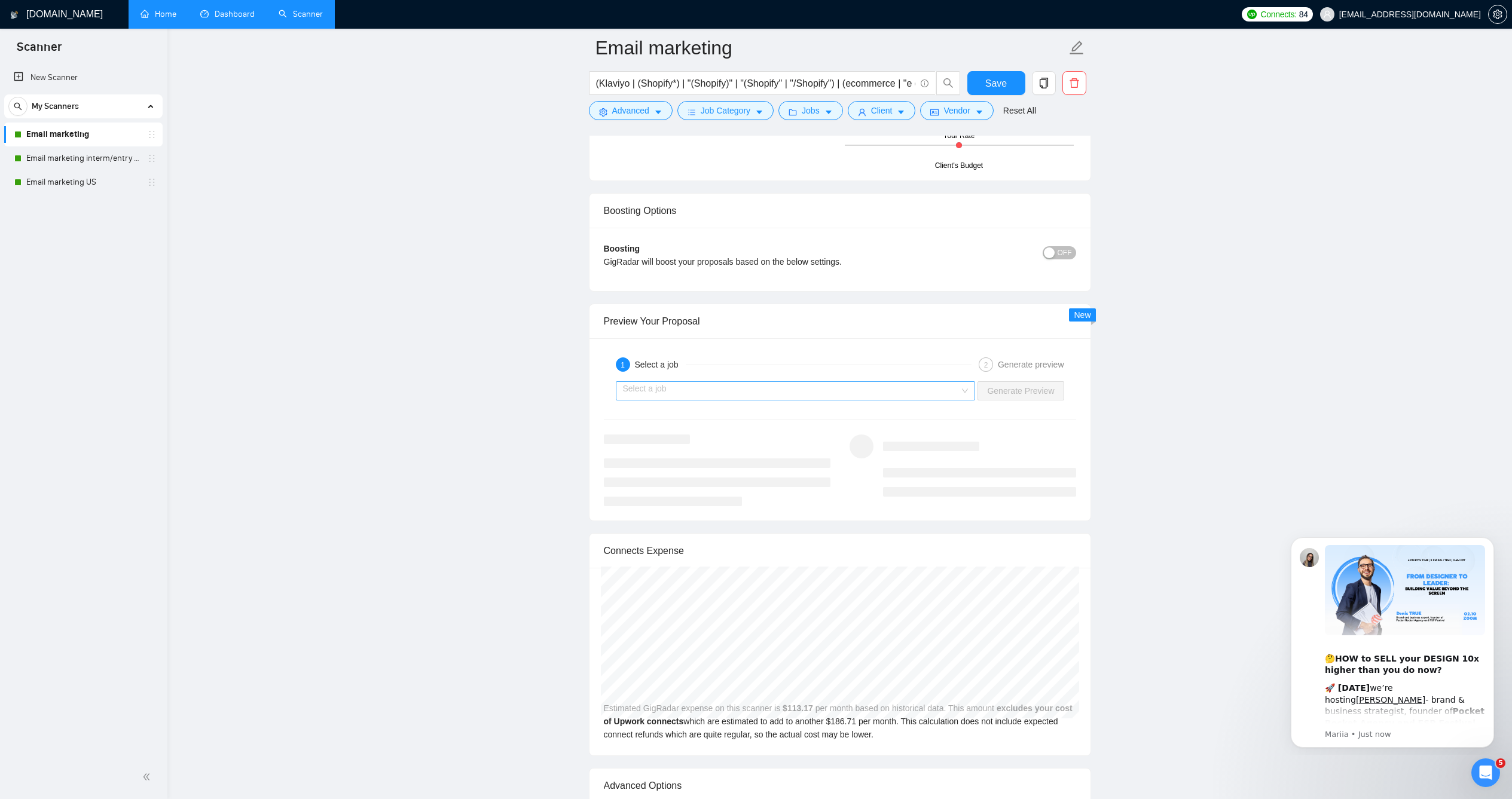
click at [928, 400] on input "search" at bounding box center [792, 391] width 337 height 18
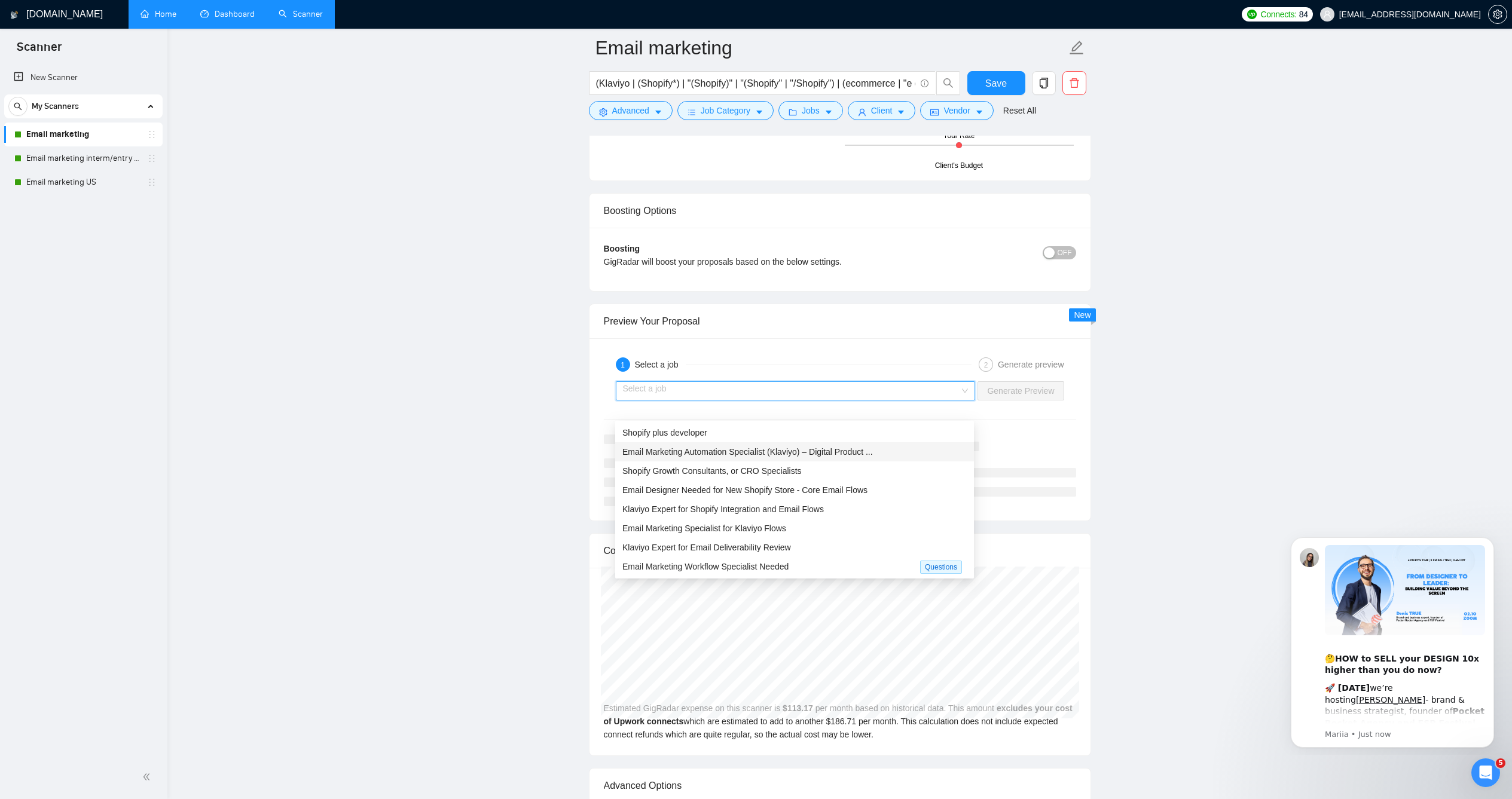
click at [792, 455] on span "Email Marketing Automation Specialist (Klaviyo) – Digital Product ..." at bounding box center [748, 452] width 251 height 10
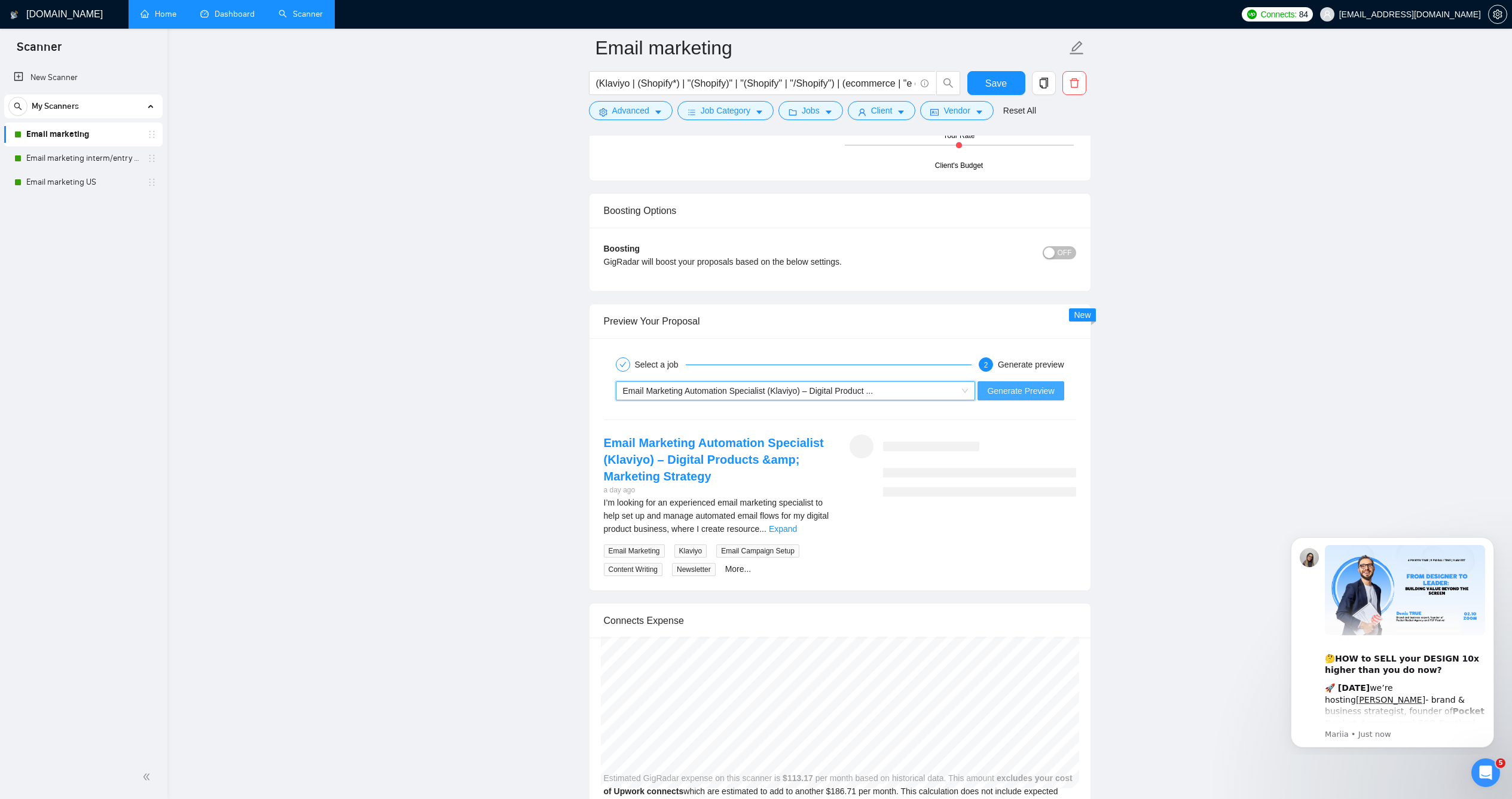
click at [1004, 398] on span "Generate Preview" at bounding box center [1020, 391] width 67 height 13
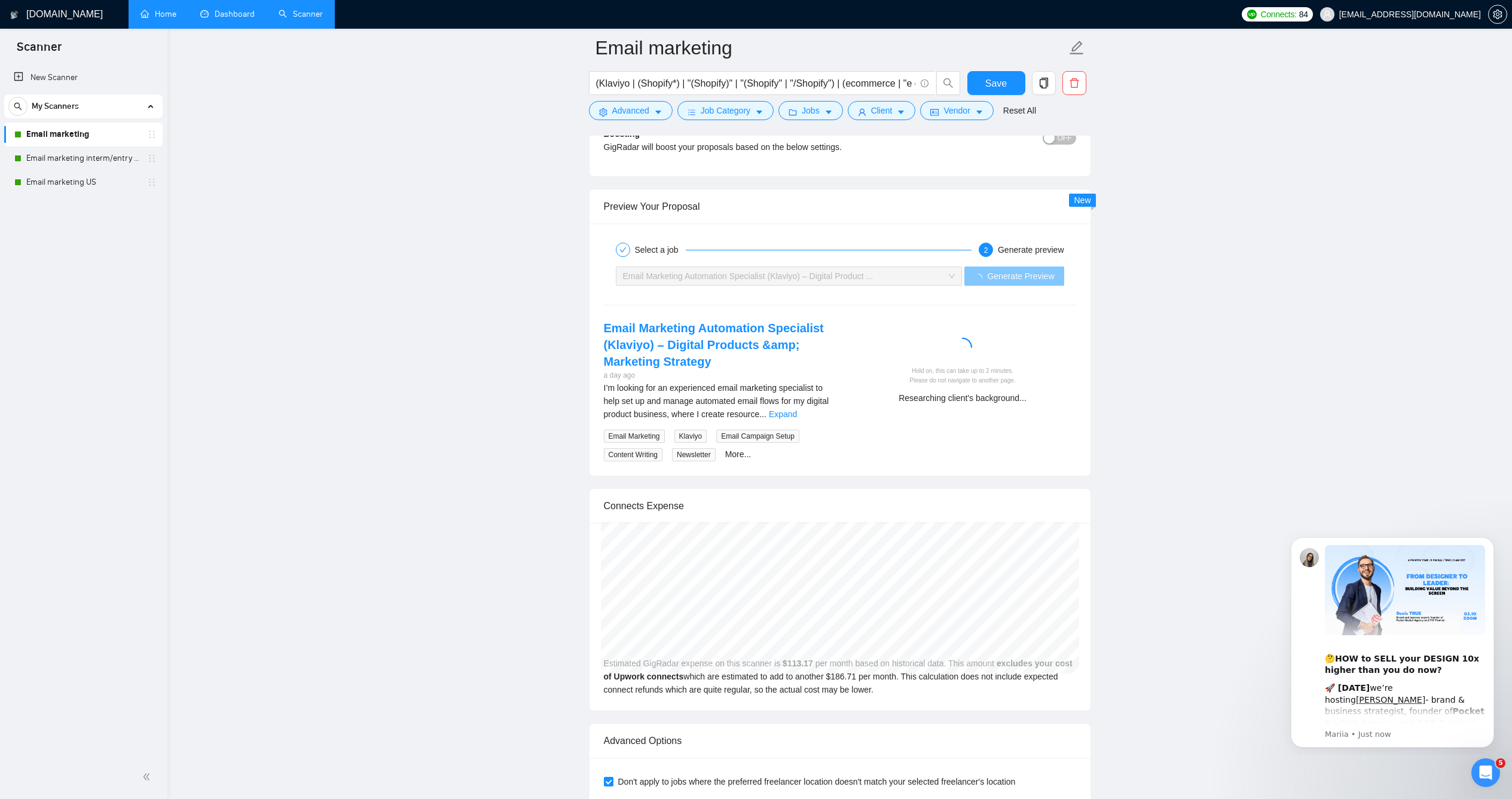
scroll to position [2212, 0]
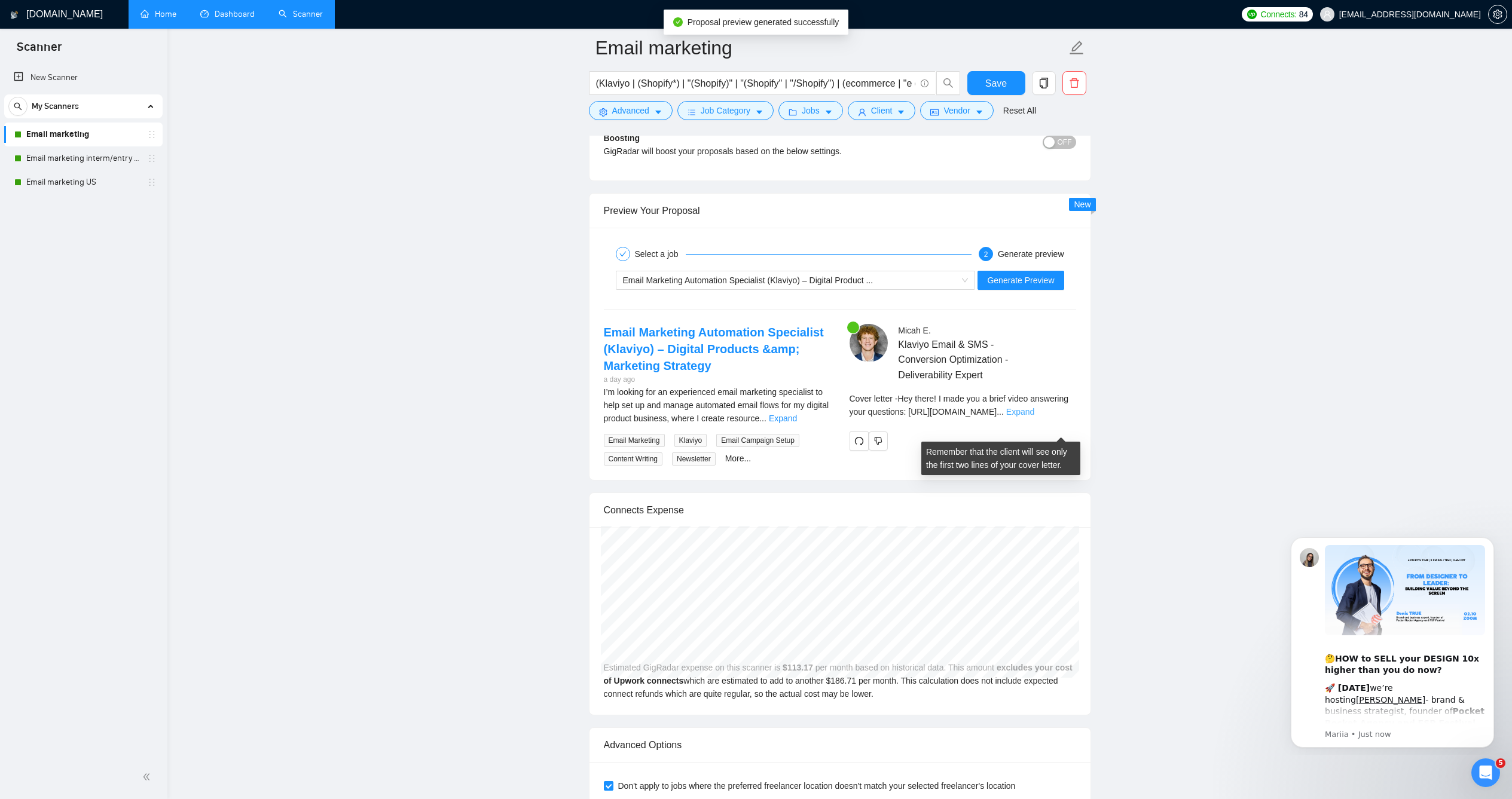
click at [1034, 417] on link "Expand" at bounding box center [1020, 412] width 28 height 10
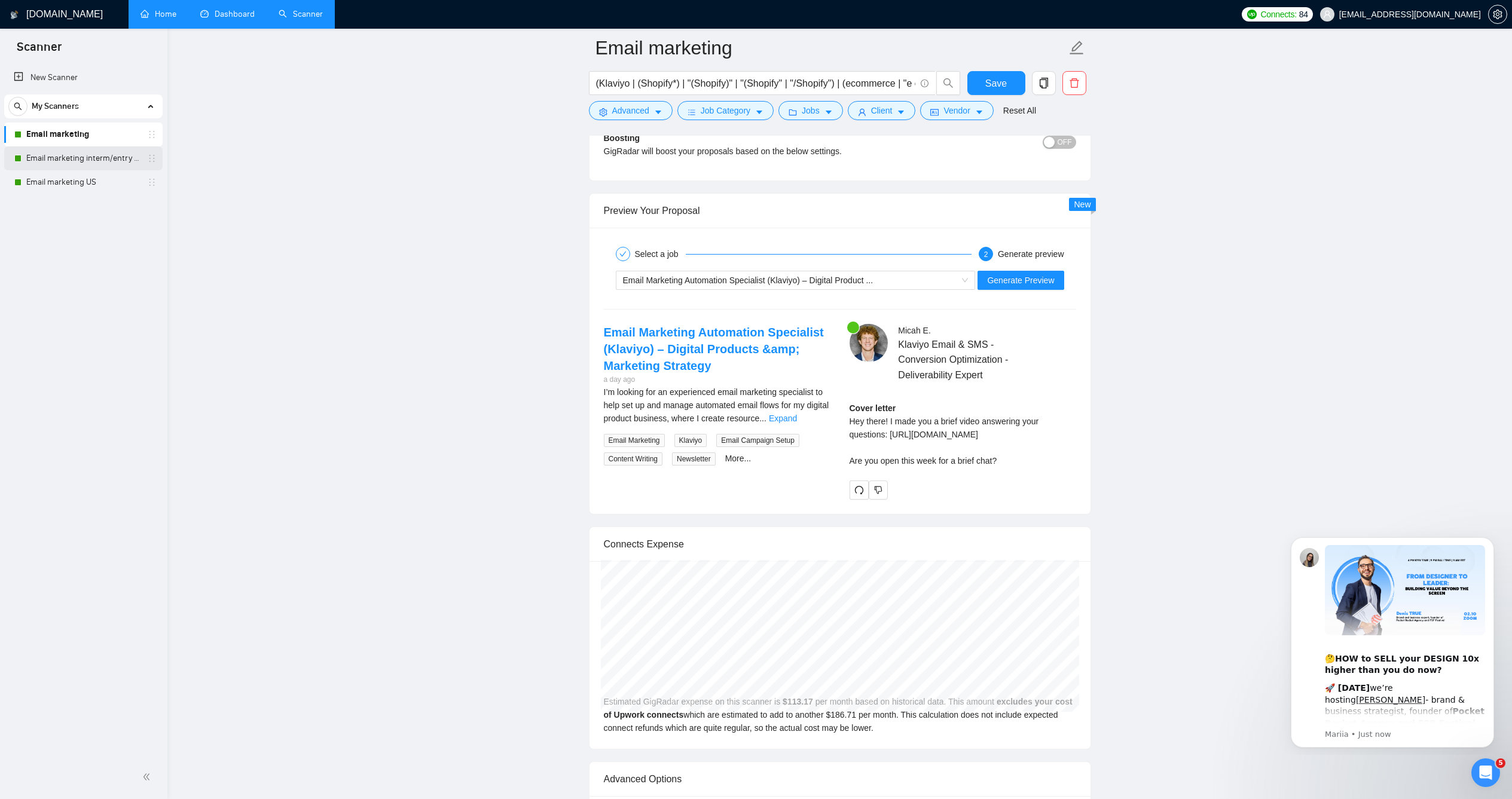
click at [71, 149] on link "Email marketing interm/entry level" at bounding box center [83, 158] width 114 height 24
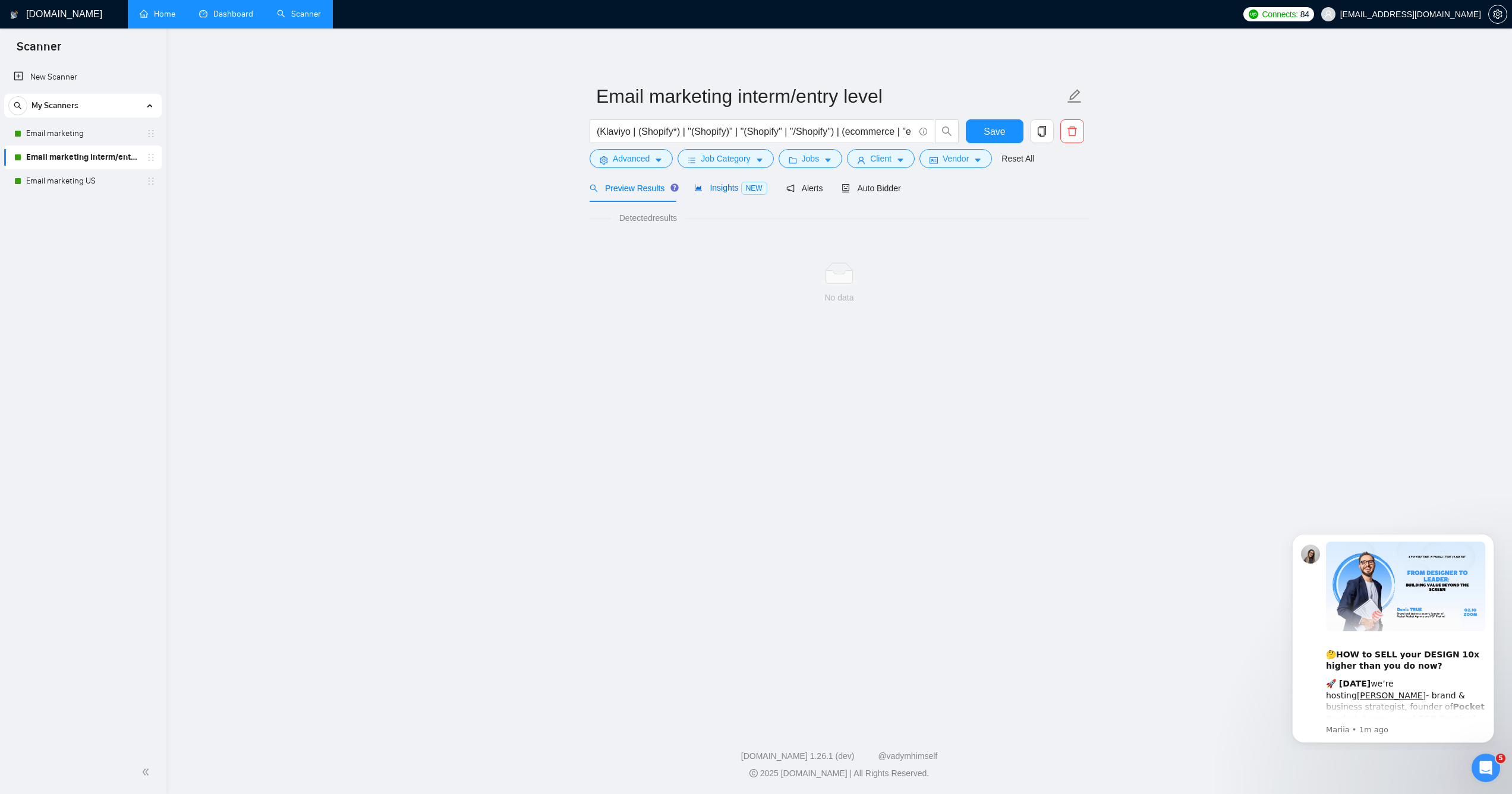
click at [723, 192] on span "Insights NEW" at bounding box center [731, 188] width 73 height 10
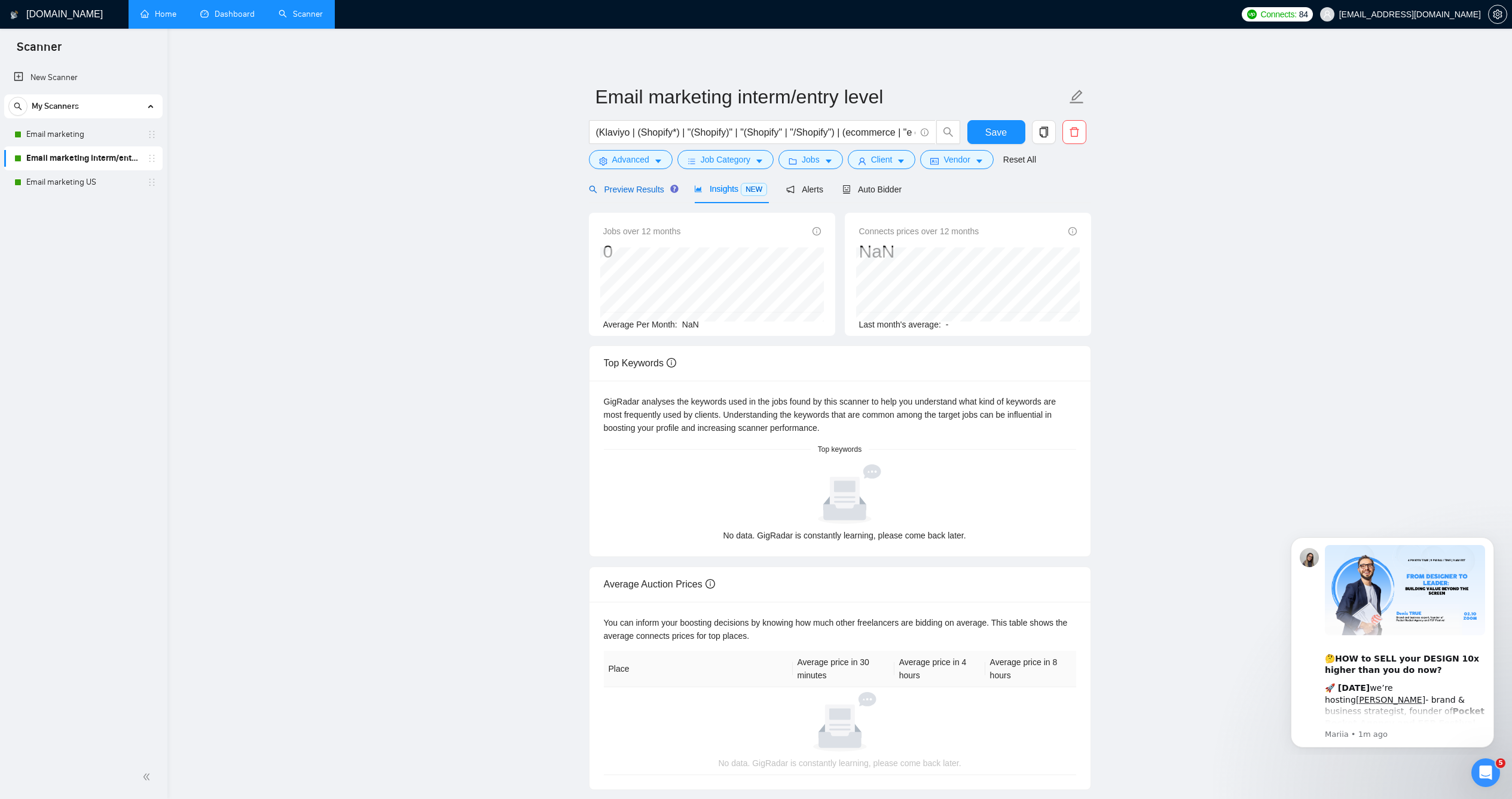
click at [646, 194] on span "Preview Results" at bounding box center [632, 189] width 86 height 10
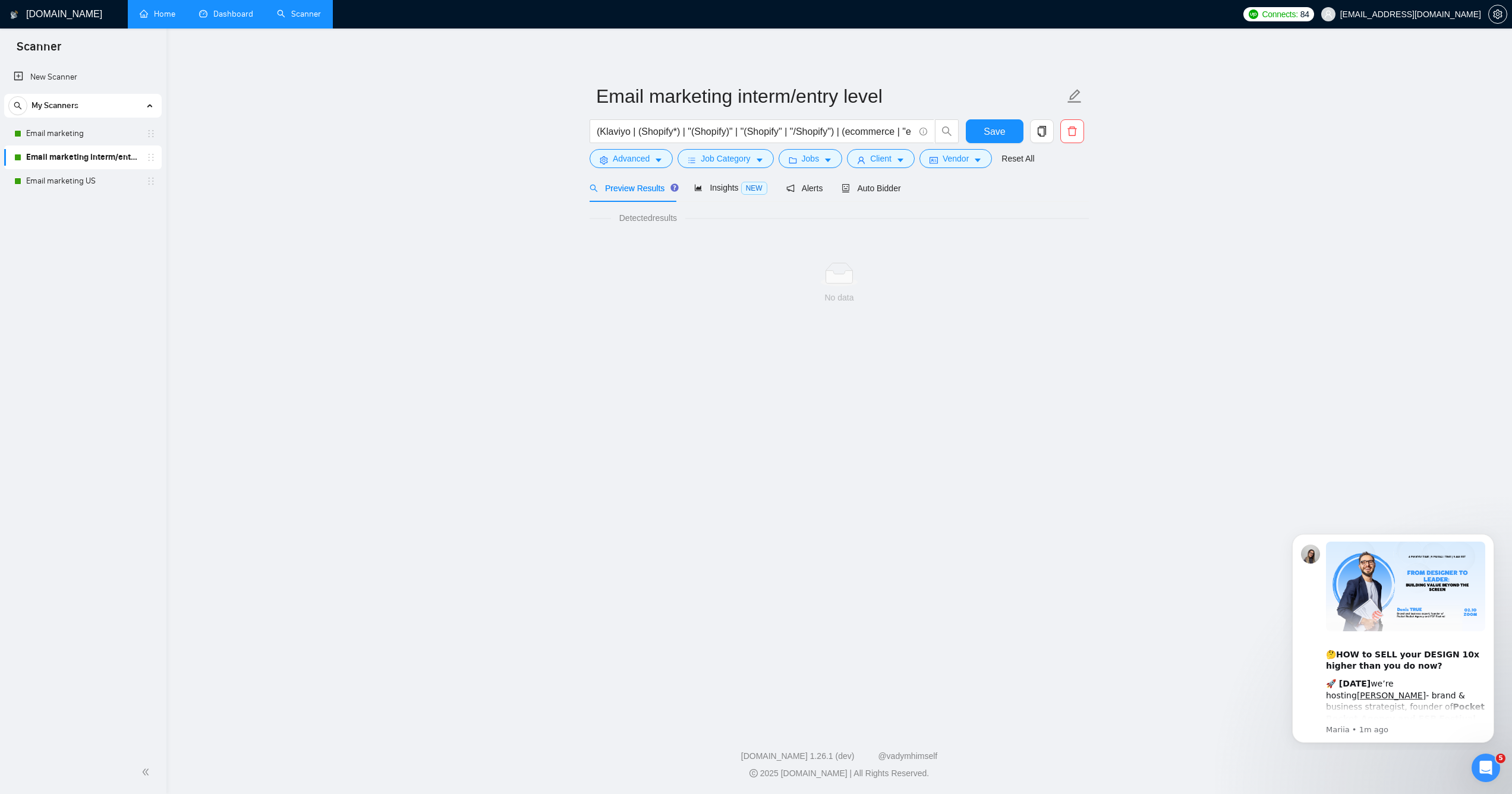
click at [862, 202] on div "Auto Bidder" at bounding box center [870, 188] width 59 height 28
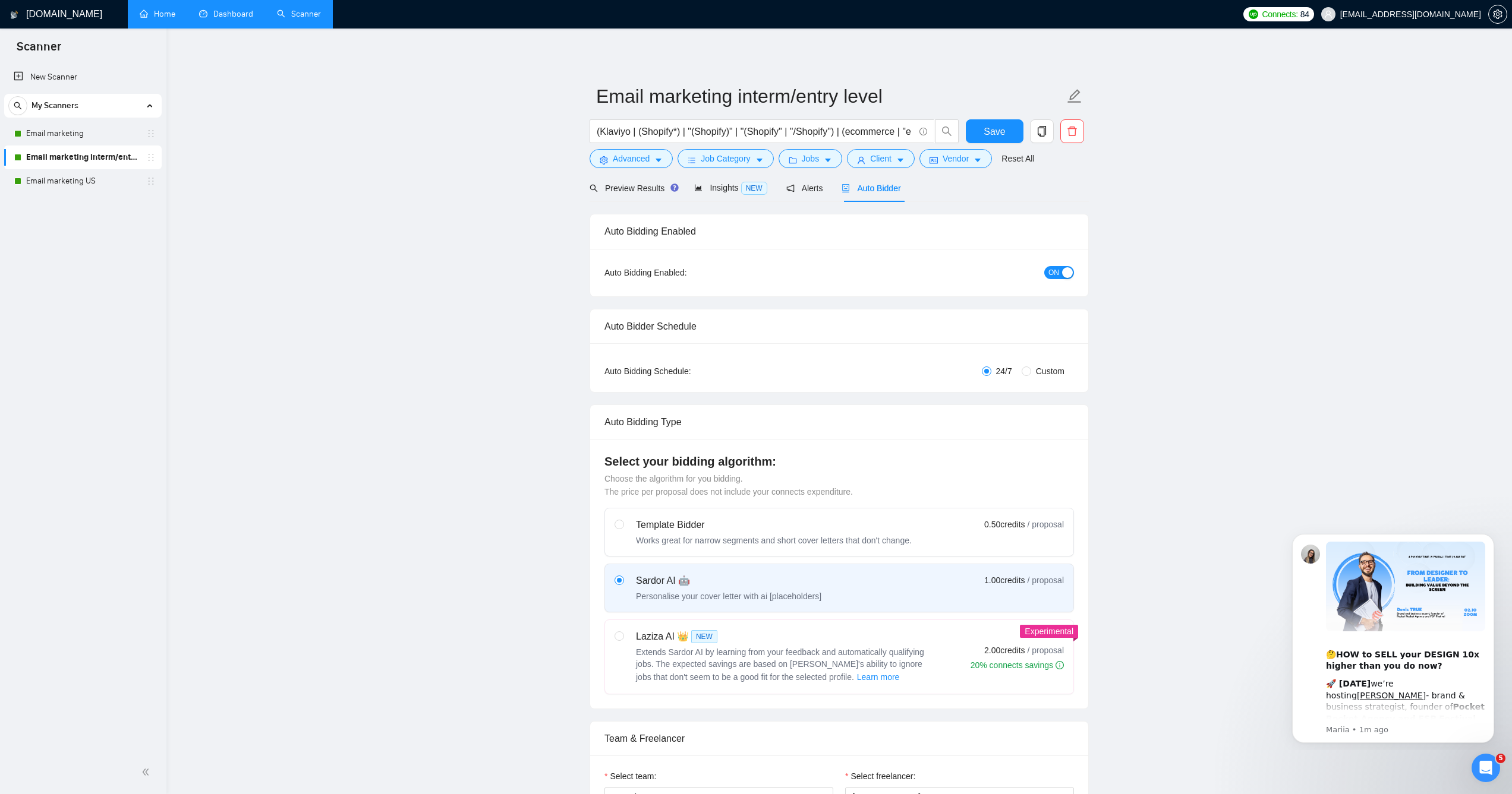
checkbox input "true"
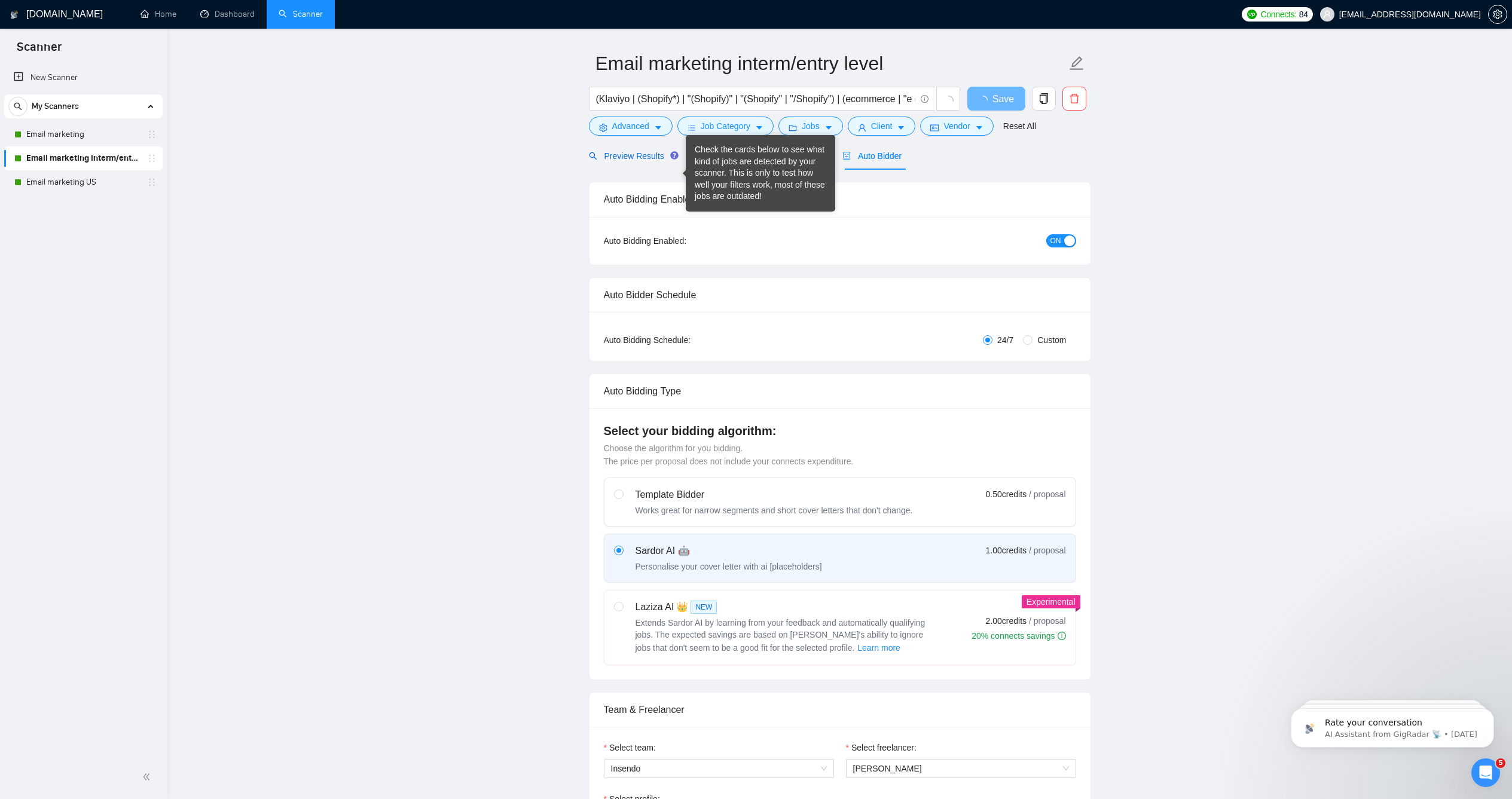
click at [613, 161] on span "Preview Results" at bounding box center [632, 156] width 86 height 10
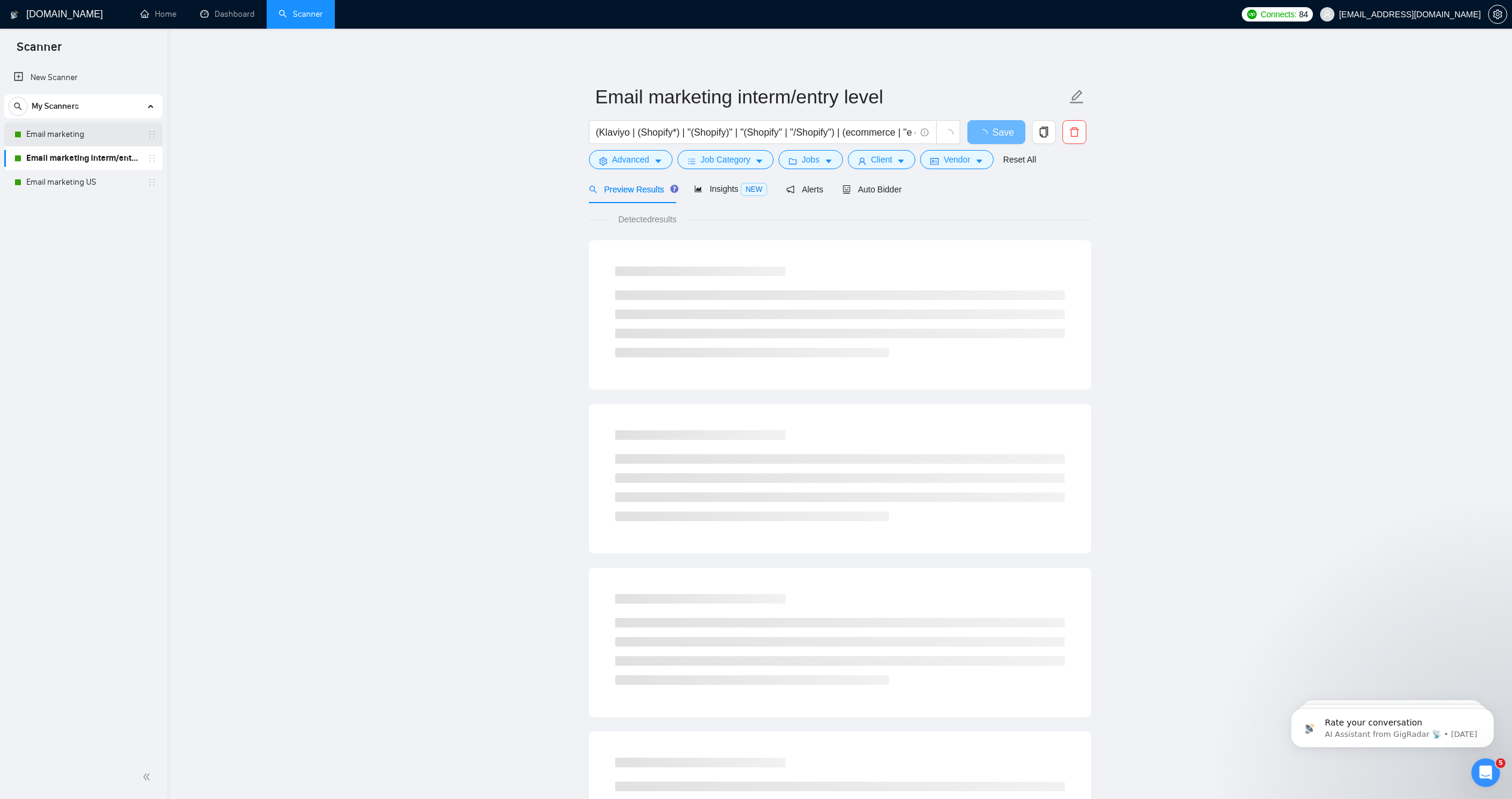
click at [42, 125] on link "Email marketing" at bounding box center [83, 135] width 114 height 24
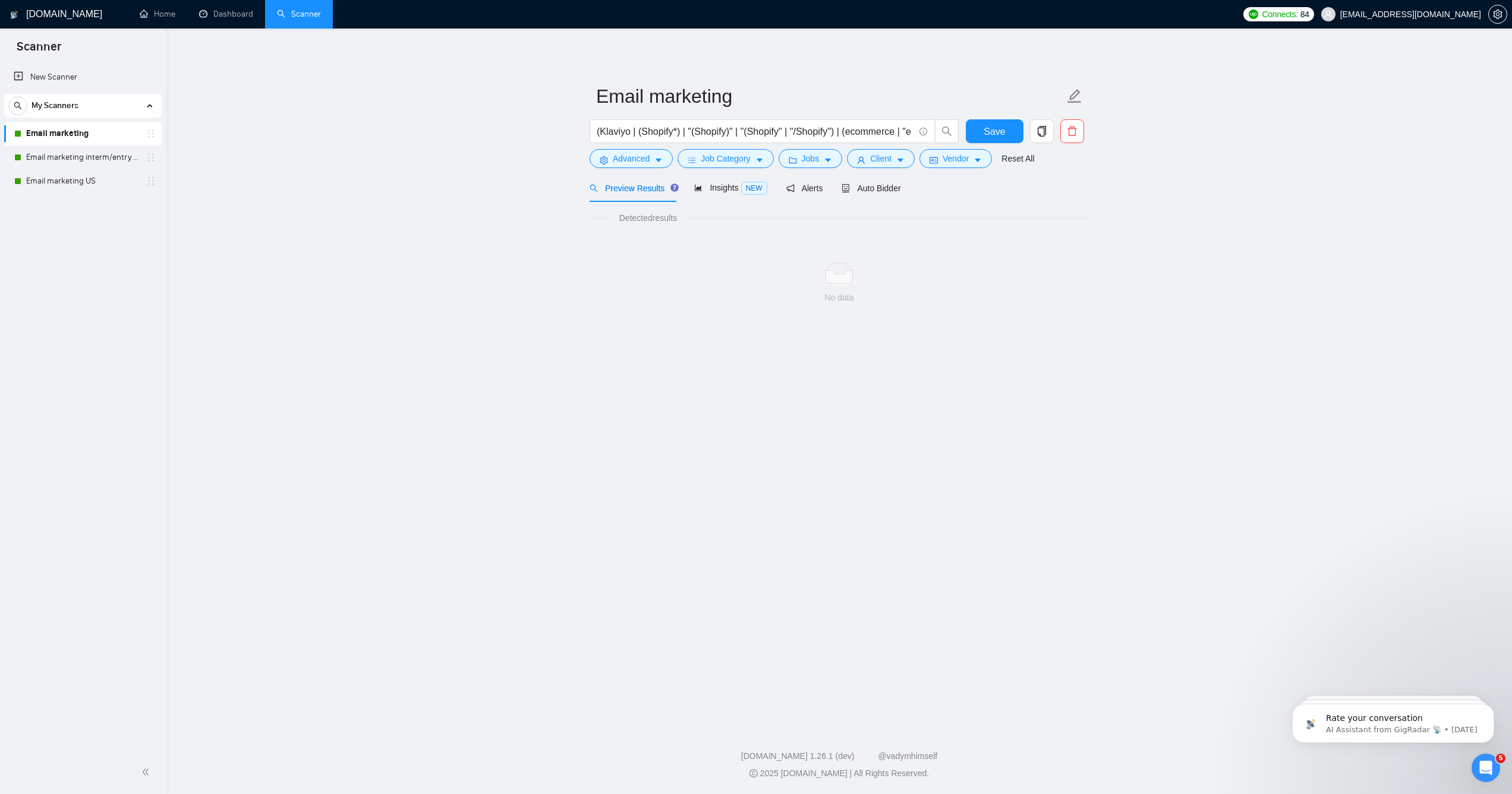
click at [69, 9] on h1 "[DOMAIN_NAME]" at bounding box center [64, 14] width 76 height 29
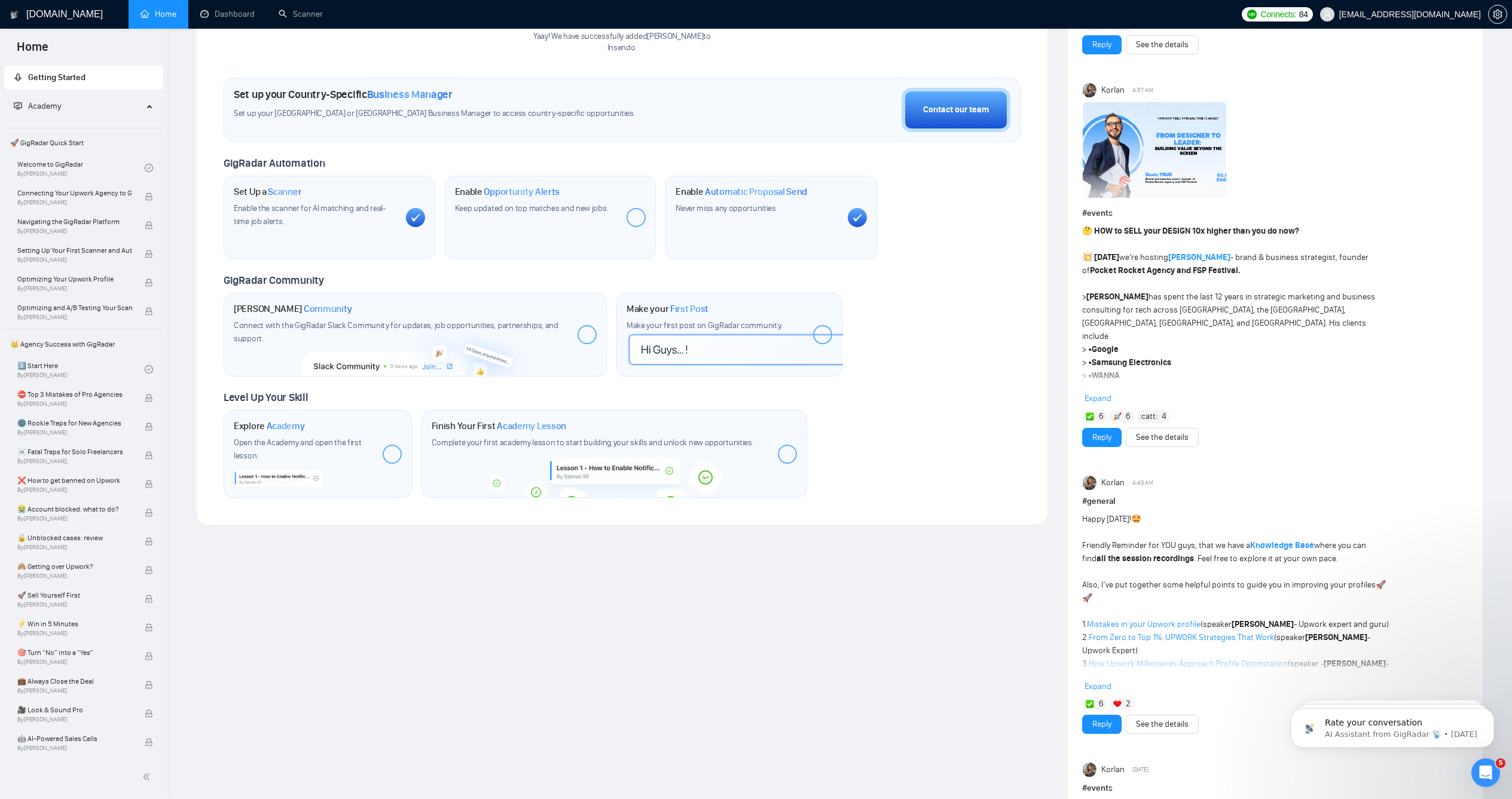
scroll to position [105, 0]
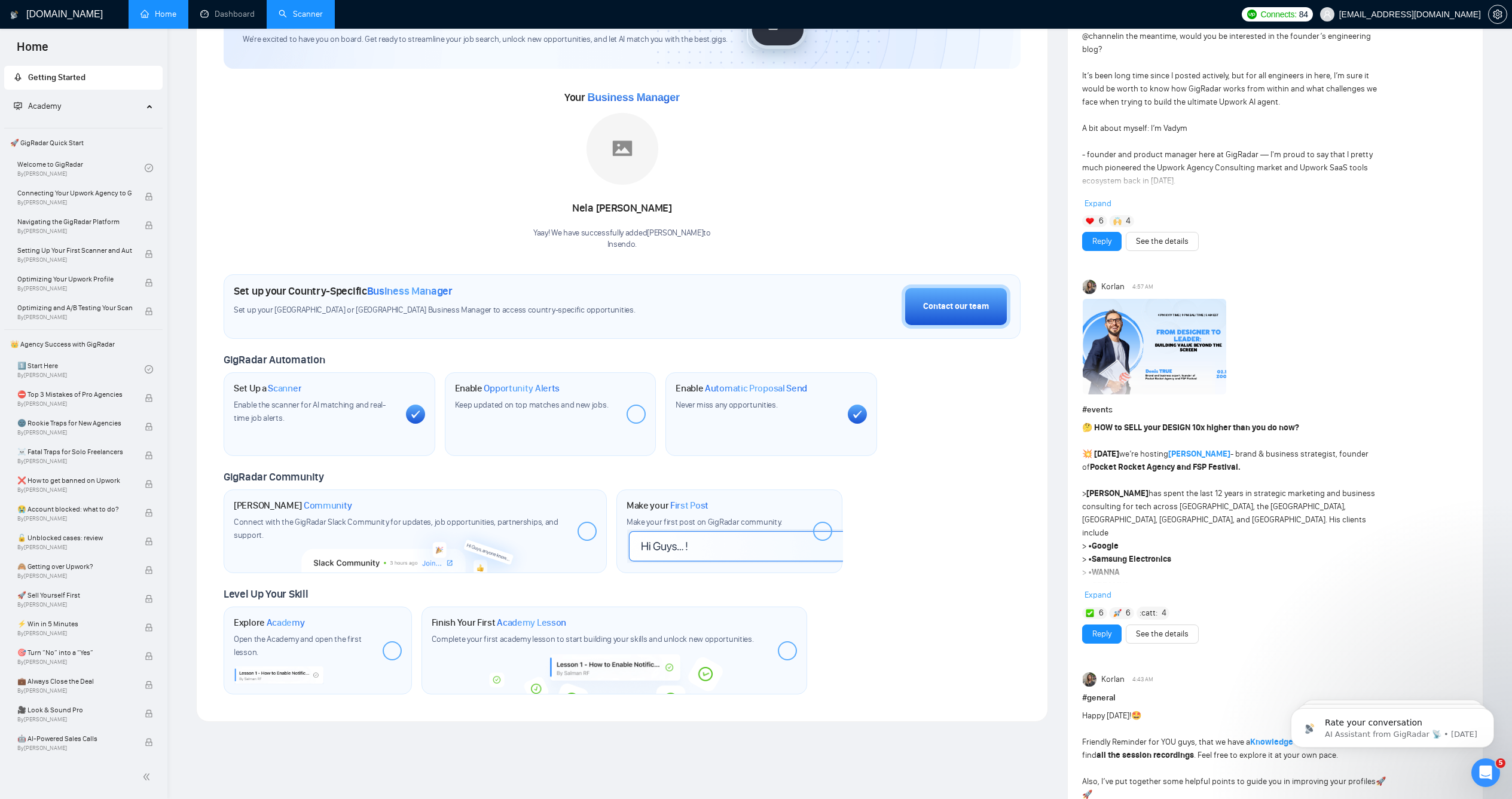
click at [285, 12] on link "Scanner" at bounding box center [300, 14] width 44 height 10
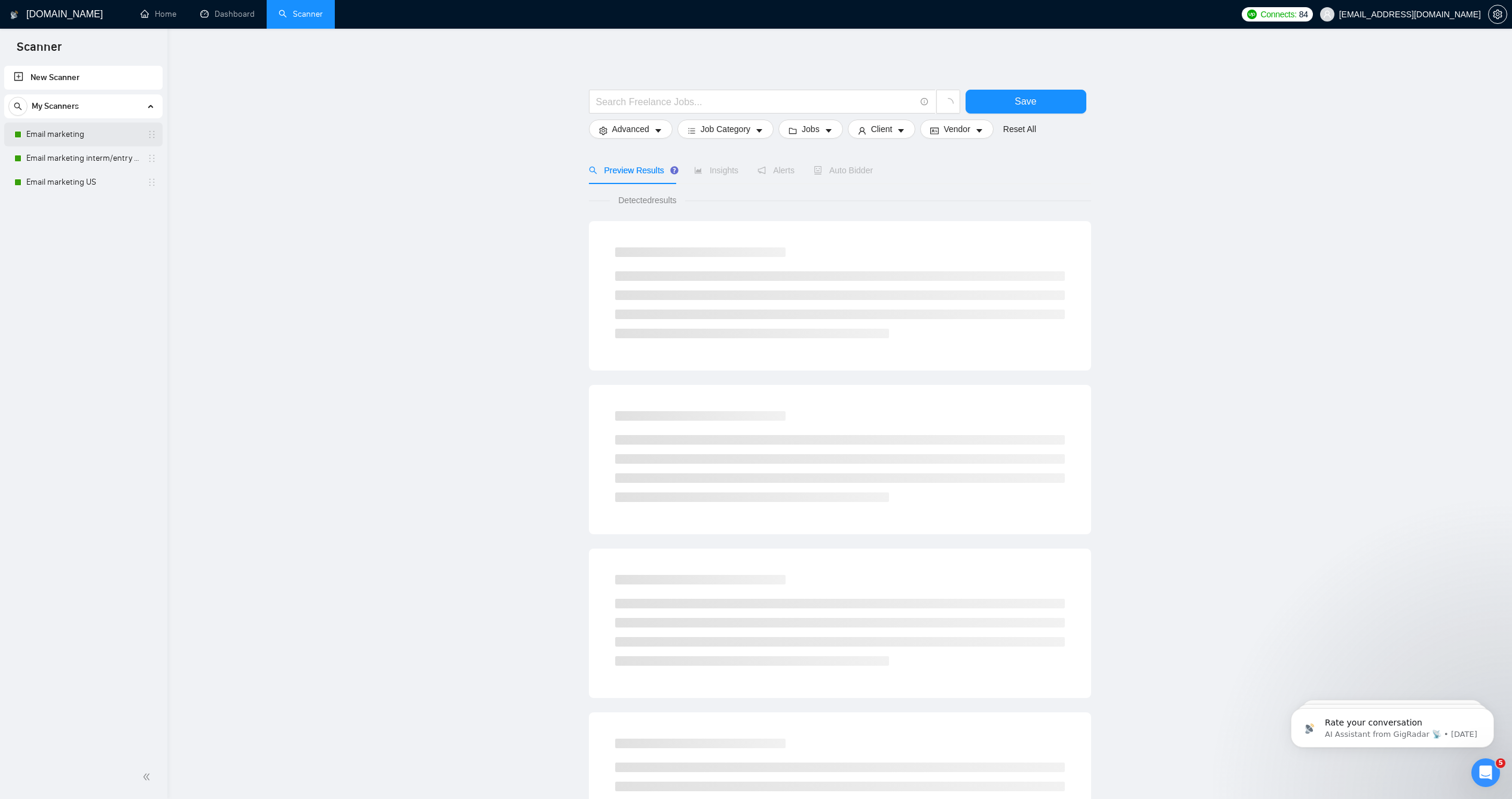
click at [86, 133] on link "Email marketing" at bounding box center [83, 135] width 114 height 24
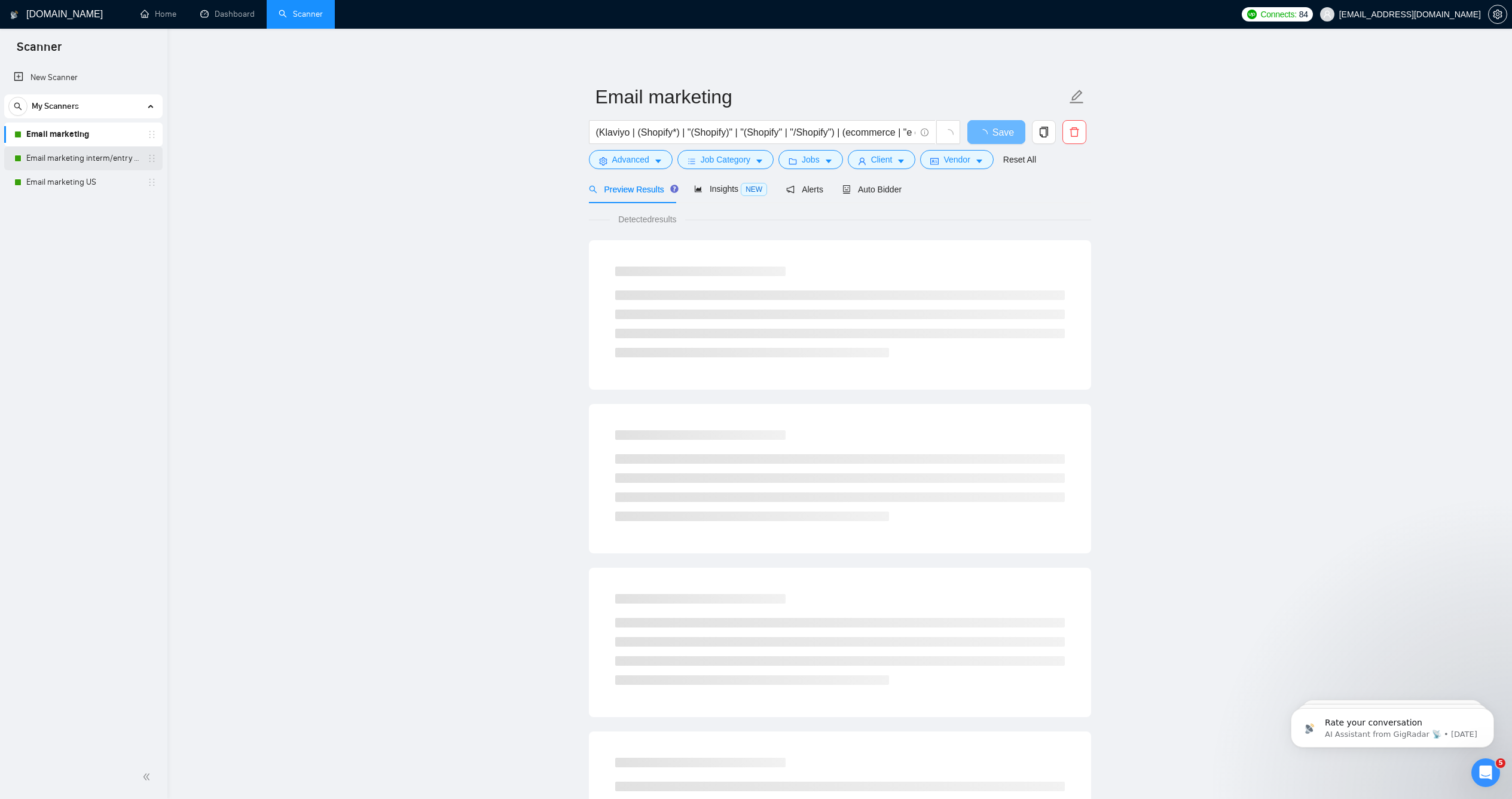
click at [80, 155] on link "Email marketing interm/entry level" at bounding box center [83, 158] width 114 height 24
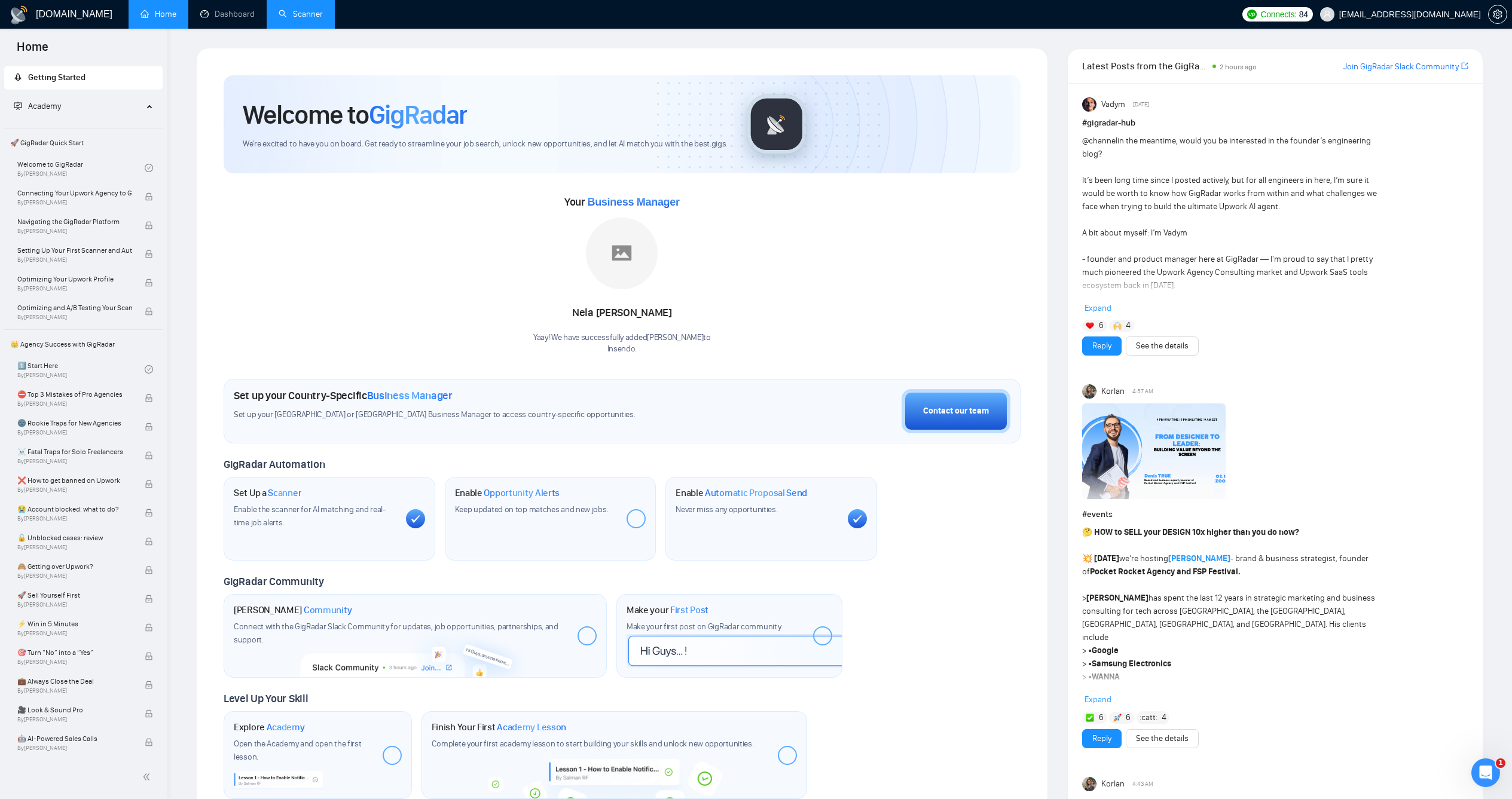
click at [305, 18] on link "Scanner" at bounding box center [300, 14] width 44 height 10
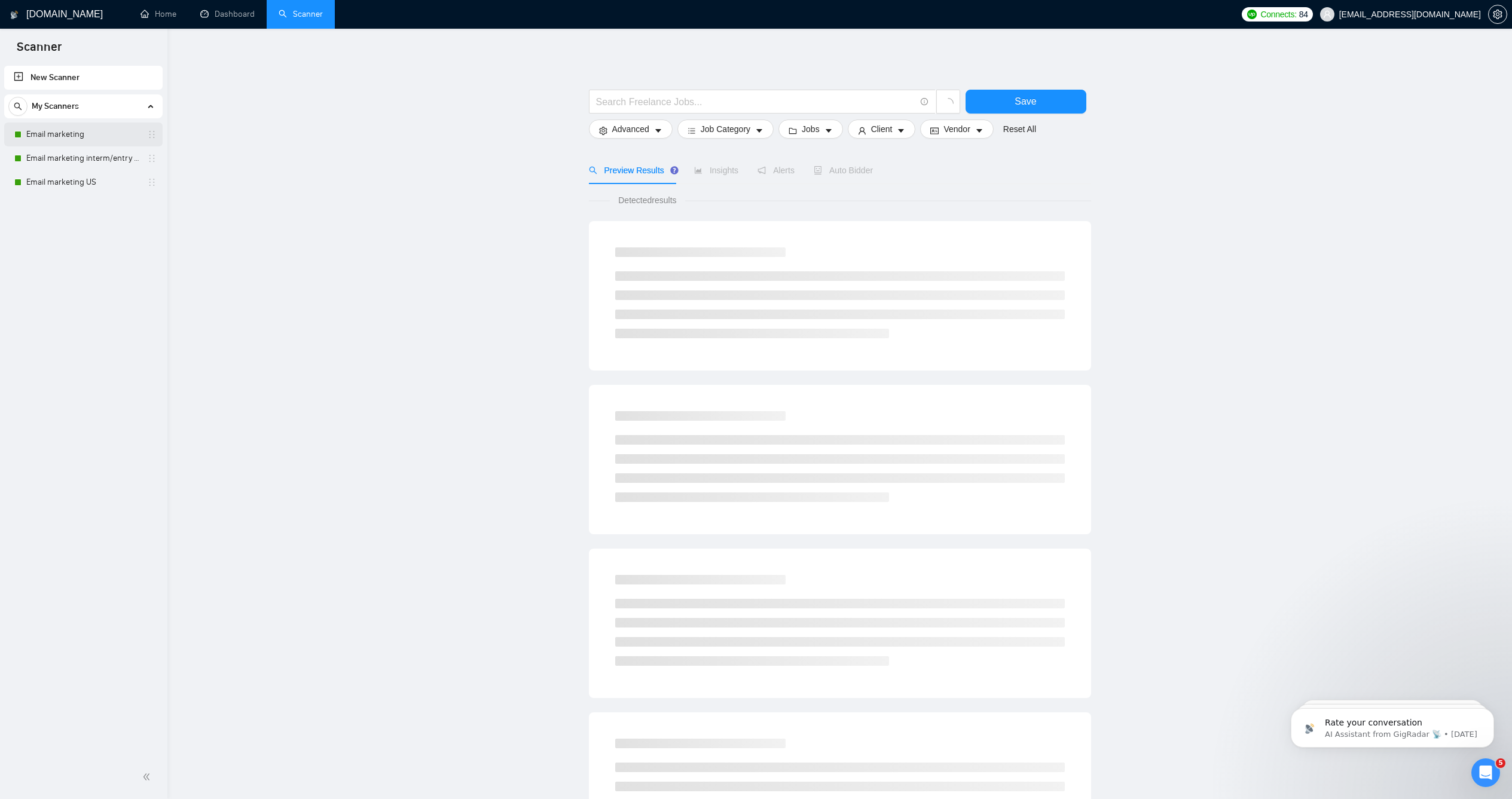
click at [70, 131] on link "Email marketing" at bounding box center [83, 135] width 114 height 24
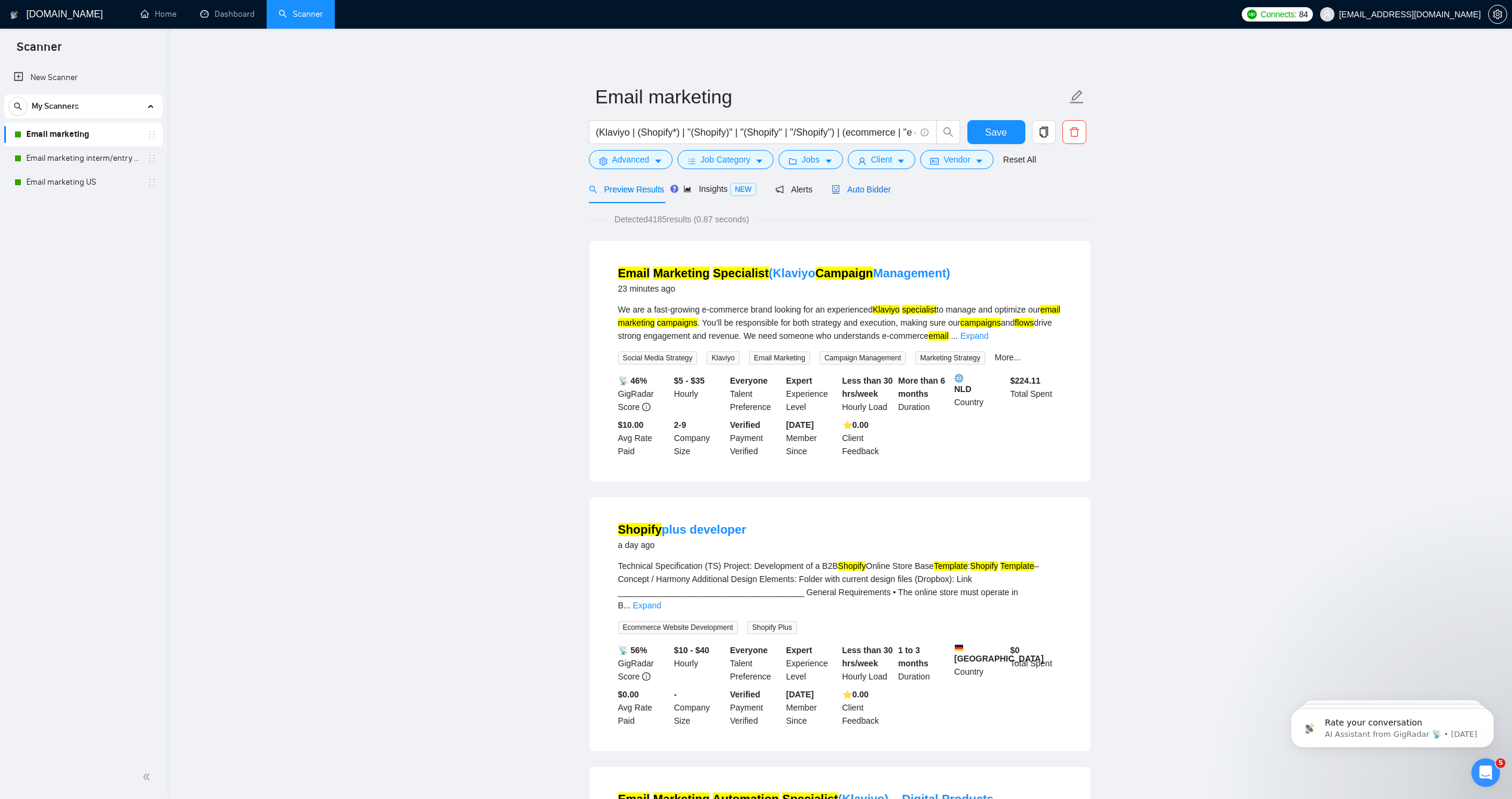
click at [886, 194] on span "Auto Bidder" at bounding box center [861, 189] width 59 height 10
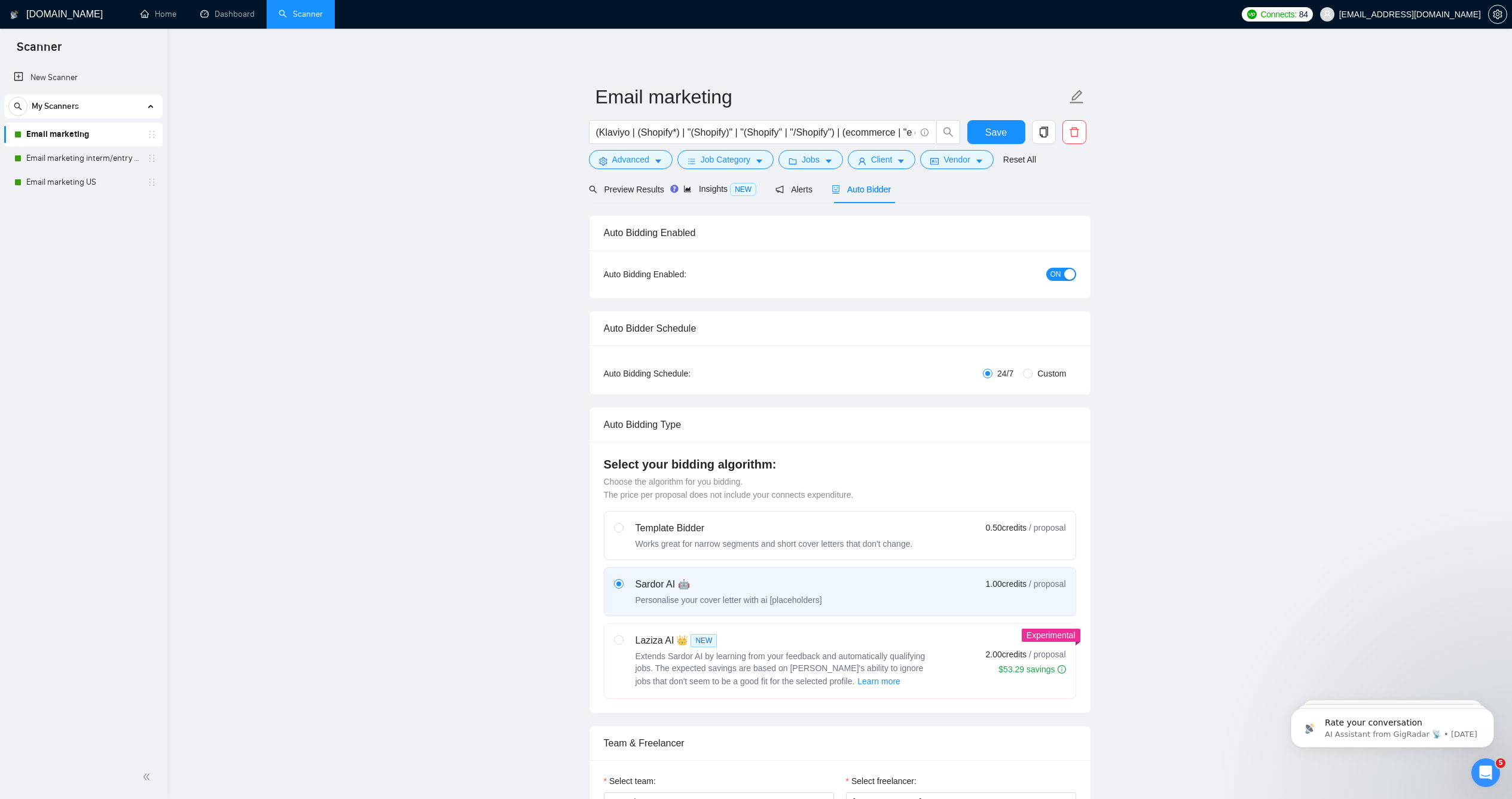
checkbox input "true"
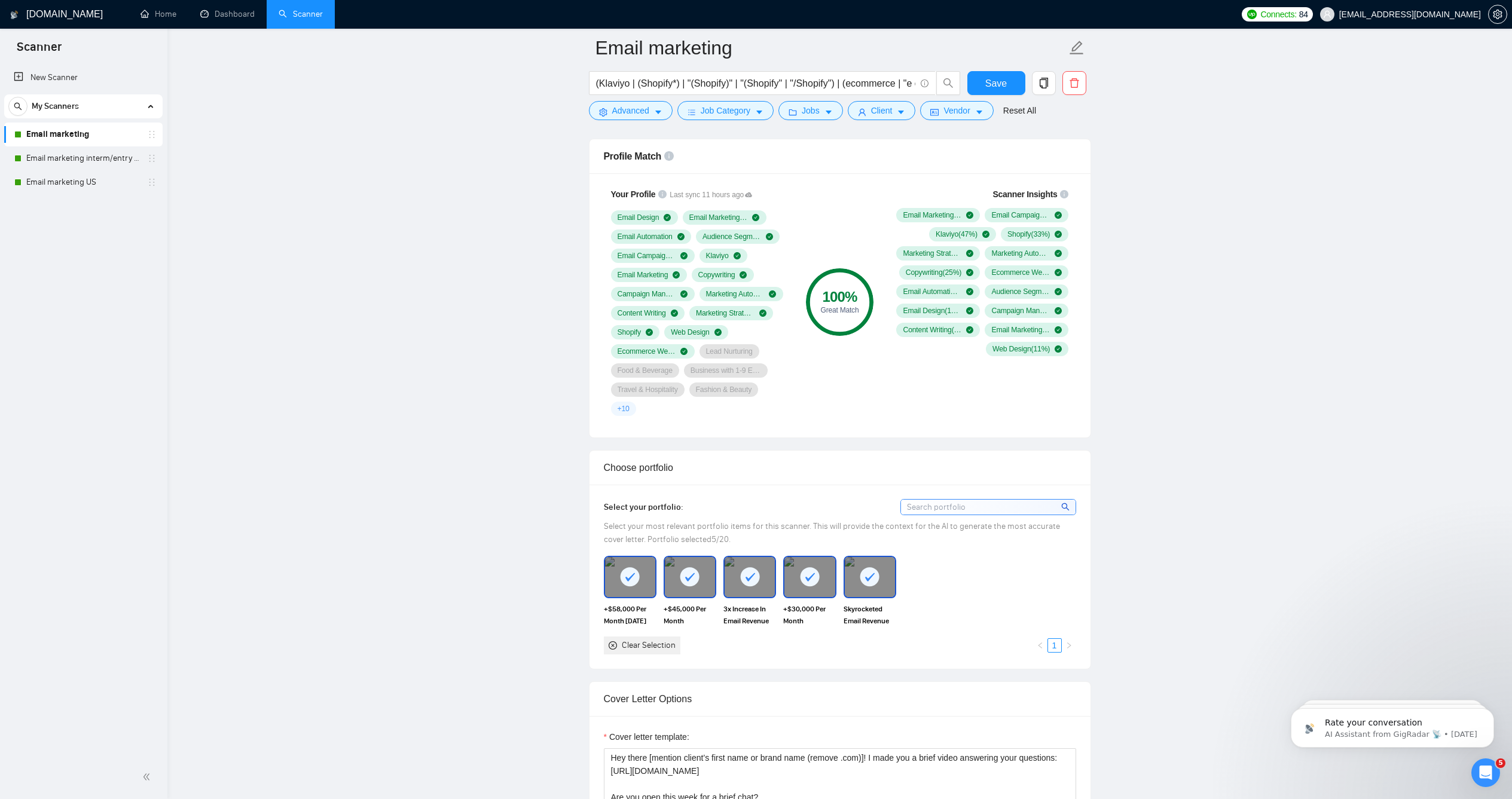
scroll to position [1088, 0]
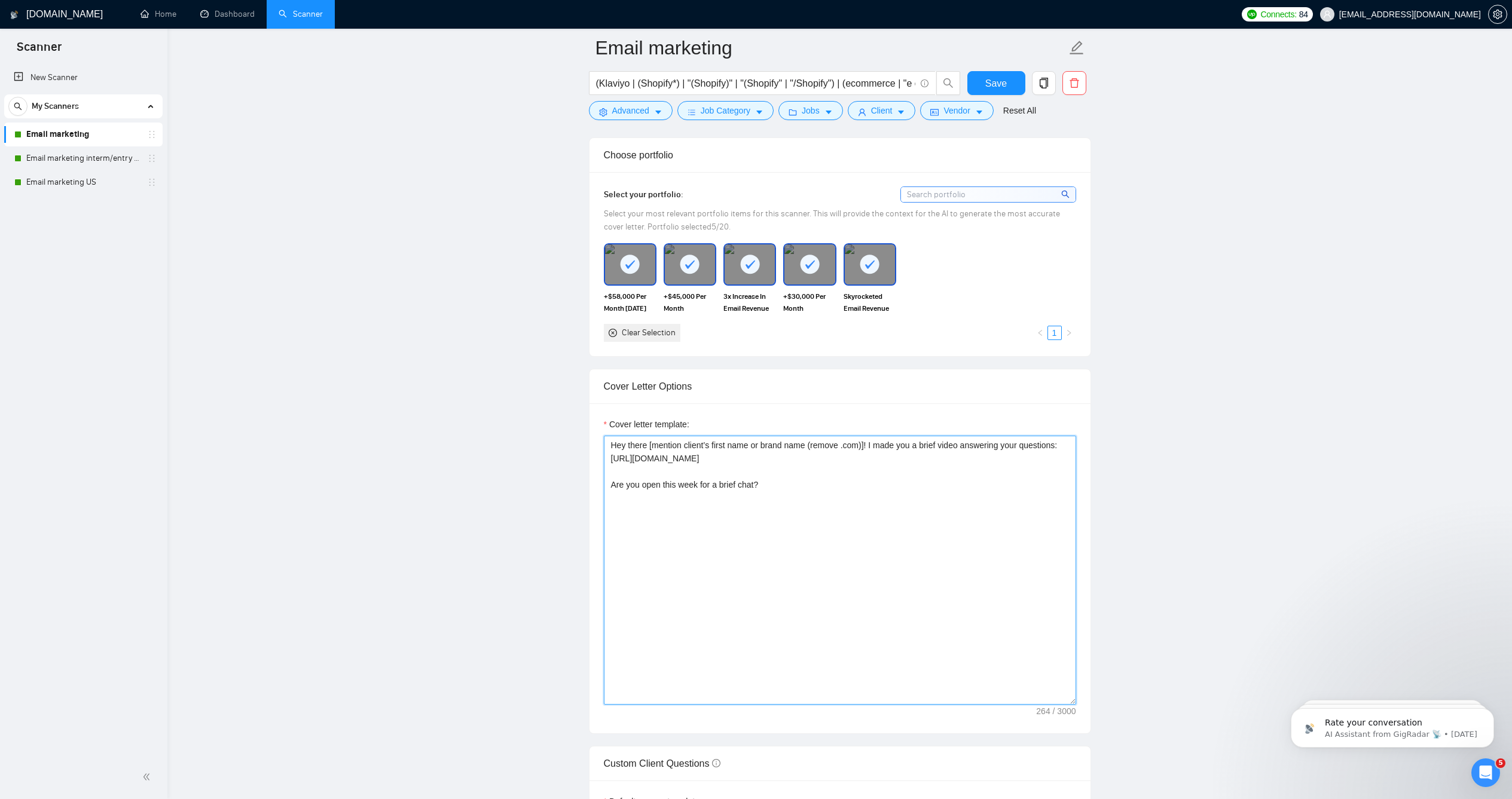
click at [799, 510] on textarea "Hey there [mention client’s first name or brand name (remove .com)]! I made you…" at bounding box center [840, 571] width 473 height 269
click at [124, 150] on link "Email marketing interm/entry level" at bounding box center [83, 158] width 114 height 24
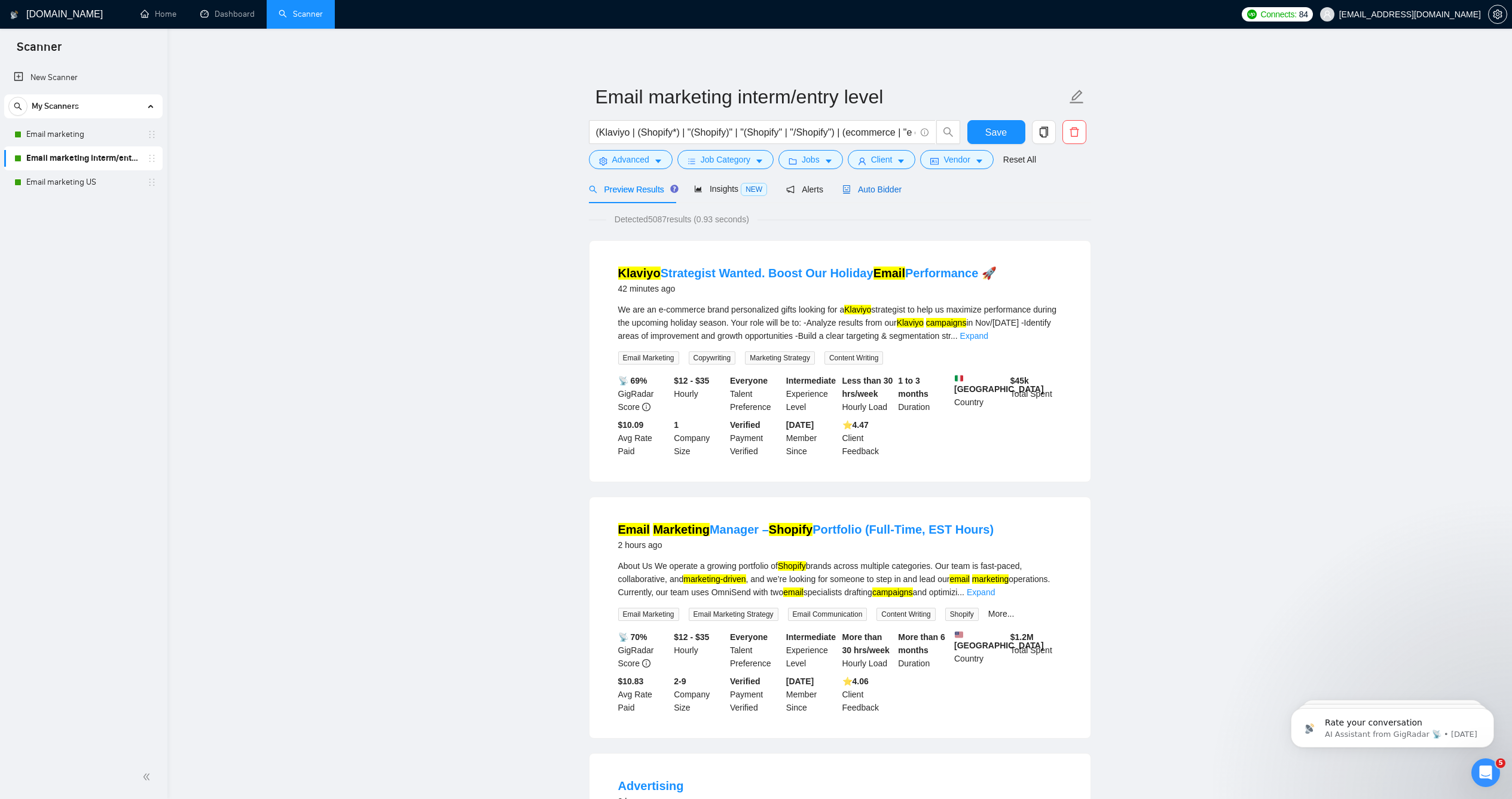
click at [891, 194] on span "Auto Bidder" at bounding box center [871, 189] width 59 height 10
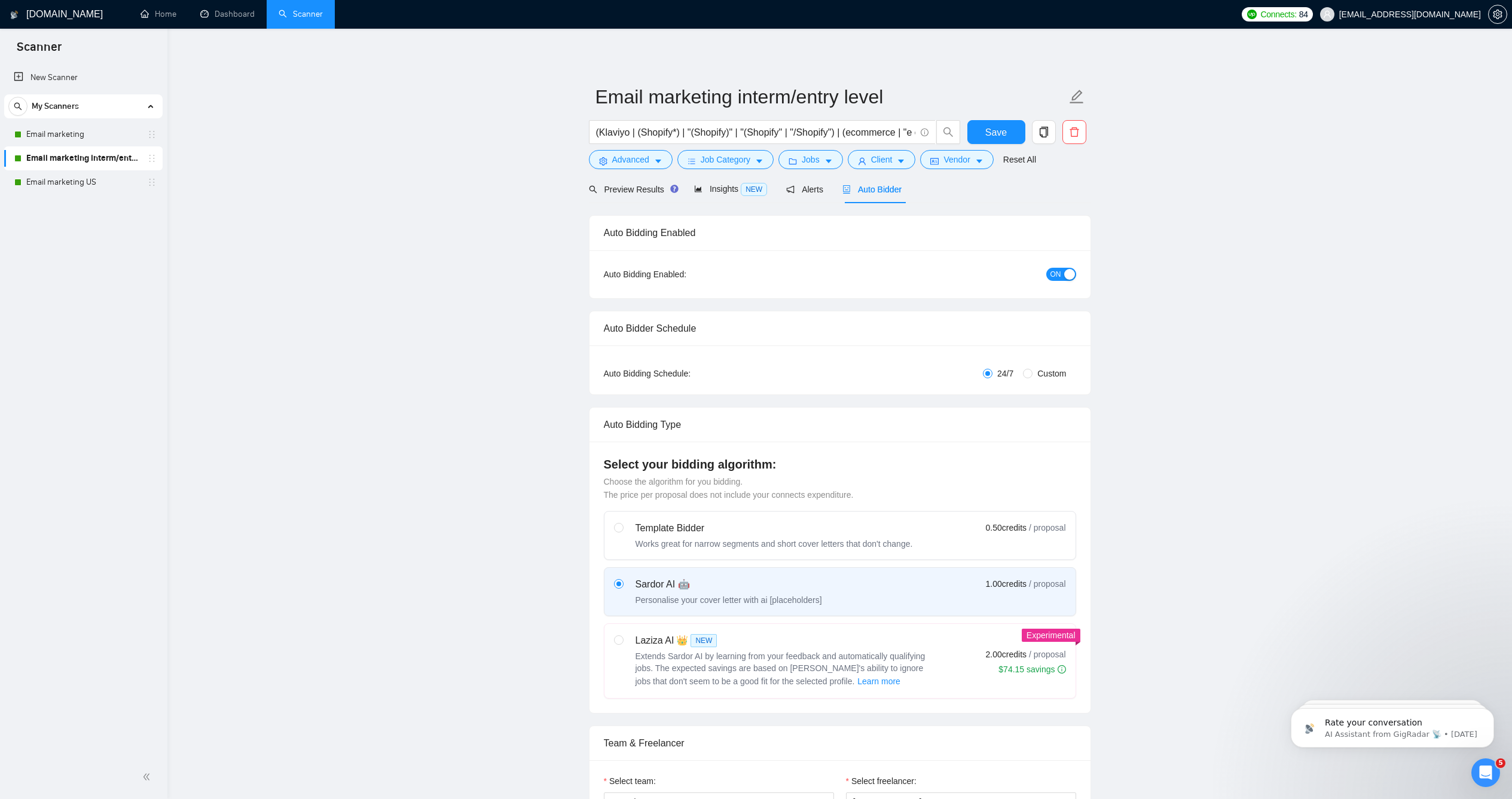
checkbox input "true"
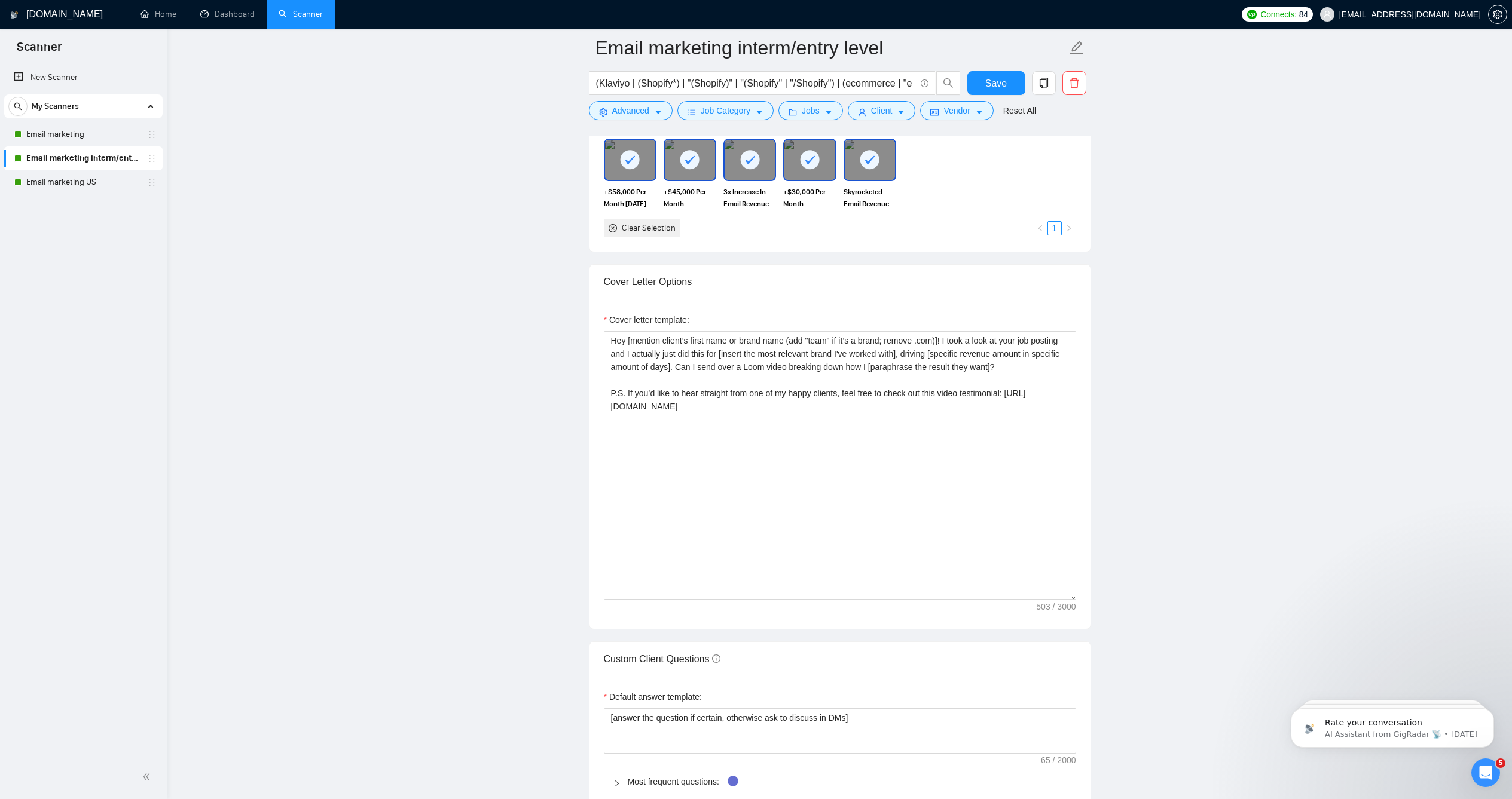
scroll to position [1189, 0]
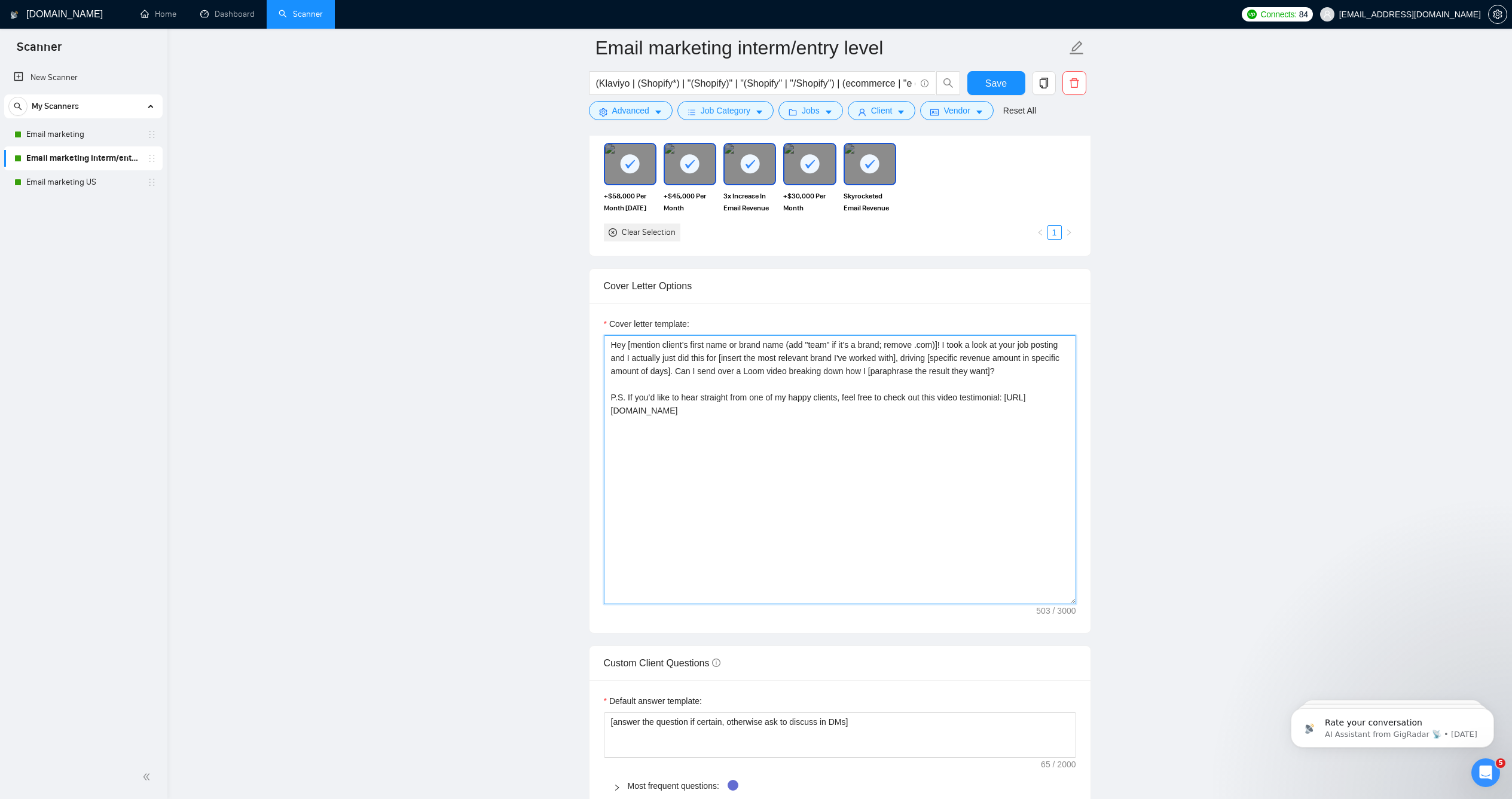
click at [793, 431] on textarea "Hey [mention client’s first name or brand name (add "team" if it’s a brand; rem…" at bounding box center [840, 470] width 473 height 269
paste textarea "there [mention client’s first name or brand name (remove .com)]! I made you a b…"
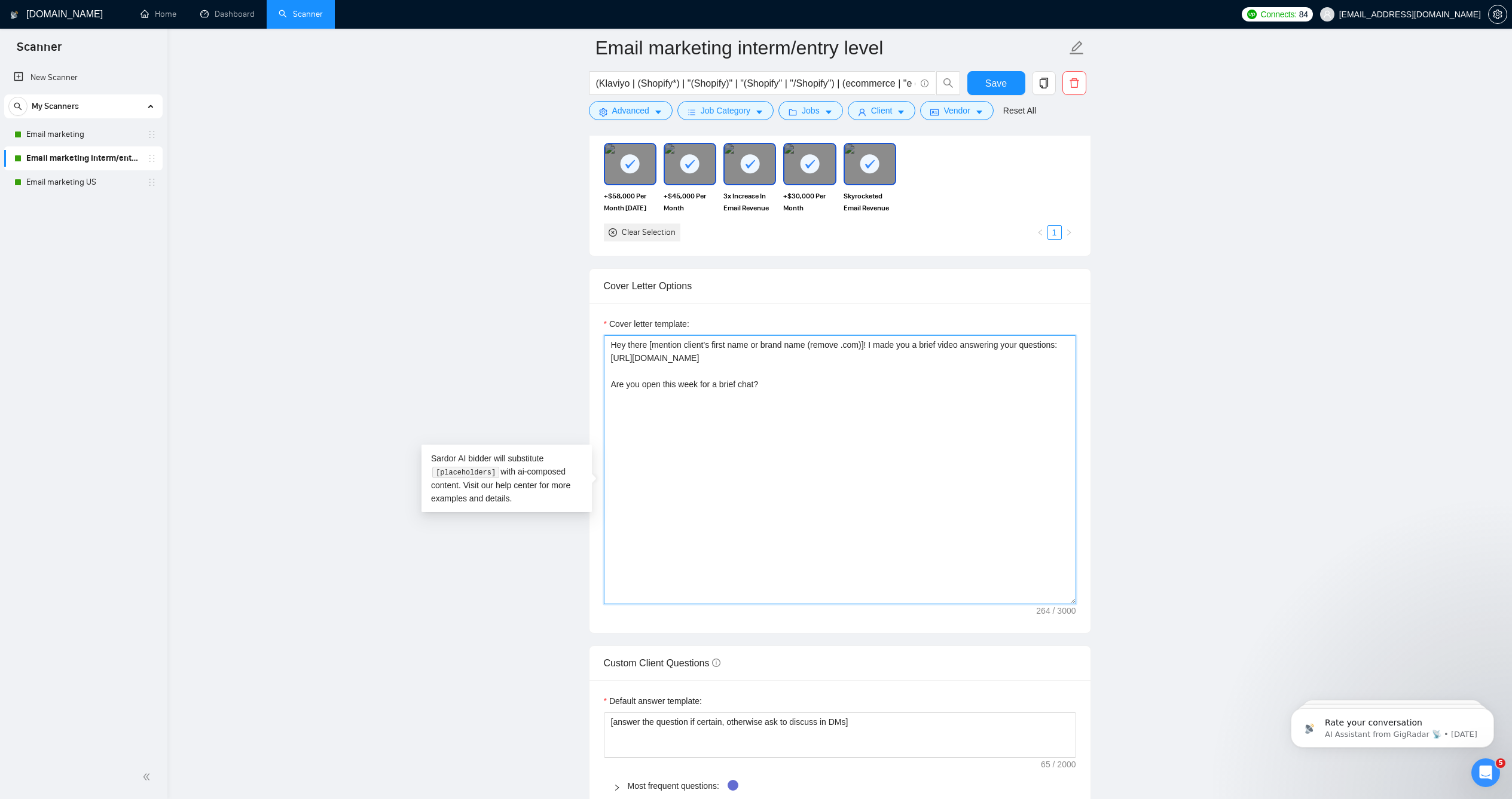
type textarea "Hey there [mention client’s first name or brand name (remove .com)]! I made you…"
click at [511, 386] on main "Email marketing interm/entry level (Klaviyo | (Shopify*) | "(Shopify)" | "(Shop…" at bounding box center [840, 645] width 1307 height 3572
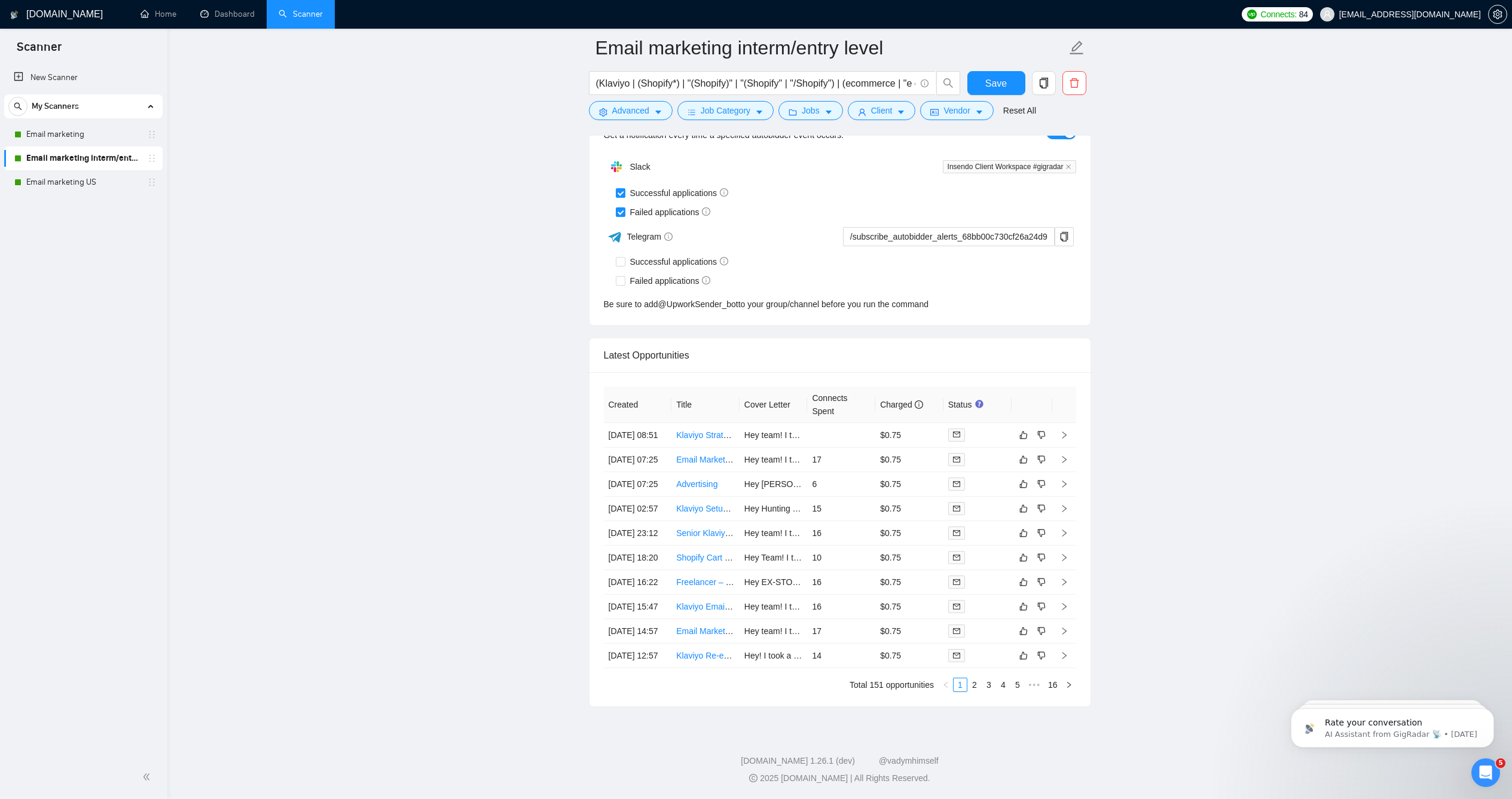
scroll to position [3065, 0]
click at [991, 91] on button "Save" at bounding box center [996, 83] width 58 height 24
click at [116, 176] on link "Email marketing US" at bounding box center [83, 182] width 114 height 24
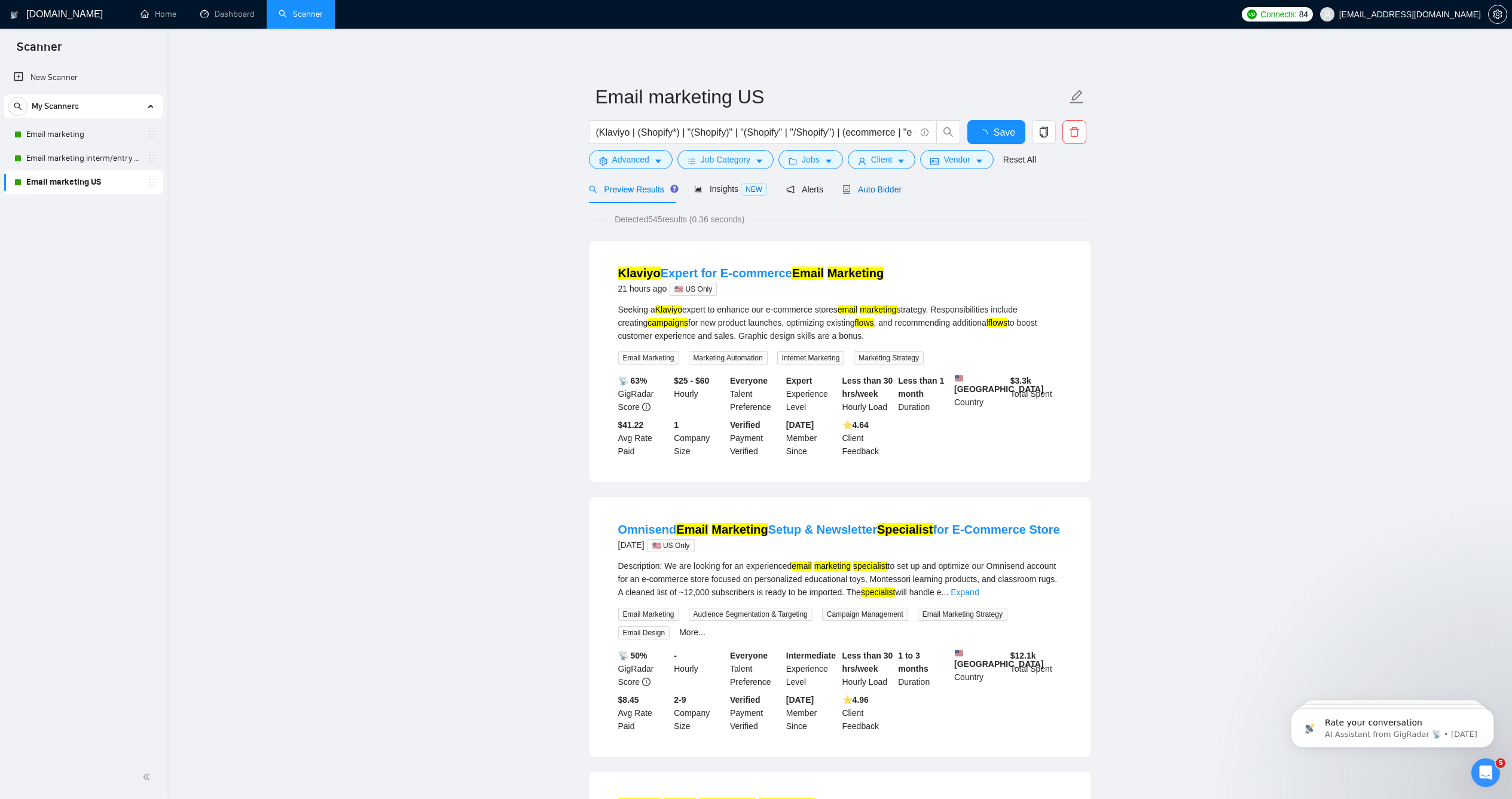
click at [886, 194] on span "Auto Bidder" at bounding box center [871, 189] width 59 height 10
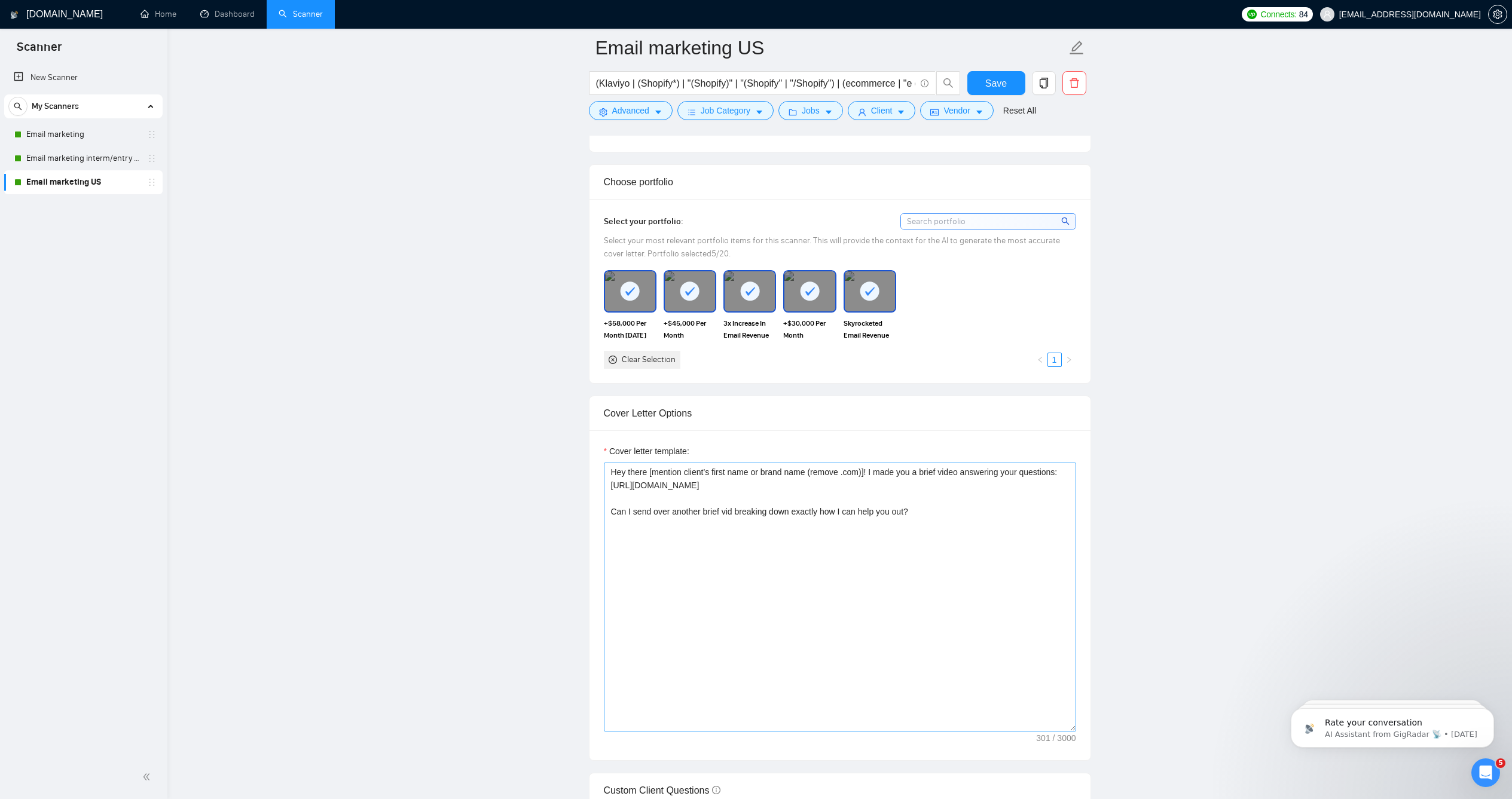
scroll to position [1088, 0]
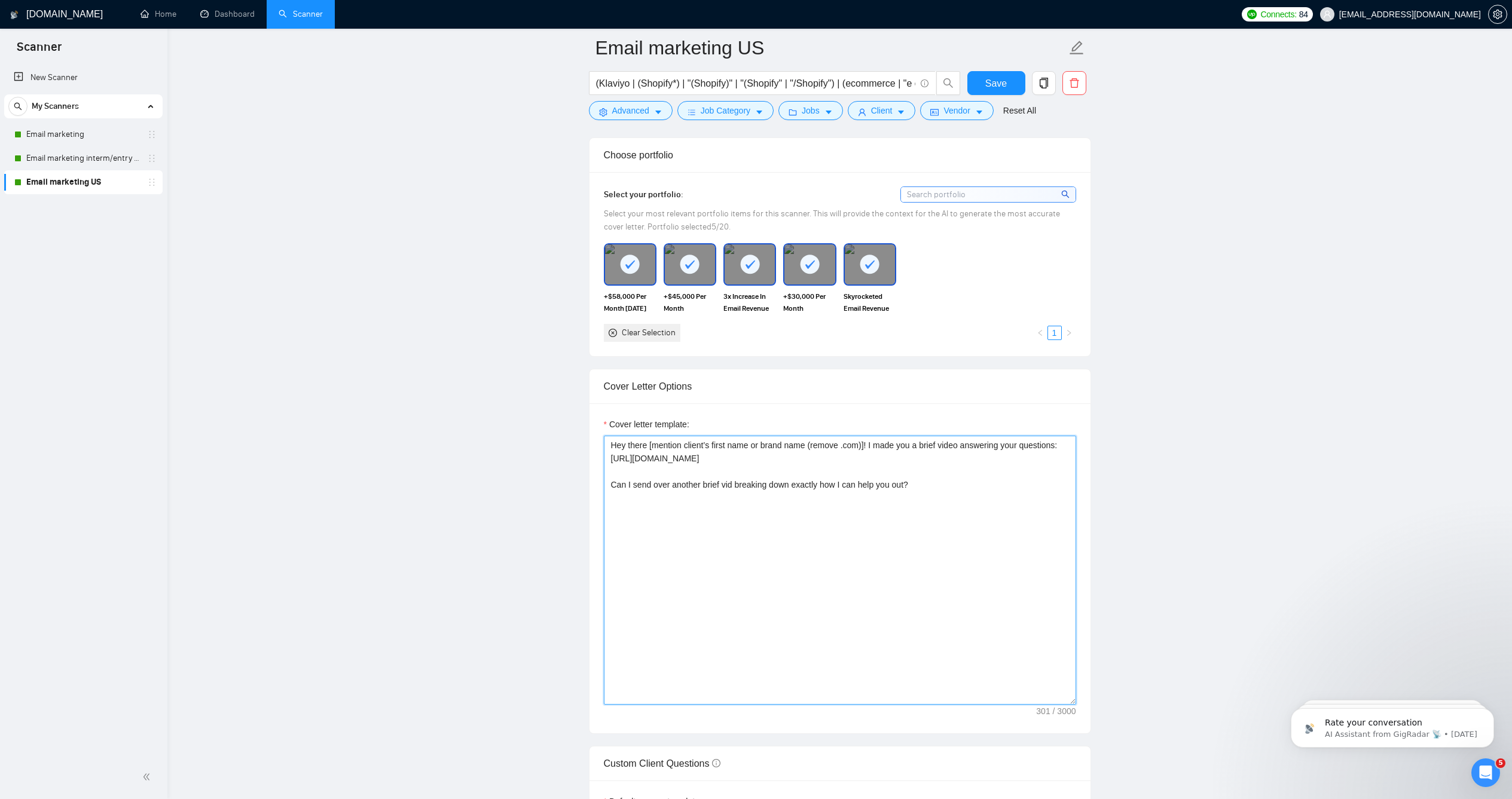
click at [700, 522] on textarea "Hey there [mention client’s first name or brand name (remove .com)]! I made you…" at bounding box center [840, 571] width 473 height 269
paste textarea "Are you open this week for a brief chat?"
type textarea "Hey there [mention client’s first name or brand name (remove .com)]! I made you…"
click at [511, 375] on main "Email marketing US (Klaviyo | (Shopify*) | "(Shopify)" | "(Shopify" | "/Shopify…" at bounding box center [840, 746] width 1307 height 3572
click at [989, 86] on span "Save" at bounding box center [996, 83] width 22 height 15
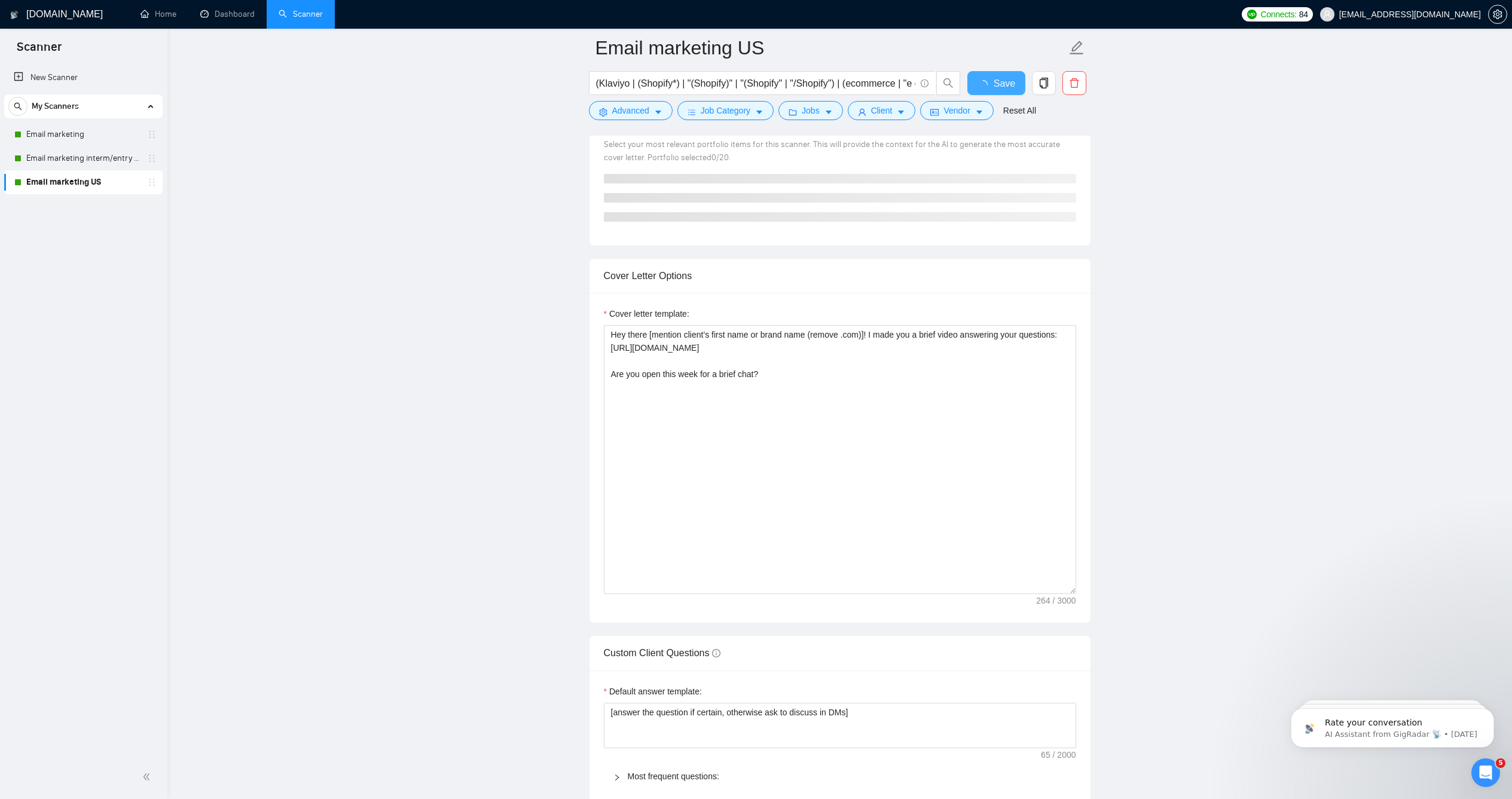
checkbox input "true"
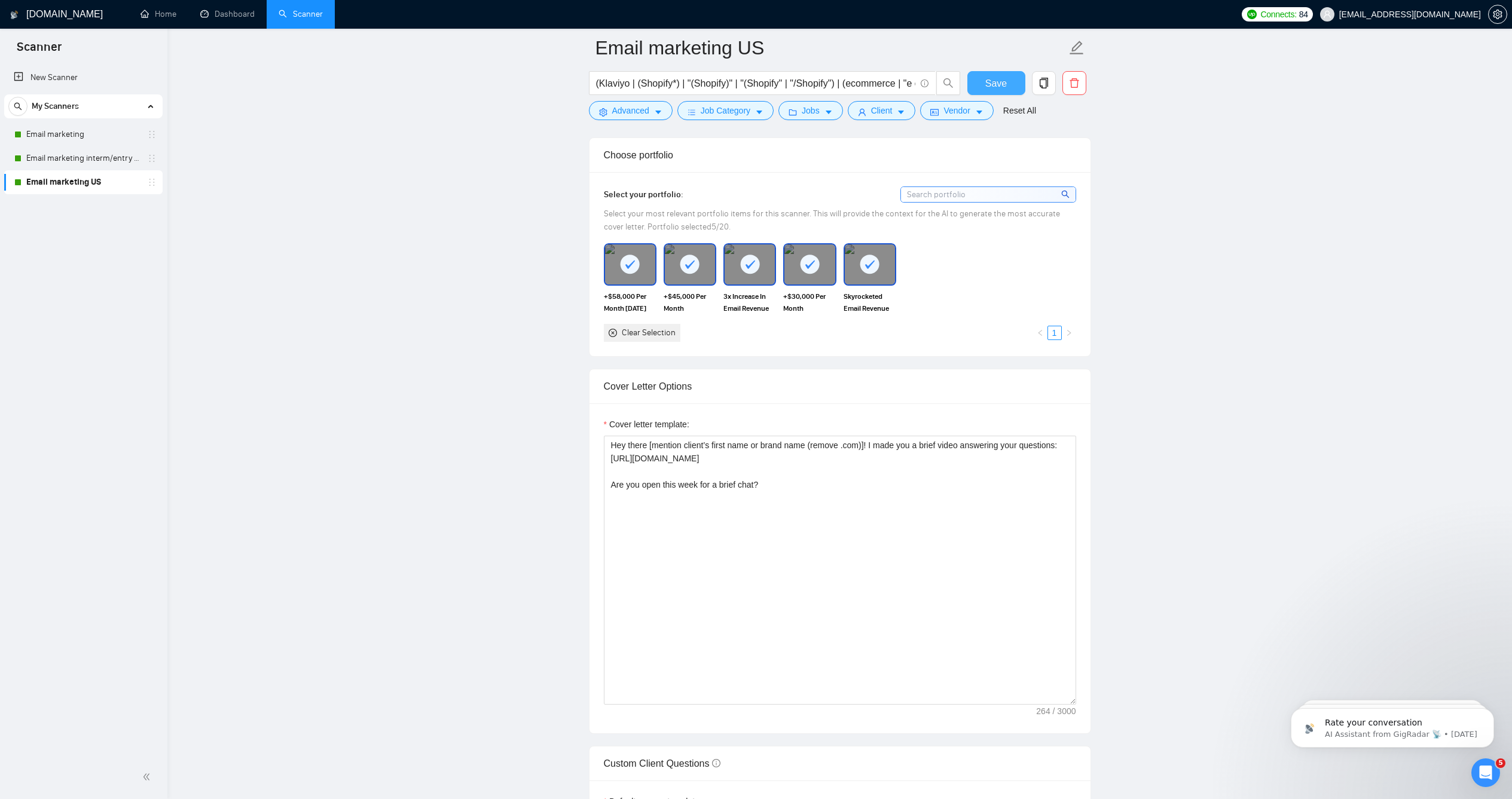
scroll to position [1090, 0]
click at [145, 14] on link "Home" at bounding box center [158, 14] width 36 height 10
